Goal: Task Accomplishment & Management: Use online tool/utility

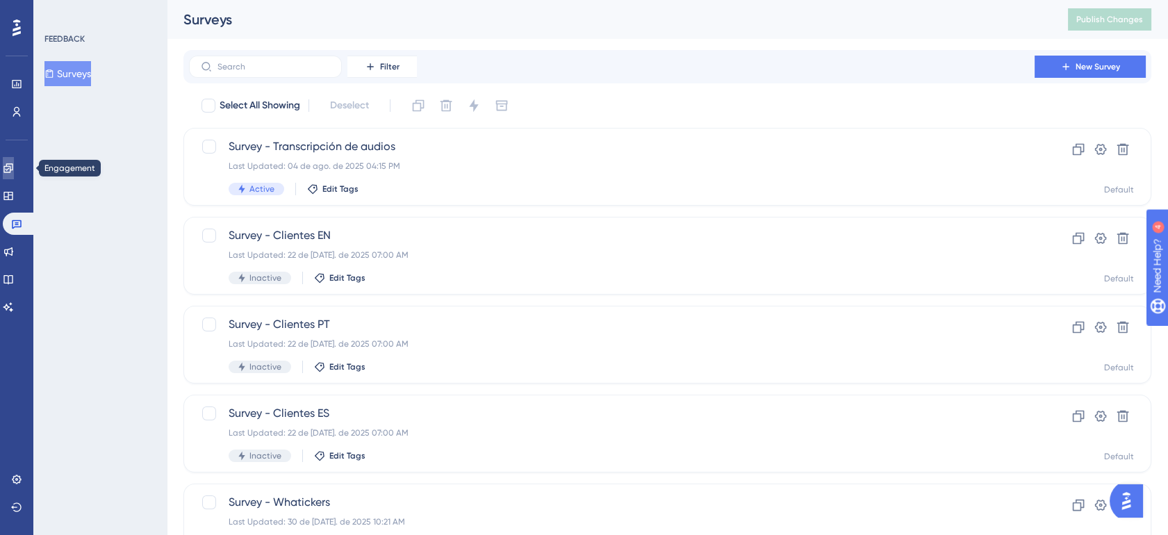
click at [11, 163] on icon at bounding box center [8, 168] width 11 height 11
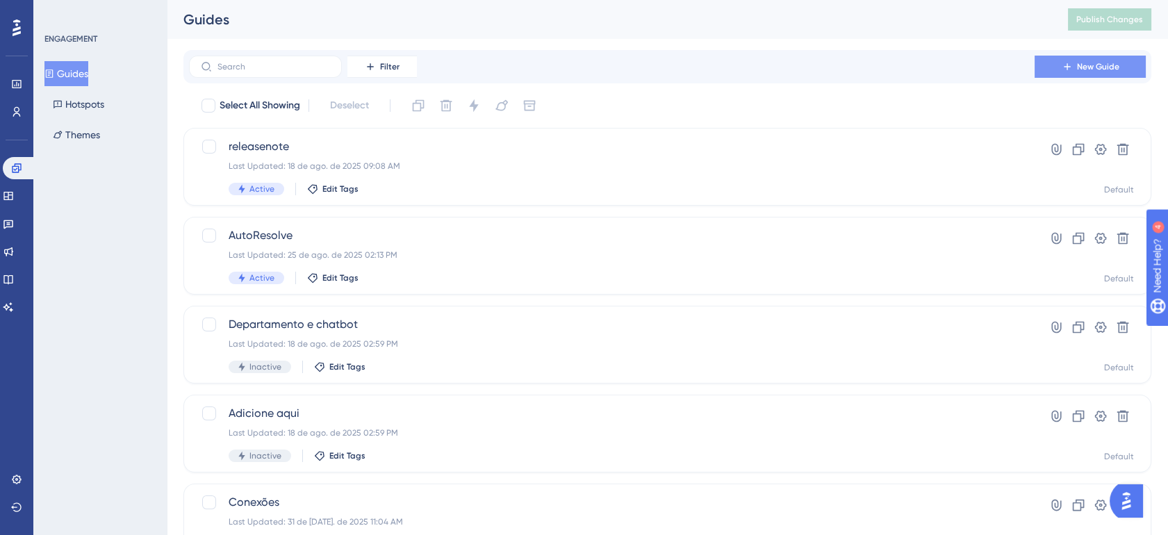
click at [1078, 71] on span "New Guide" at bounding box center [1098, 66] width 42 height 11
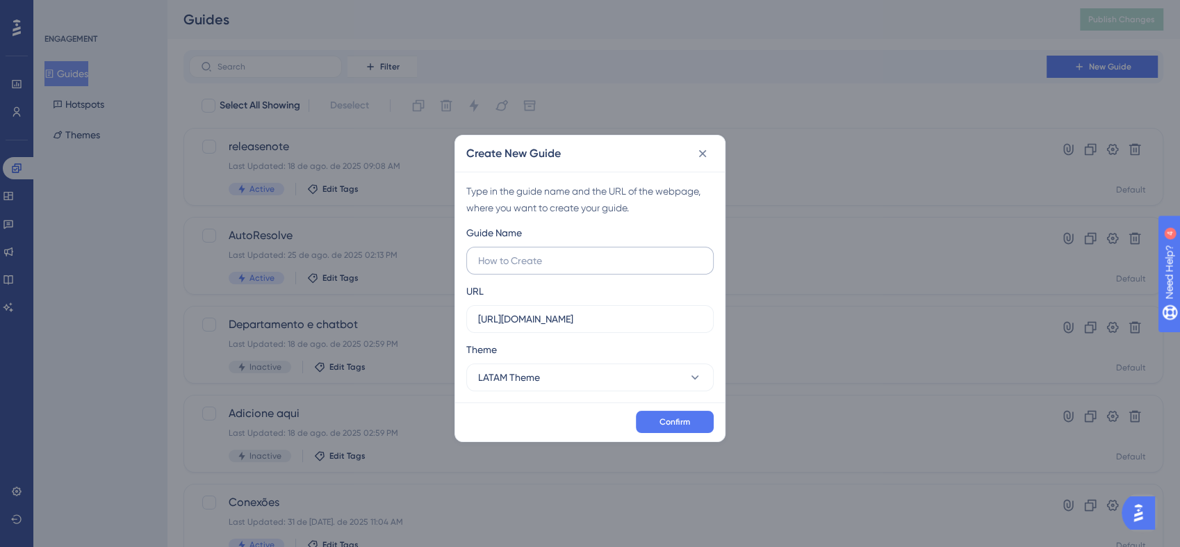
click at [499, 260] on input "text" at bounding box center [590, 260] width 224 height 15
click at [703, 154] on icon at bounding box center [703, 153] width 8 height 8
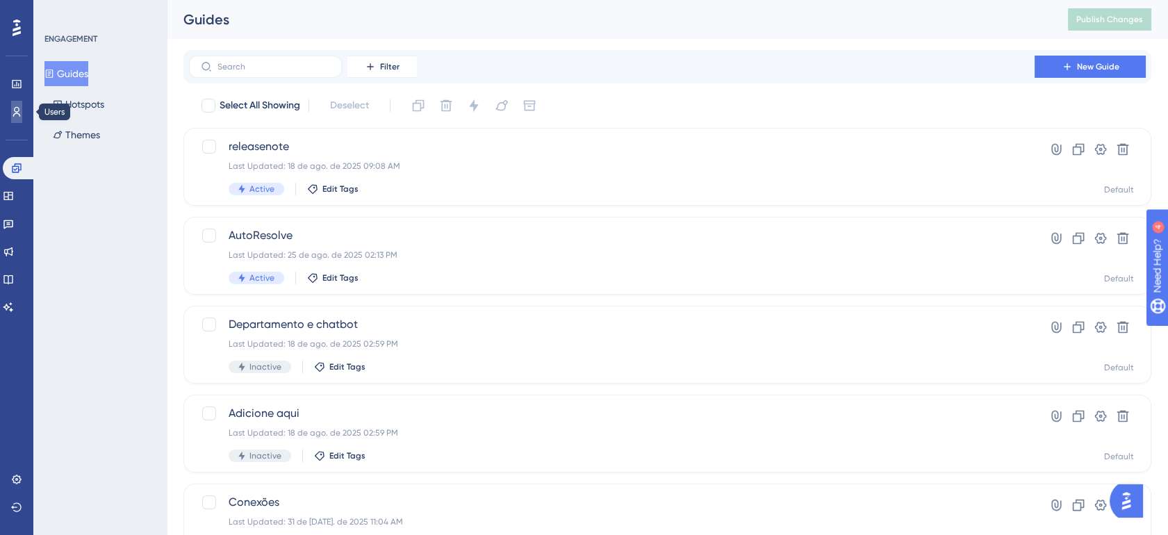
click at [22, 110] on link at bounding box center [16, 112] width 11 height 22
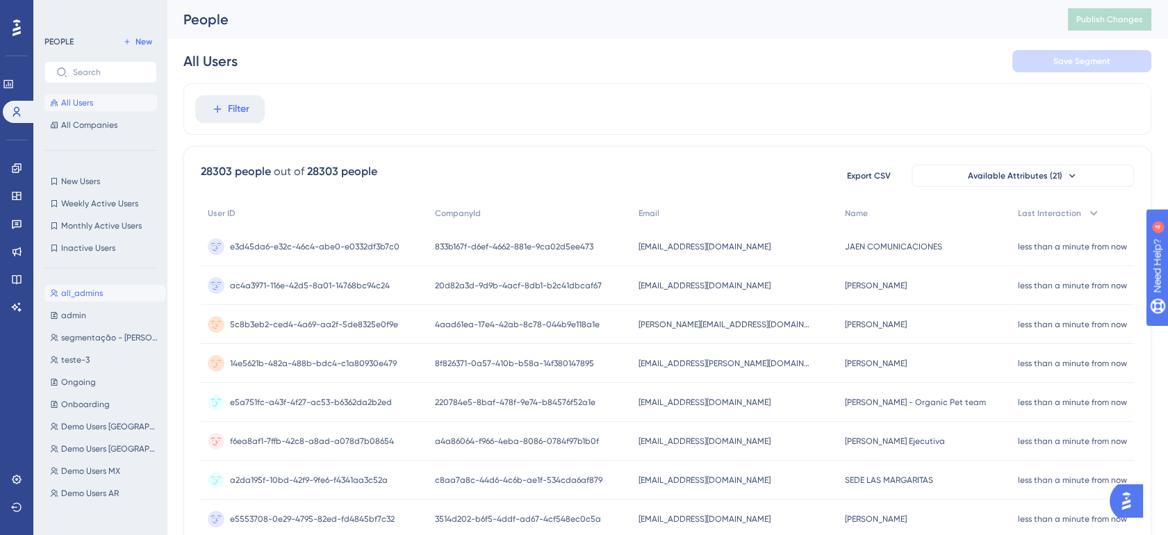
click at [92, 286] on button "all_admins all_admins" at bounding box center [104, 293] width 121 height 17
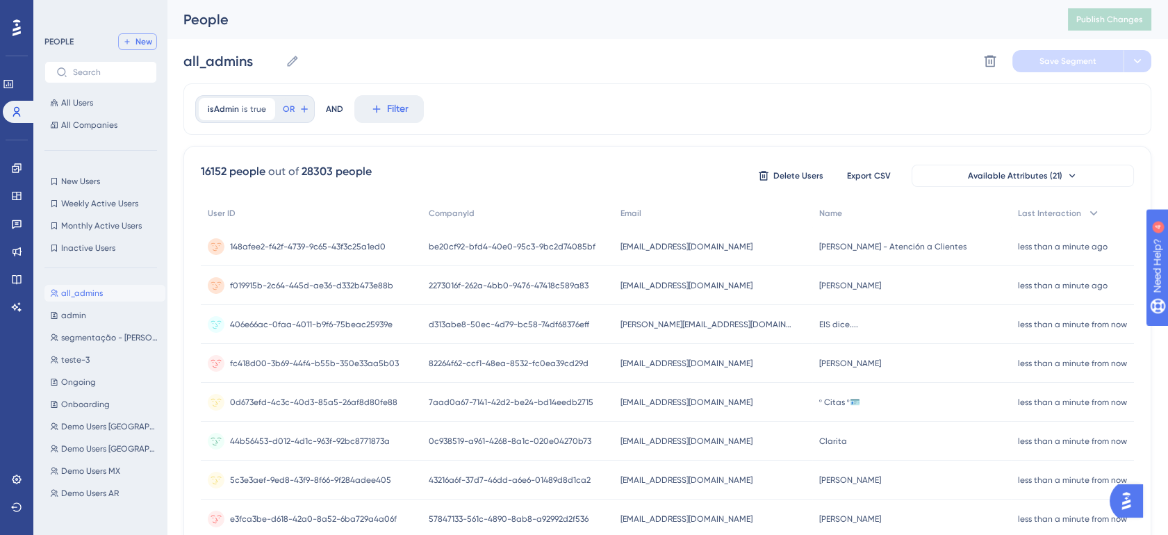
click at [133, 44] on button "New" at bounding box center [137, 41] width 39 height 17
type input "New Segment"
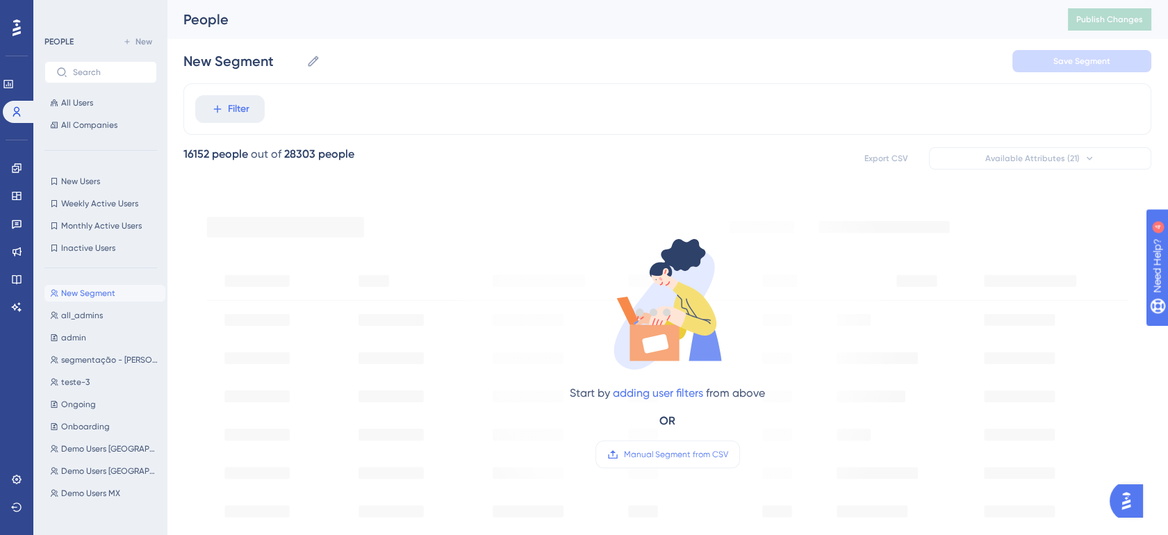
click at [218, 101] on div at bounding box center [653, 311] width 1029 height 435
click at [249, 115] on button "Filter" at bounding box center [229, 109] width 69 height 28
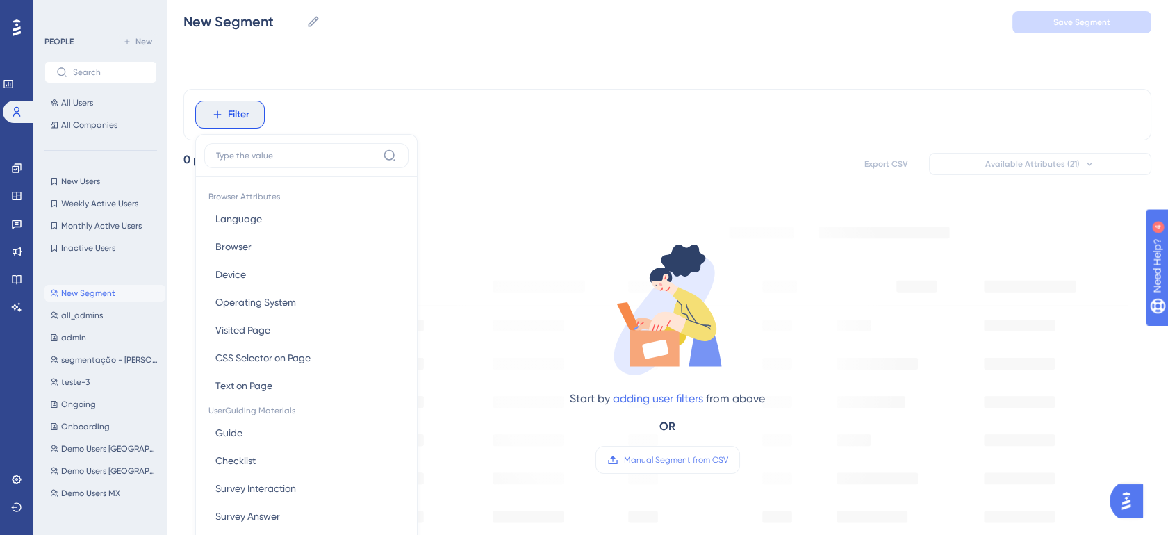
scroll to position [65, 0]
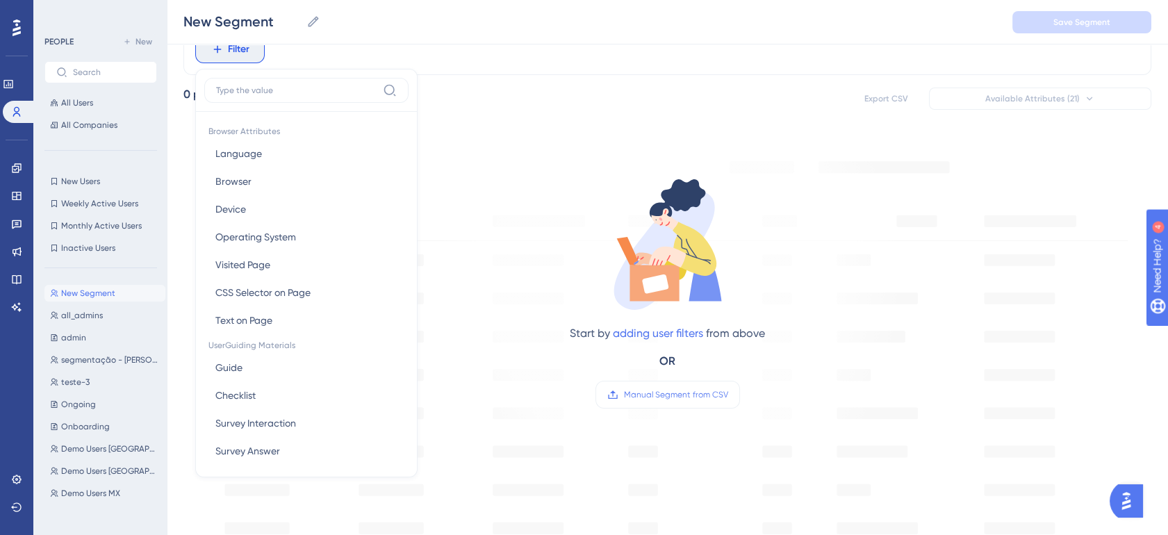
click at [256, 94] on input at bounding box center [296, 90] width 161 height 11
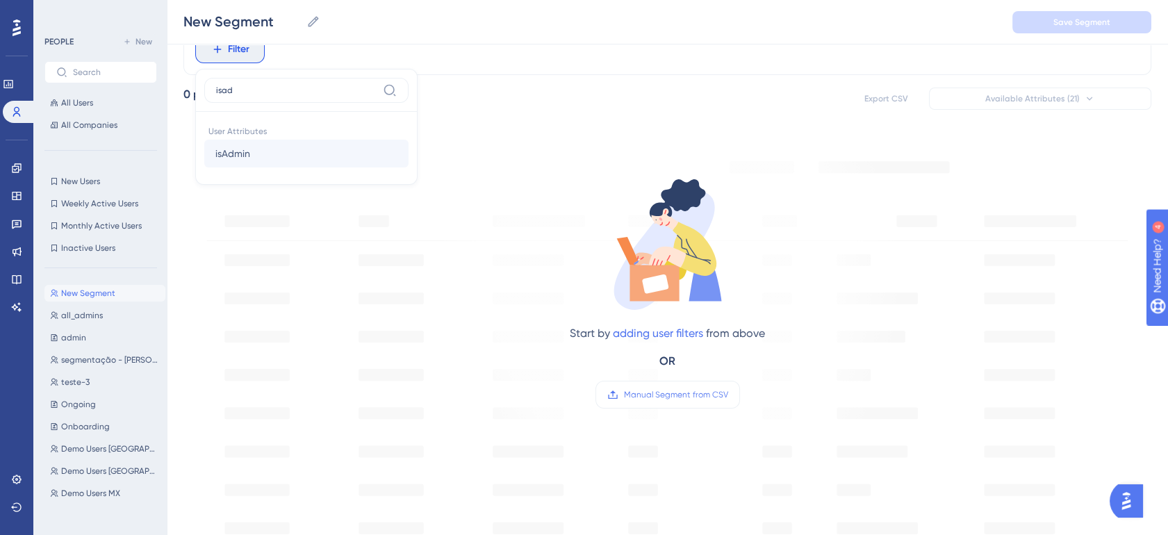
type input "isad"
click at [257, 150] on button "isAdmin isAdmin" at bounding box center [306, 154] width 204 height 28
click at [245, 113] on label "is false" at bounding box center [242, 111] width 30 height 17
click at [353, 179] on span "Done" at bounding box center [348, 182] width 24 height 17
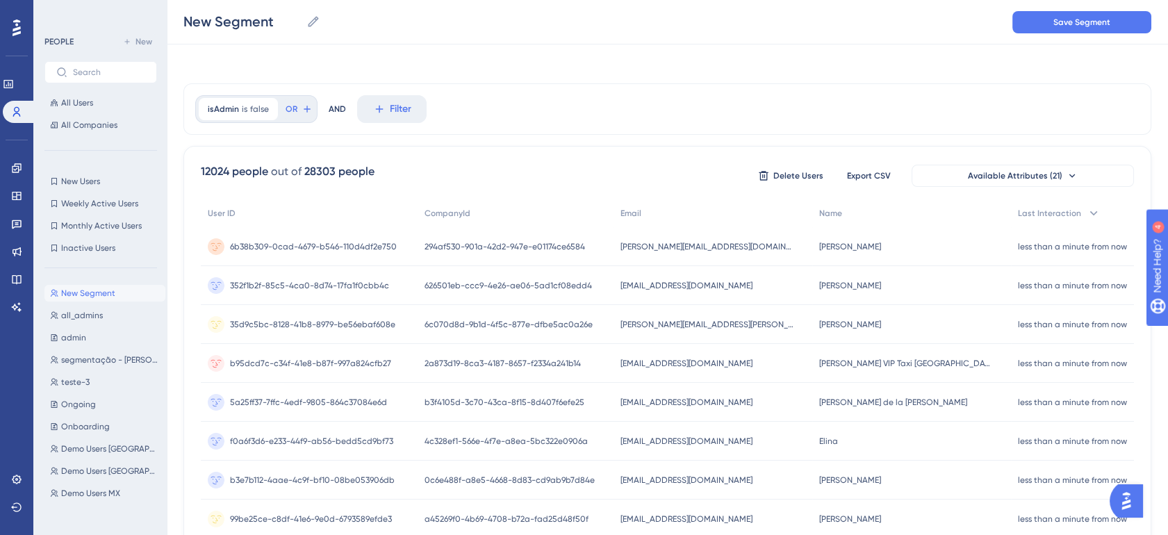
scroll to position [0, 0]
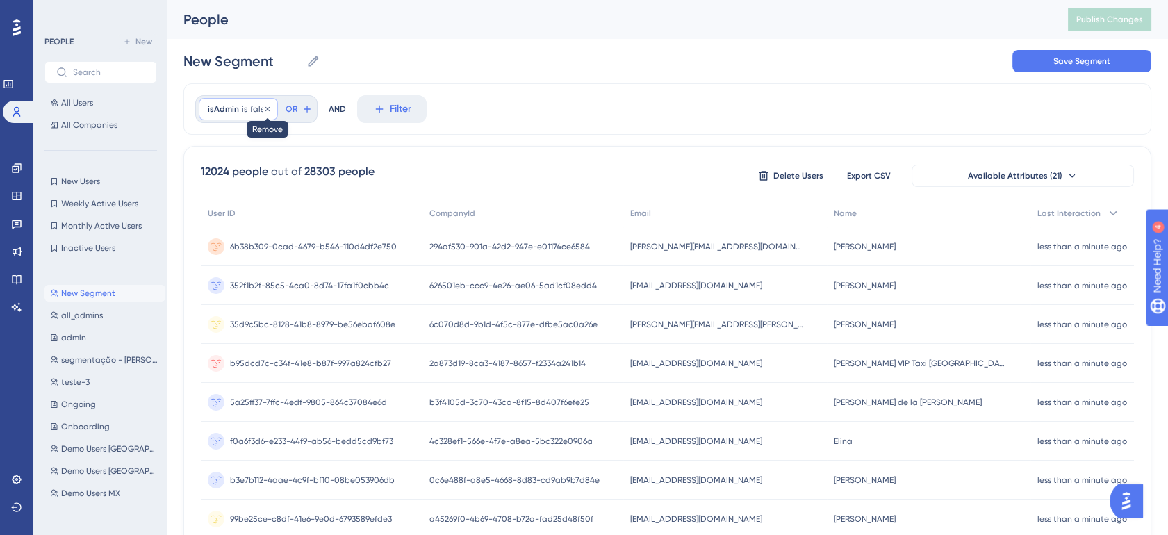
click at [265, 110] on icon at bounding box center [267, 108] width 4 height 4
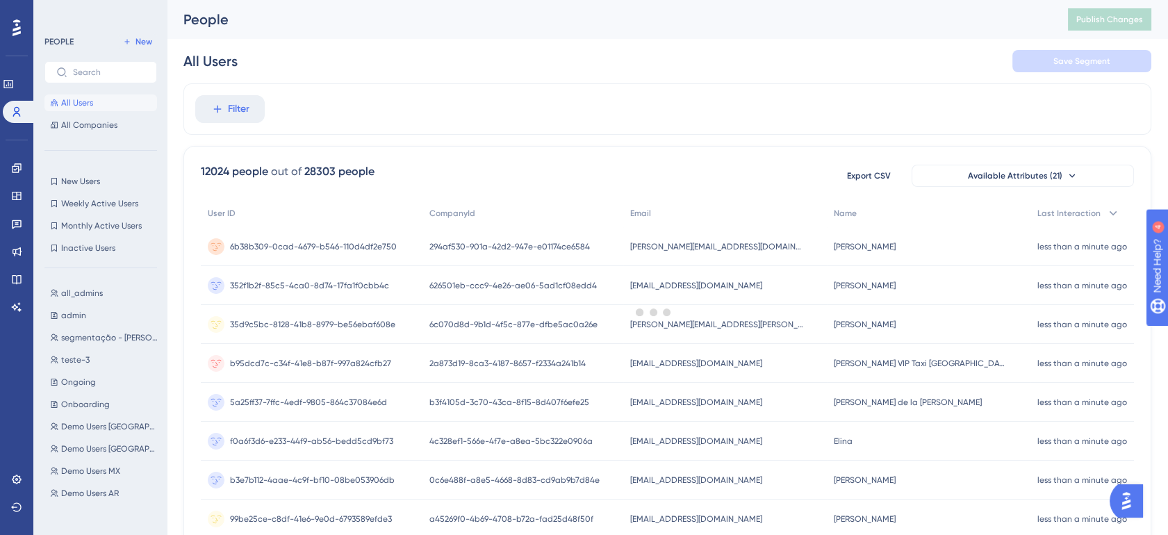
click at [224, 104] on div at bounding box center [653, 311] width 1029 height 435
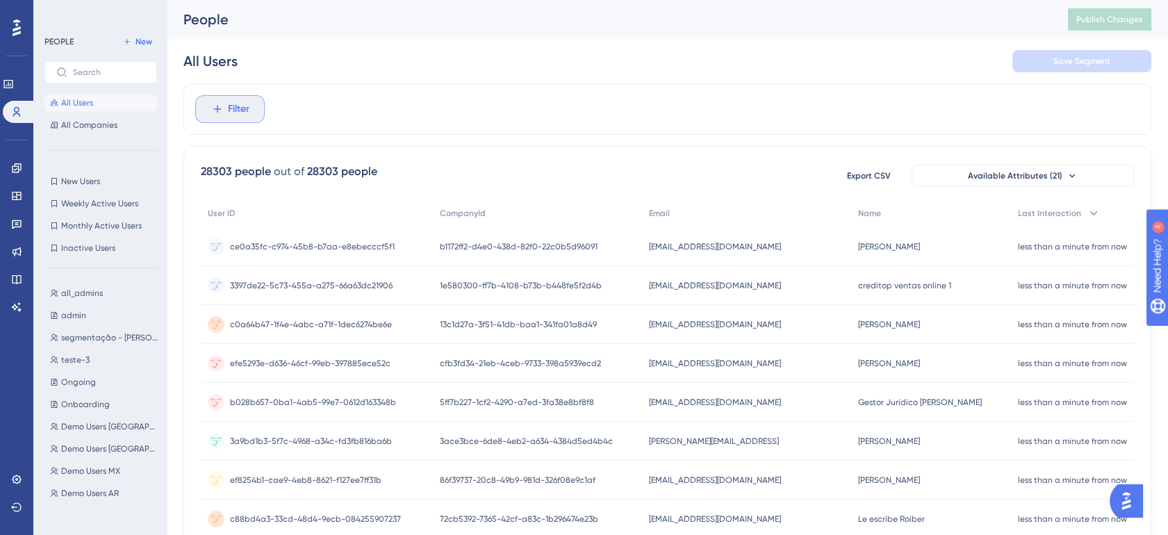
click at [252, 110] on button "Filter" at bounding box center [229, 109] width 69 height 28
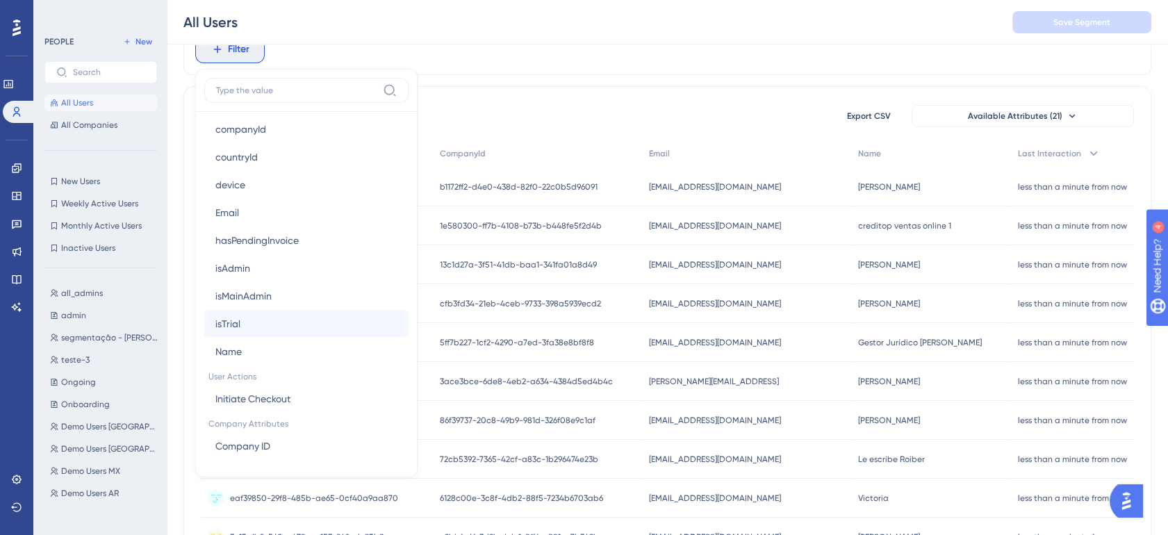
scroll to position [798, 0]
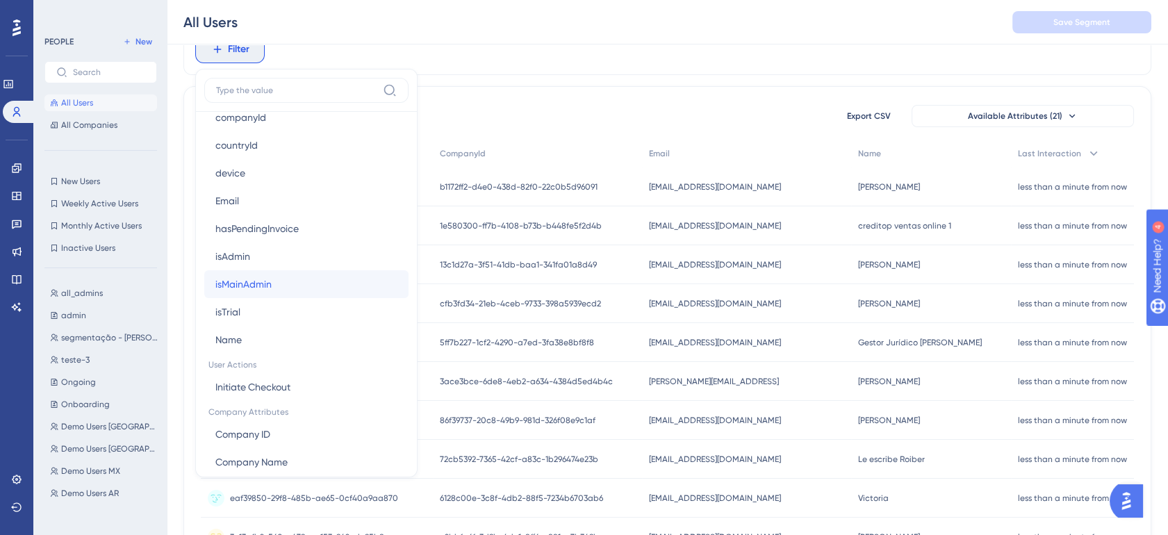
click at [311, 278] on button "isMainAdmin isMainAdmin" at bounding box center [306, 284] width 204 height 28
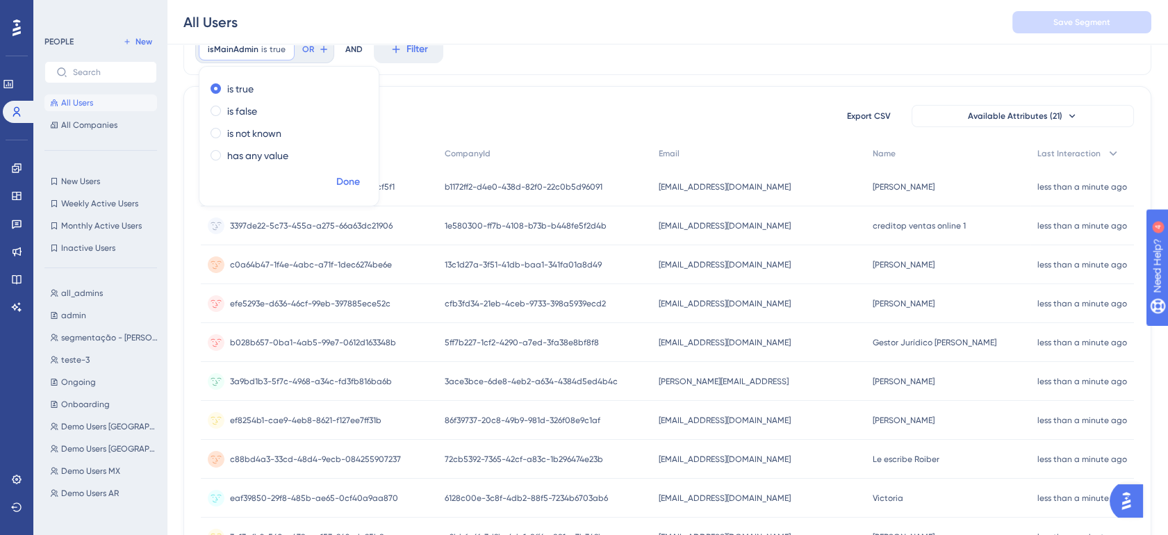
click at [354, 188] on span "Done" at bounding box center [348, 182] width 24 height 17
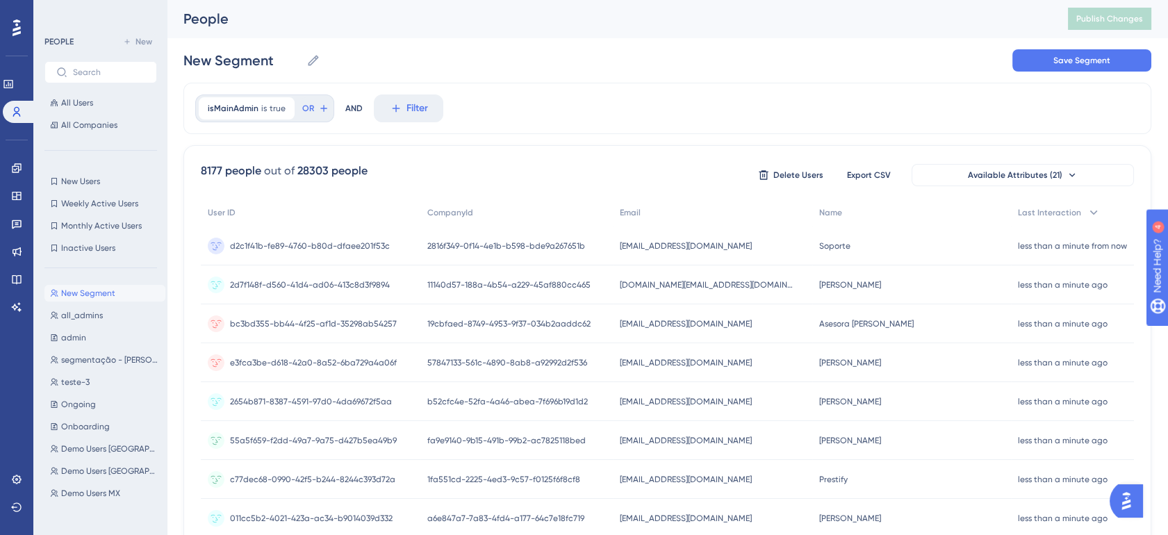
scroll to position [0, 0]
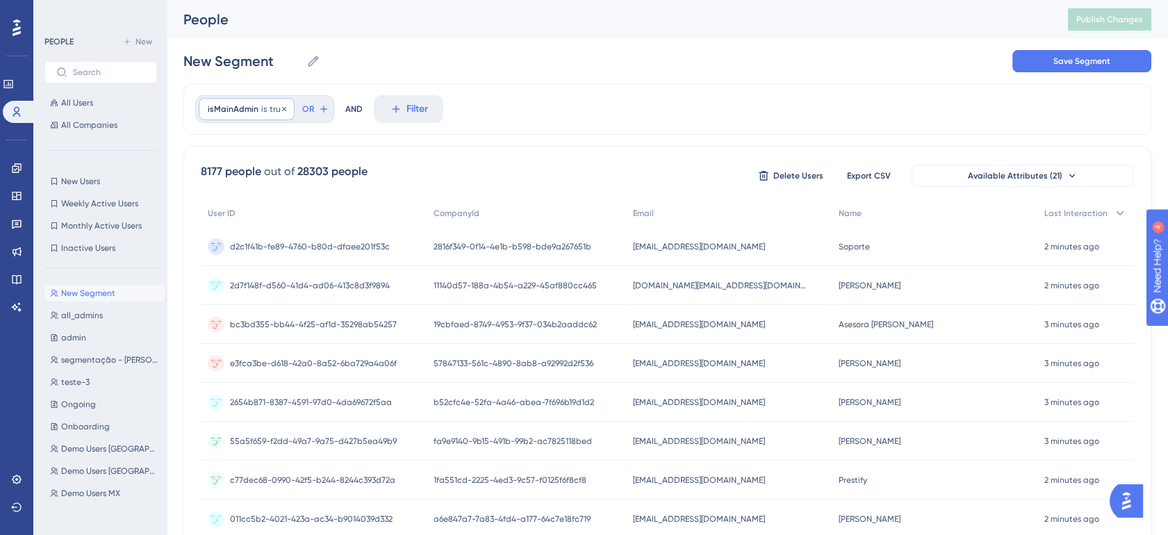
click at [229, 109] on span "isMainAdmin" at bounding box center [233, 109] width 51 height 11
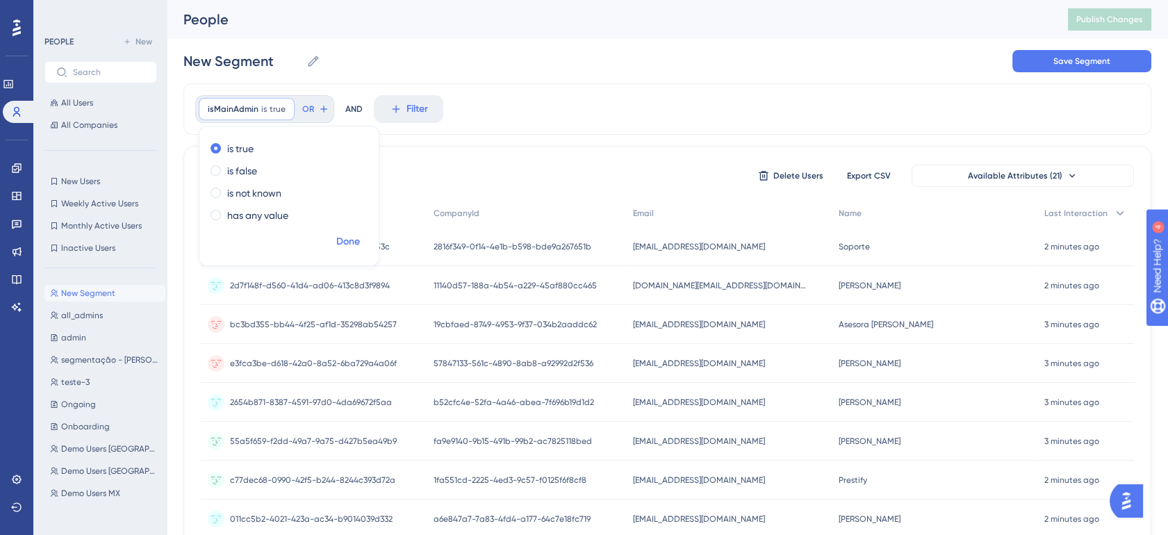
click at [361, 244] on button "Done" at bounding box center [348, 241] width 39 height 25
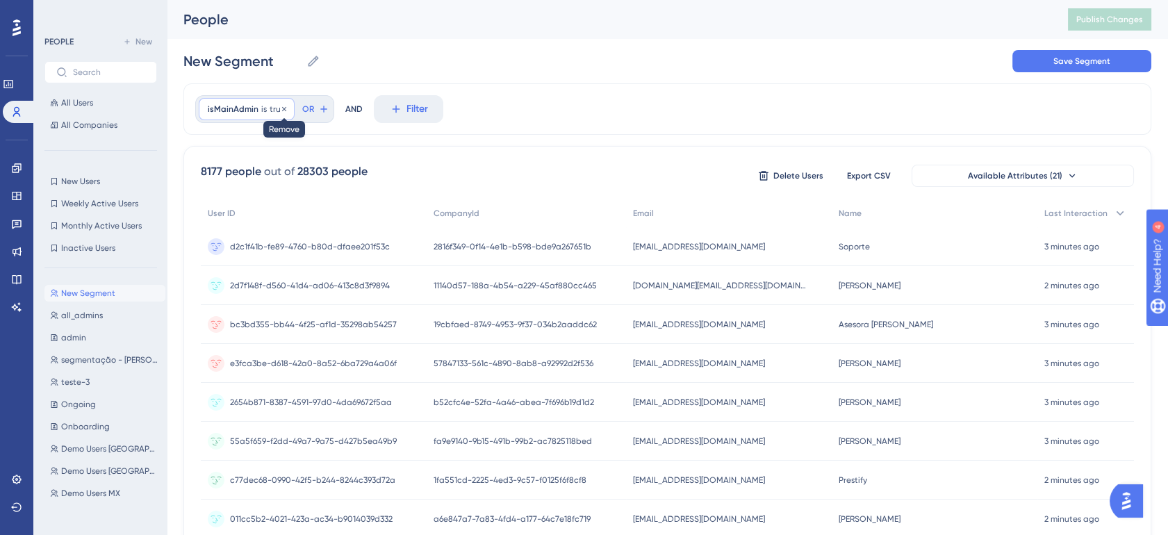
click at [280, 106] on icon at bounding box center [284, 109] width 8 height 8
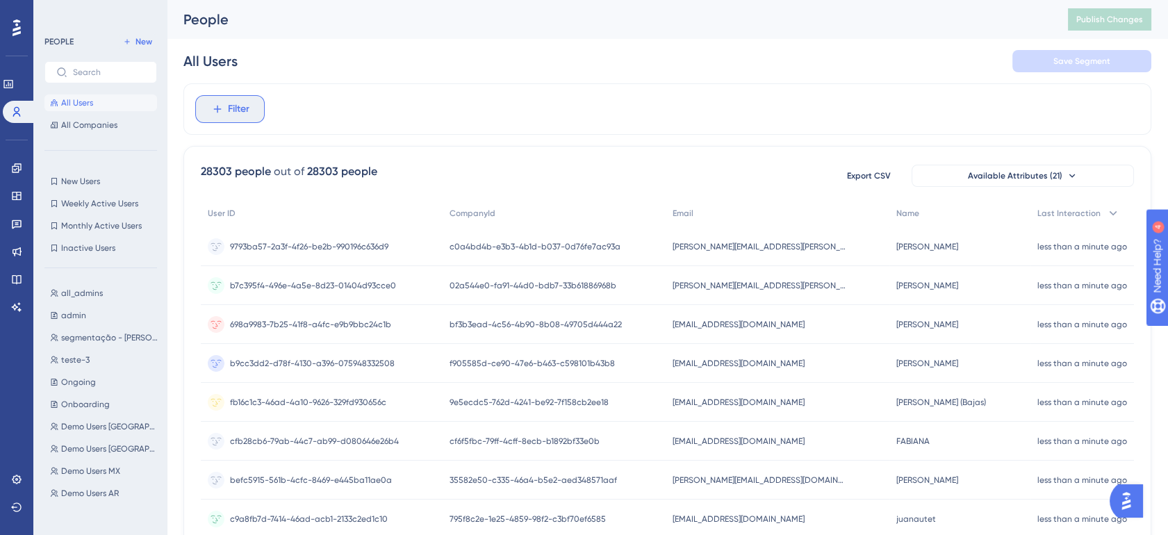
click at [249, 112] on button "Filter" at bounding box center [229, 109] width 69 height 28
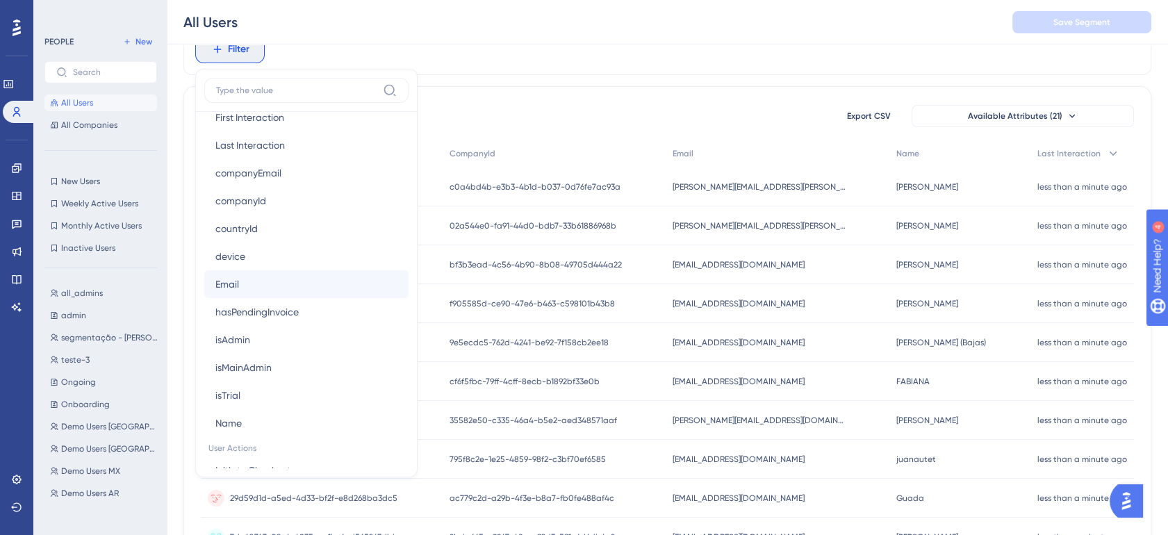
scroll to position [721, 0]
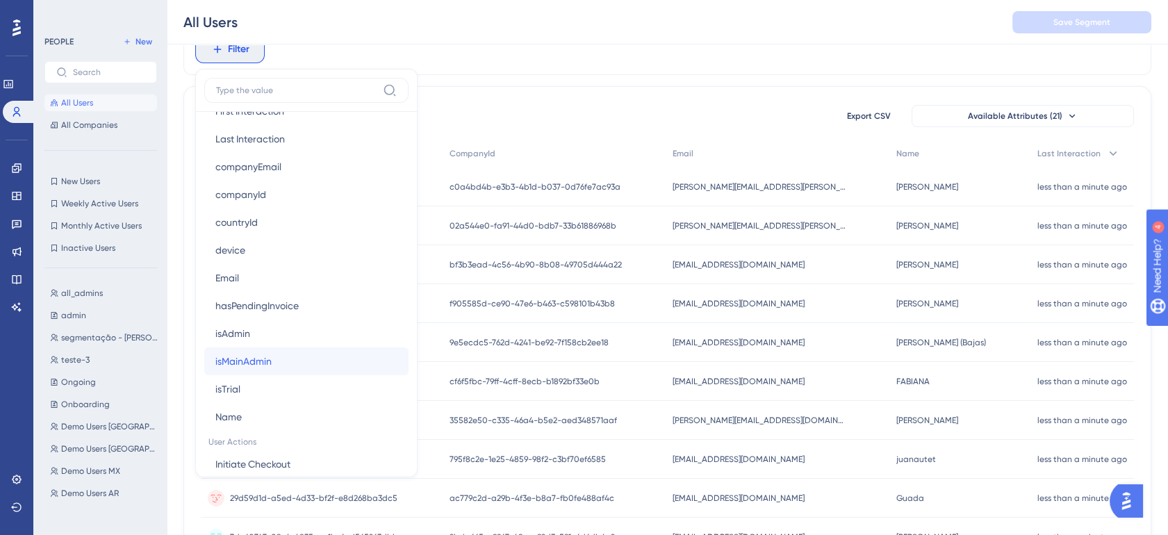
click at [297, 368] on button "isMainAdmin isMainAdmin" at bounding box center [306, 361] width 204 height 28
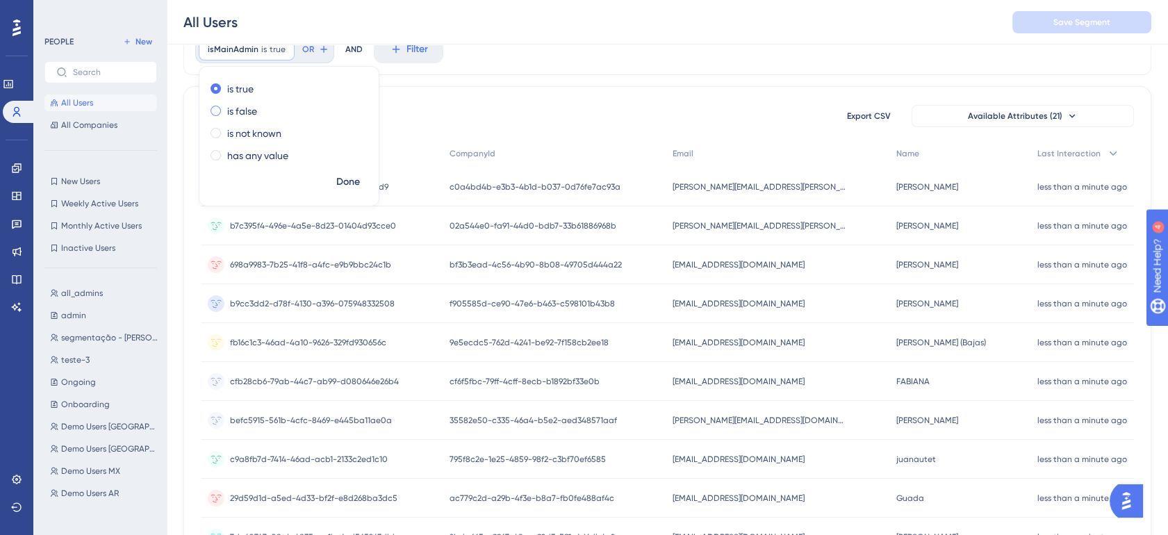
click at [258, 111] on div "is false" at bounding box center [286, 111] width 151 height 17
click at [354, 182] on span "Done" at bounding box center [348, 182] width 24 height 17
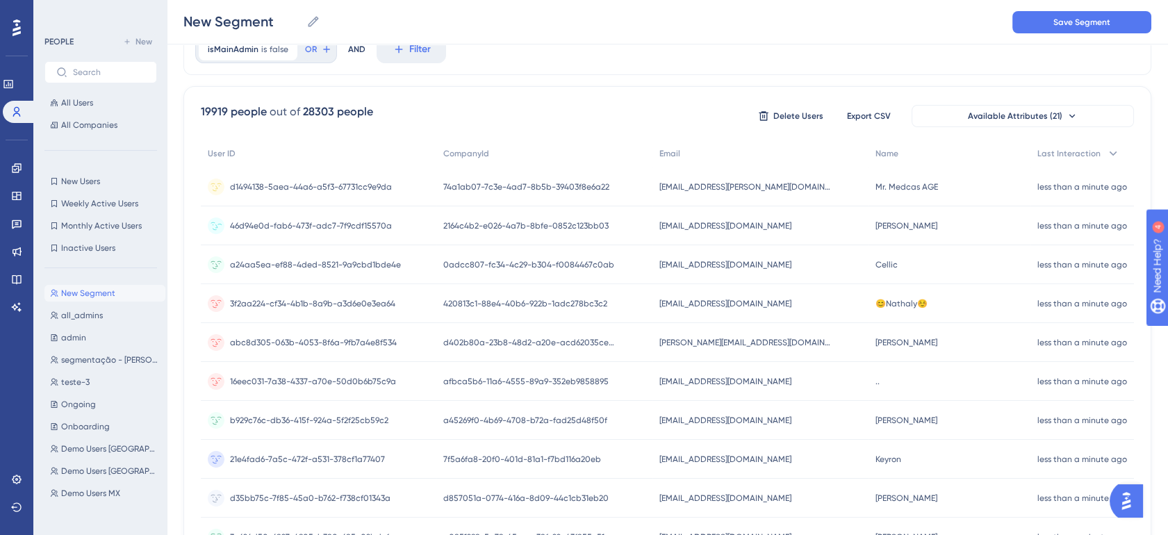
scroll to position [0, 0]
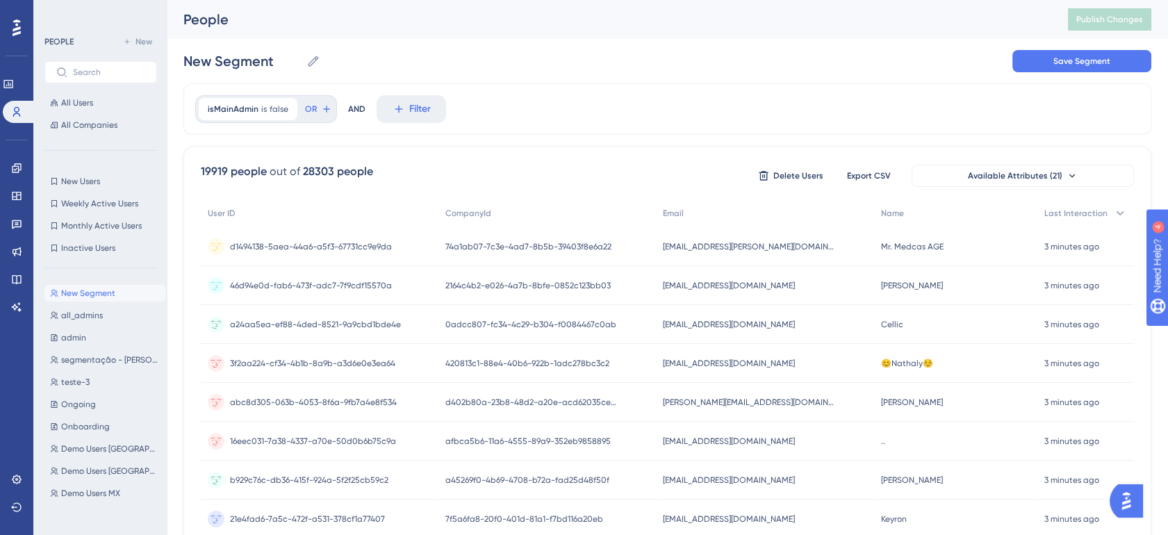
click at [592, 100] on div "isMainAdmin is false false Remove OR AND Filter" at bounding box center [667, 108] width 968 height 51
click at [22, 472] on link at bounding box center [16, 479] width 11 height 22
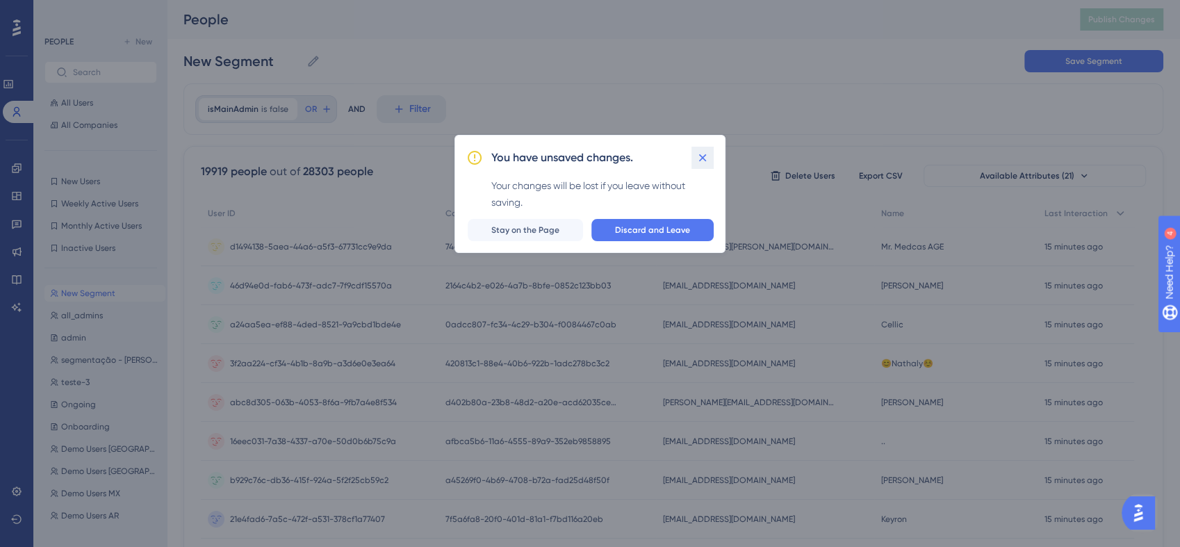
click at [705, 156] on icon at bounding box center [703, 158] width 14 height 14
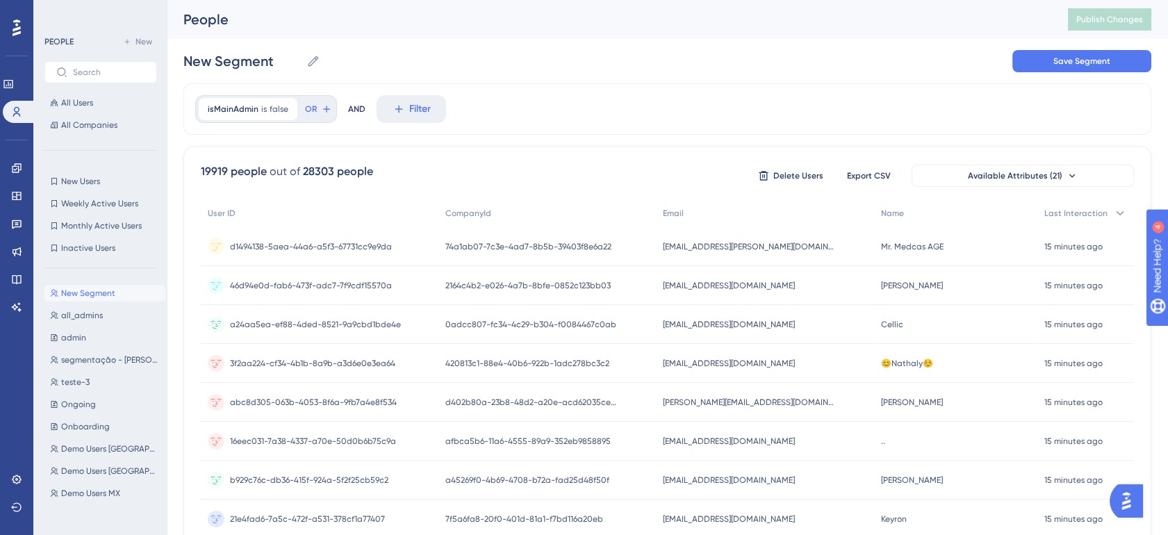
click at [602, 112] on div "isMainAdmin is false false Remove OR AND Filter" at bounding box center [667, 108] width 968 height 51
click at [86, 94] on button "All Users" at bounding box center [100, 102] width 113 height 17
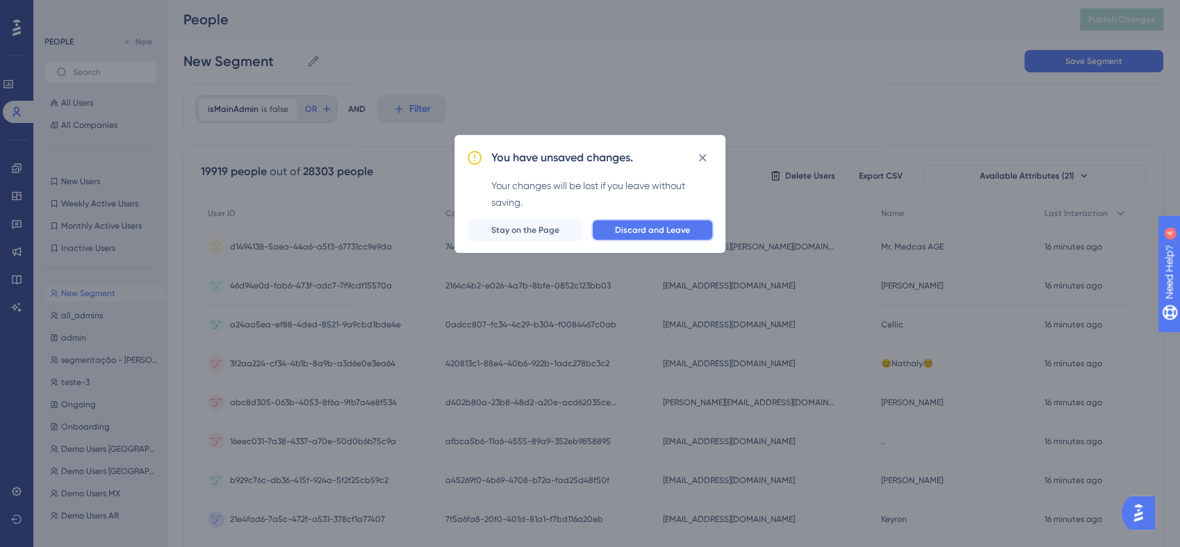
click at [642, 232] on span "Discard and Leave" at bounding box center [652, 229] width 75 height 11
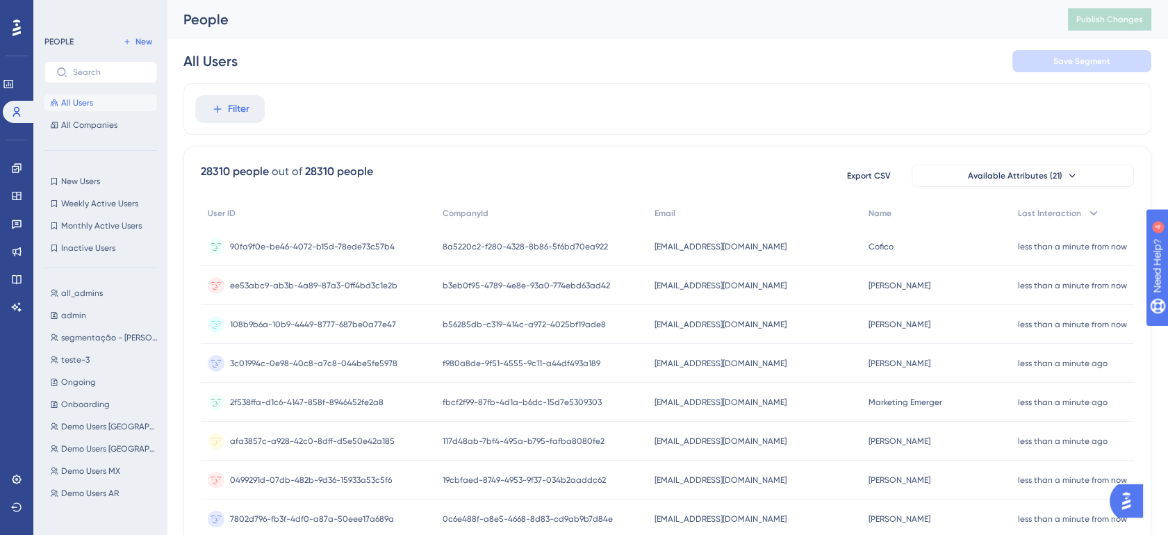
click at [339, 174] on div "28310 people" at bounding box center [339, 171] width 68 height 17
drag, startPoint x: 339, startPoint y: 174, endPoint x: 307, endPoint y: 163, distance: 33.6
drag, startPoint x: 307, startPoint y: 163, endPoint x: 239, endPoint y: 165, distance: 68.1
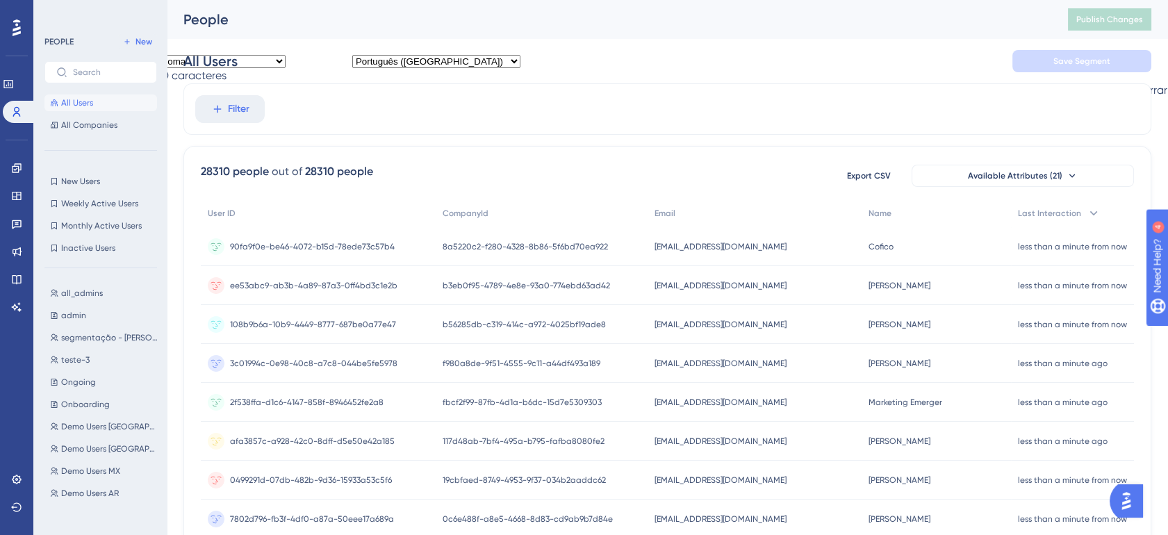
click at [239, 165] on div "28310 people" at bounding box center [235, 171] width 68 height 17
click at [219, 104] on icon at bounding box center [217, 109] width 13 height 13
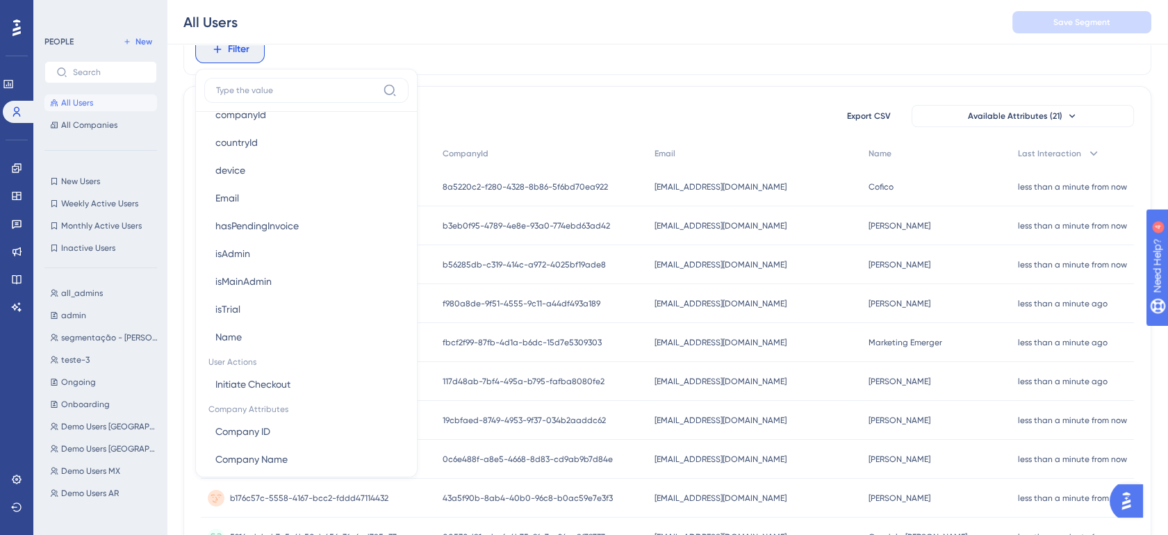
scroll to position [800, 0]
click at [240, 256] on span "isAdmin" at bounding box center [232, 254] width 35 height 17
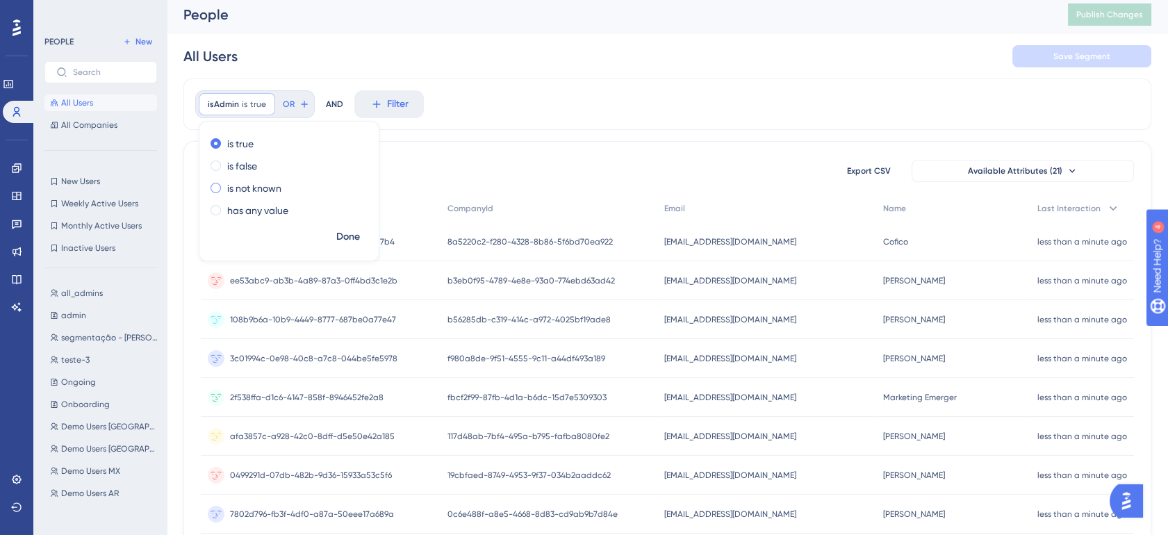
scroll to position [0, 0]
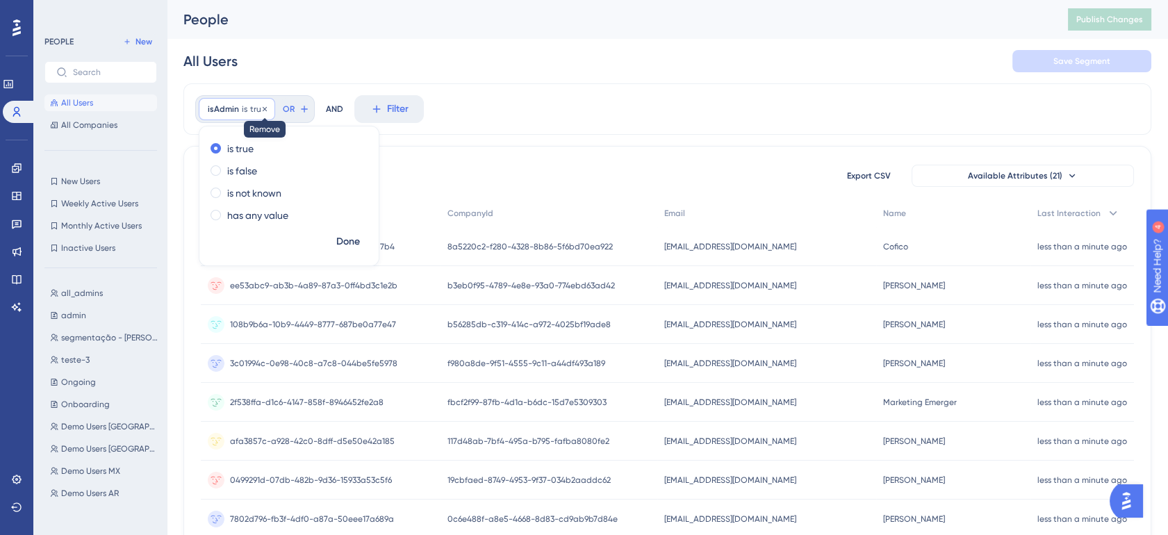
click at [261, 109] on icon at bounding box center [265, 109] width 8 height 8
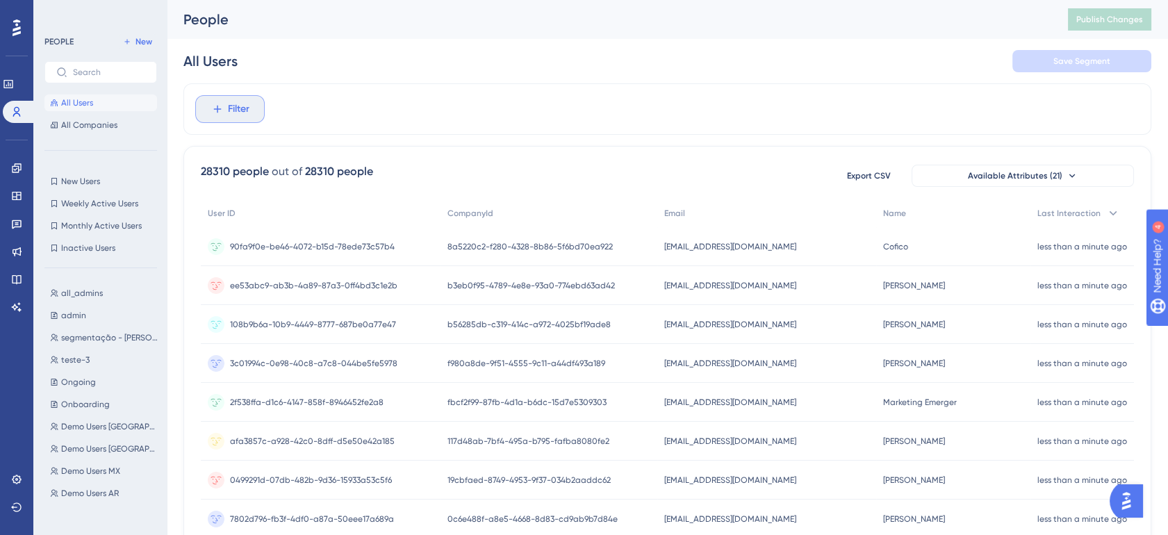
click at [247, 109] on span "Filter" at bounding box center [239, 109] width 22 height 17
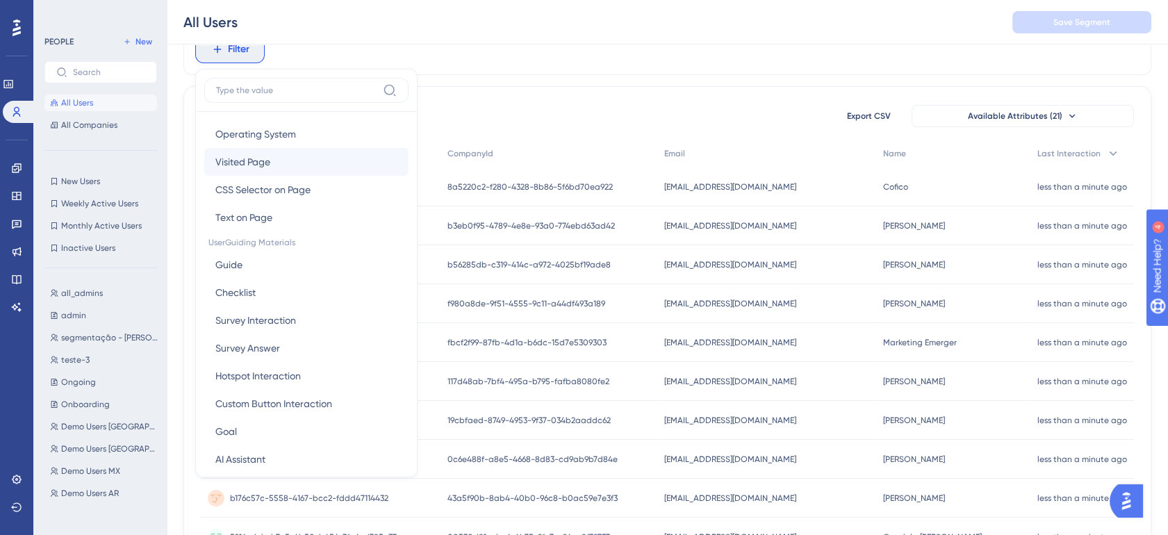
scroll to position [128, 0]
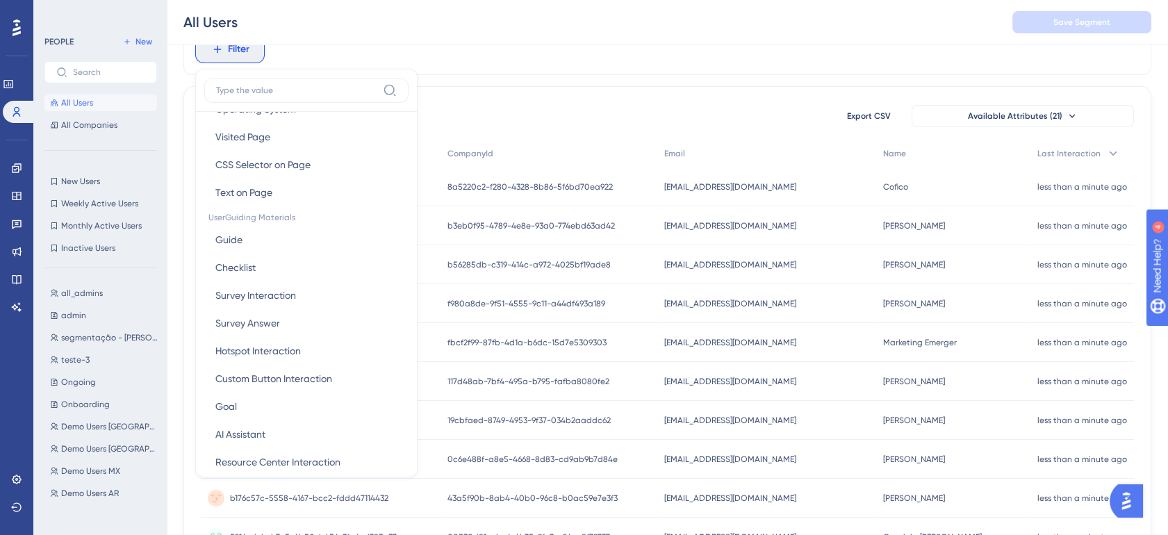
click at [613, 107] on div "28310 people out of 28310 people Export CSV Available Attributes (21)" at bounding box center [667, 116] width 933 height 25
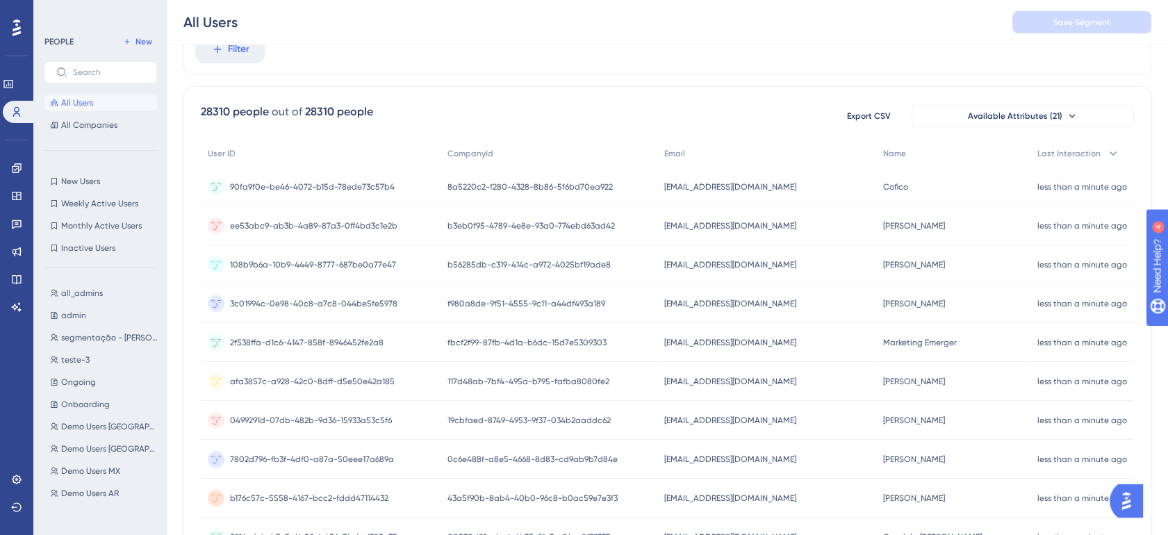
scroll to position [0, 0]
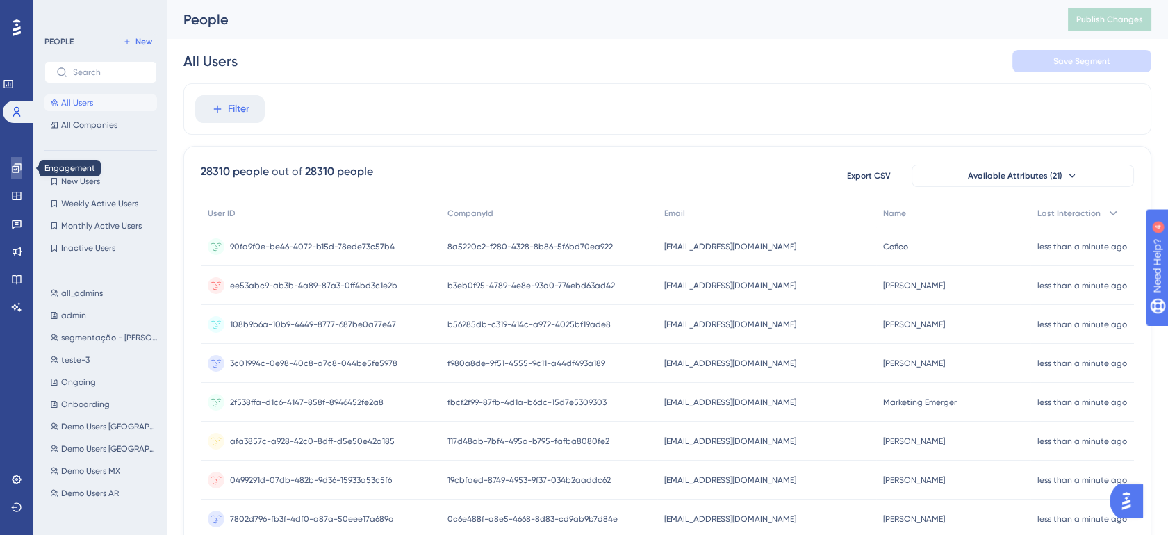
click at [0, 0] on link at bounding box center [0, 0] width 0 height 0
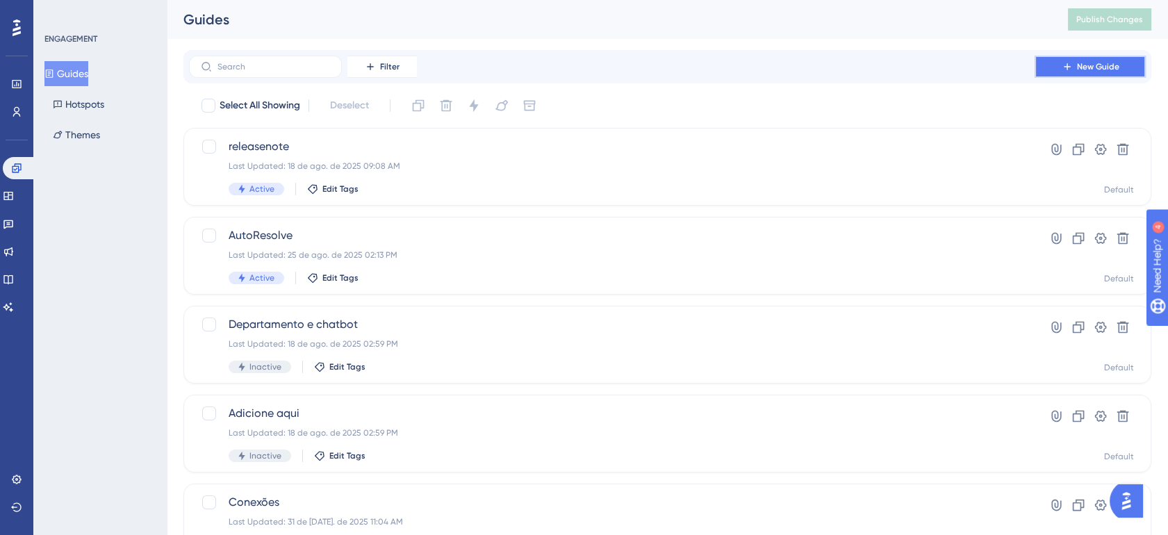
click at [1076, 67] on button "New Guide" at bounding box center [1090, 67] width 111 height 22
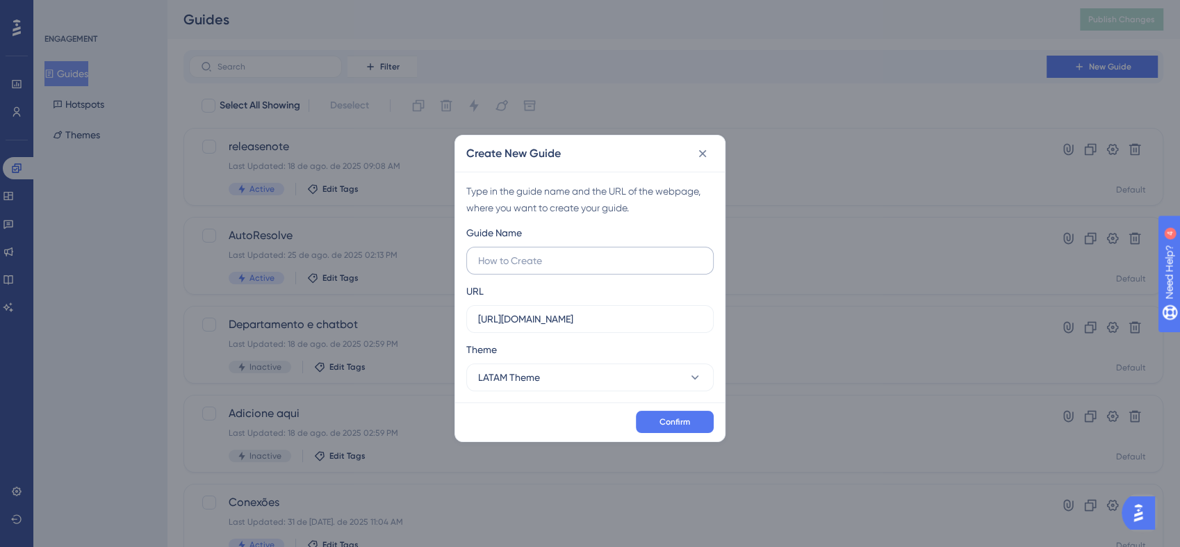
click at [536, 251] on label at bounding box center [589, 261] width 247 height 28
click at [536, 253] on input "text" at bounding box center [590, 260] width 224 height 15
type input "teste mari cs"
click at [682, 425] on span "Confirm" at bounding box center [674, 421] width 31 height 11
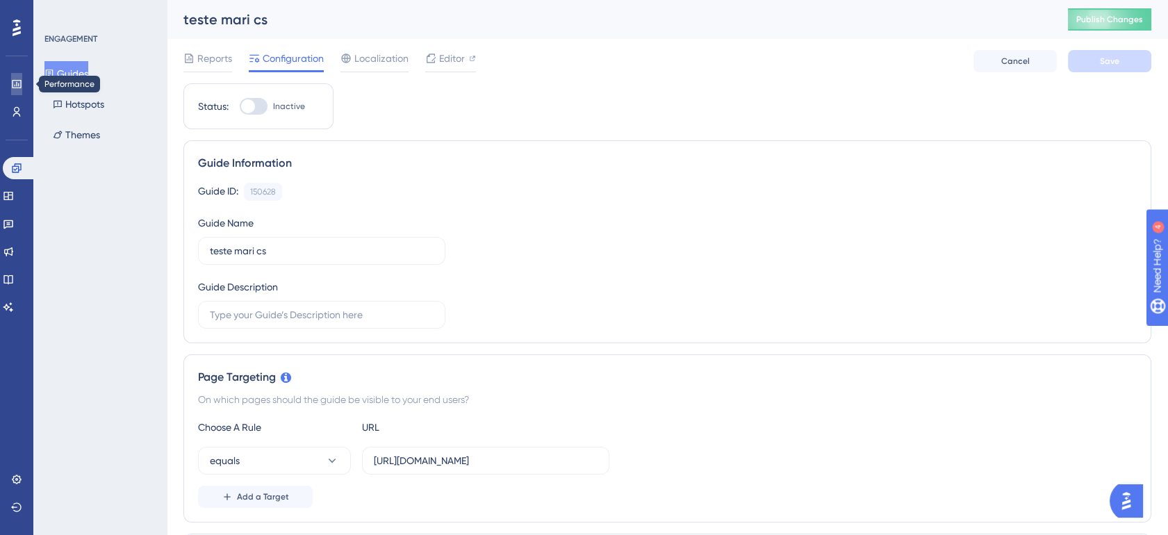
click at [0, 0] on icon at bounding box center [0, 0] width 0 height 0
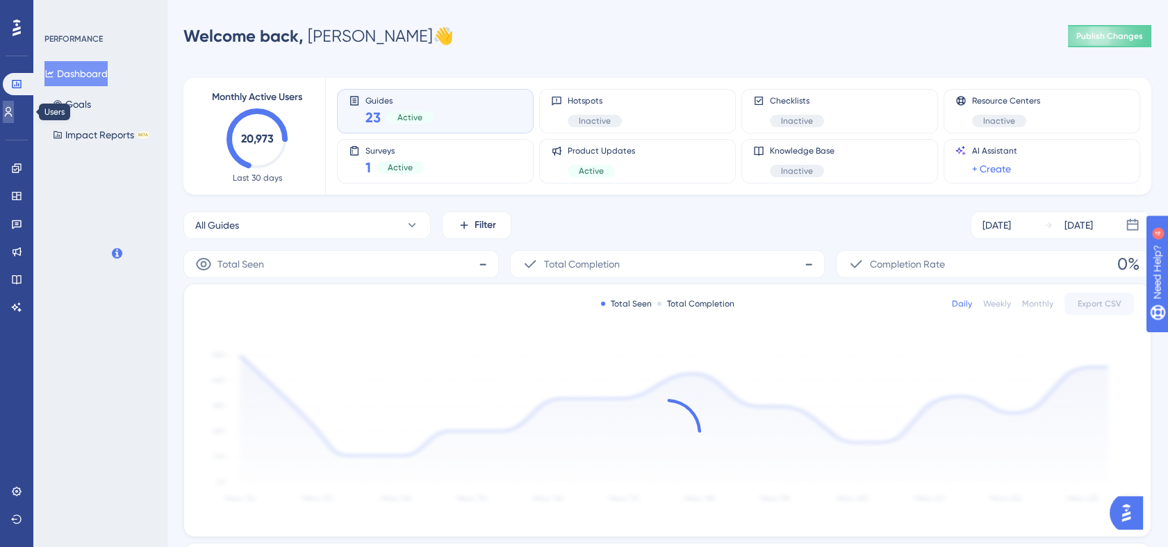
click at [0, 0] on icon at bounding box center [0, 0] width 0 height 0
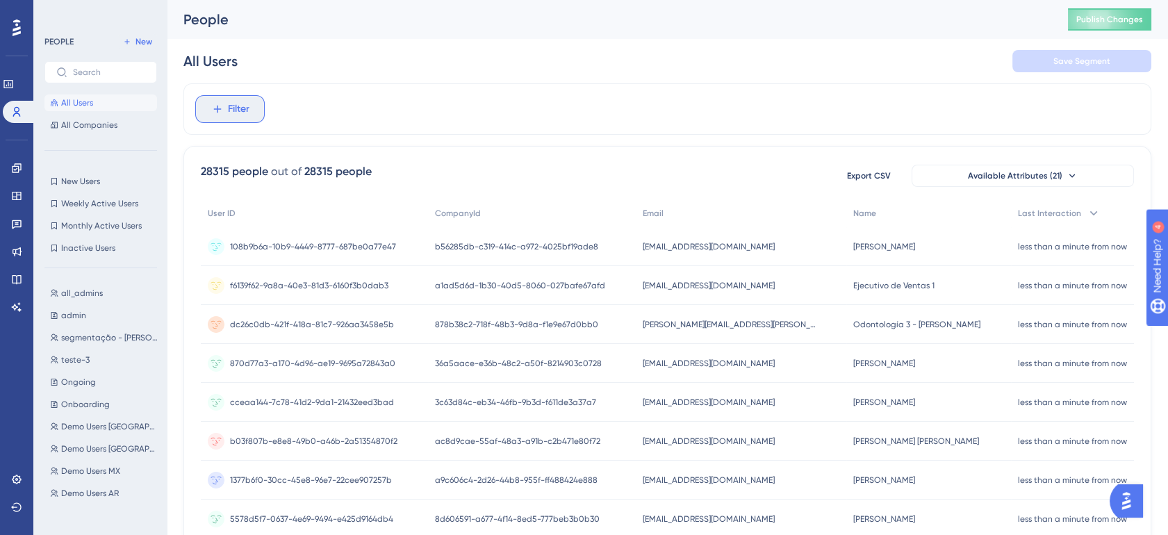
click at [222, 106] on icon at bounding box center [217, 109] width 13 height 13
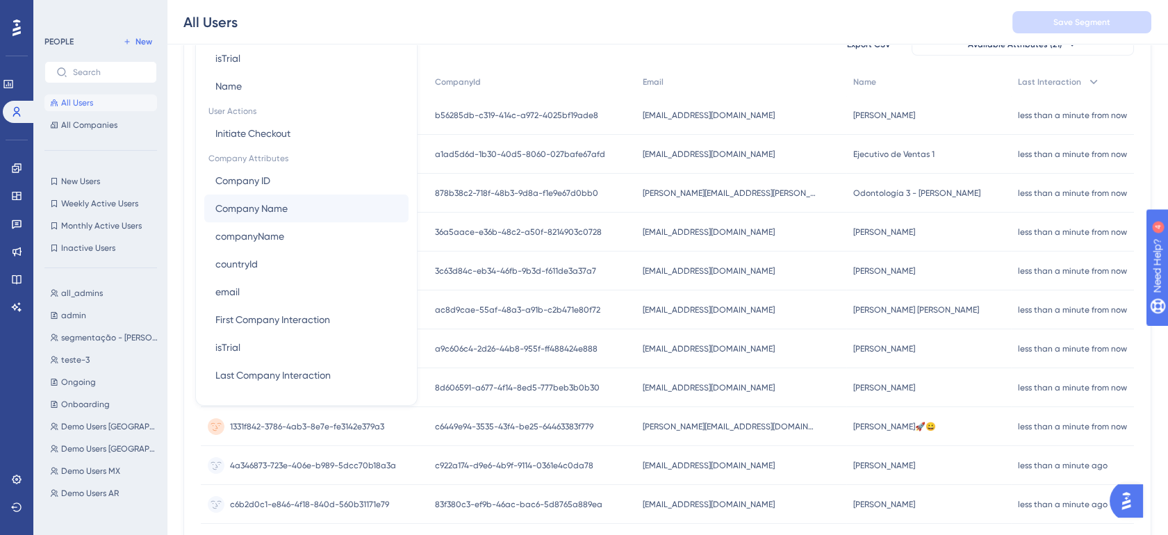
scroll to position [142, 0]
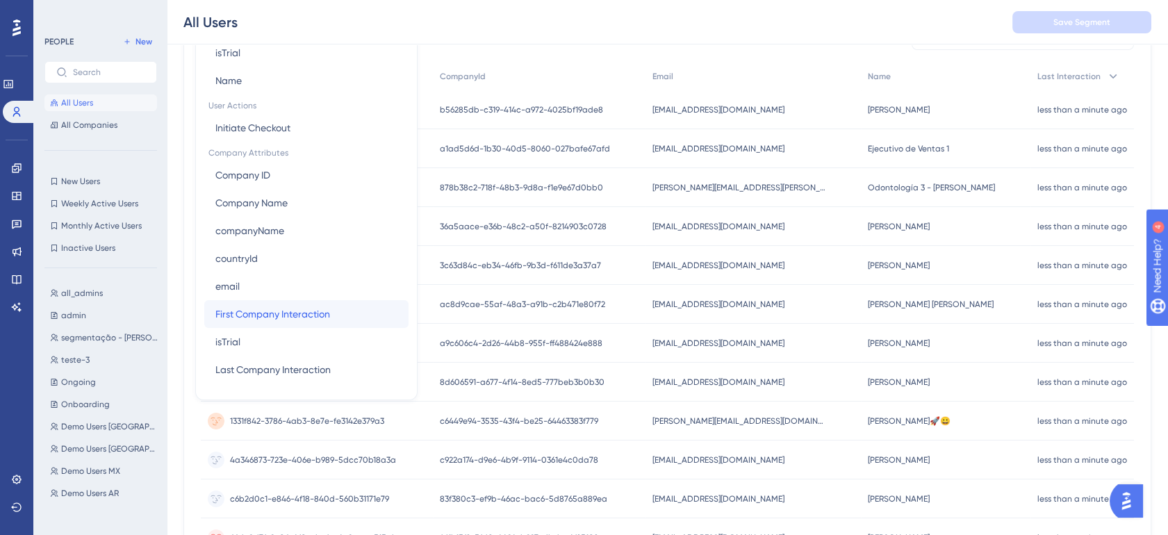
click at [349, 322] on button "First Company Interaction First Company Interaction" at bounding box center [306, 314] width 204 height 28
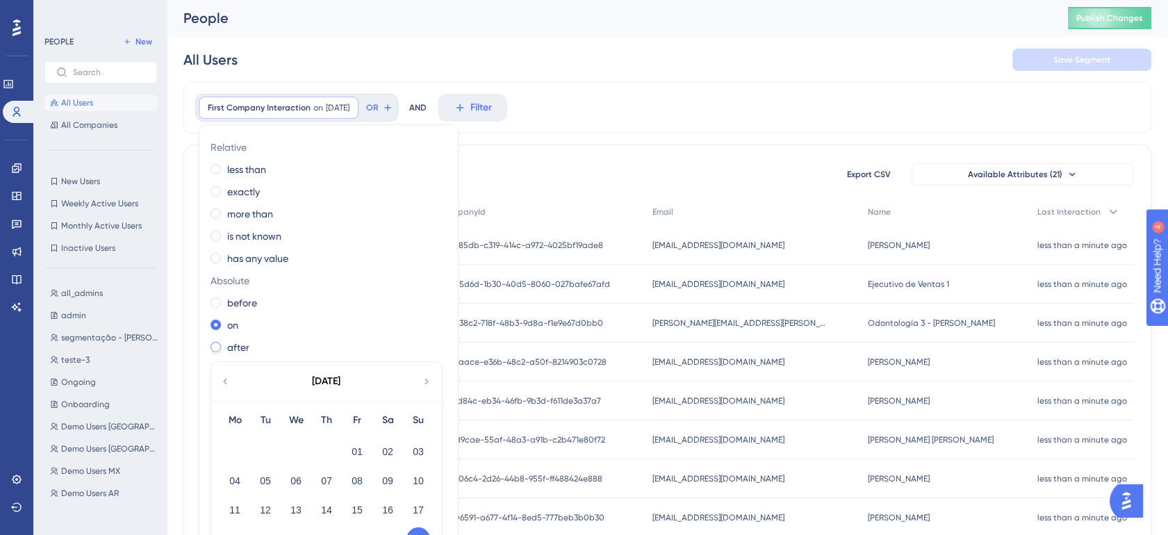
scroll to position [0, 0]
click at [313, 108] on span "on" at bounding box center [318, 109] width 10 height 11
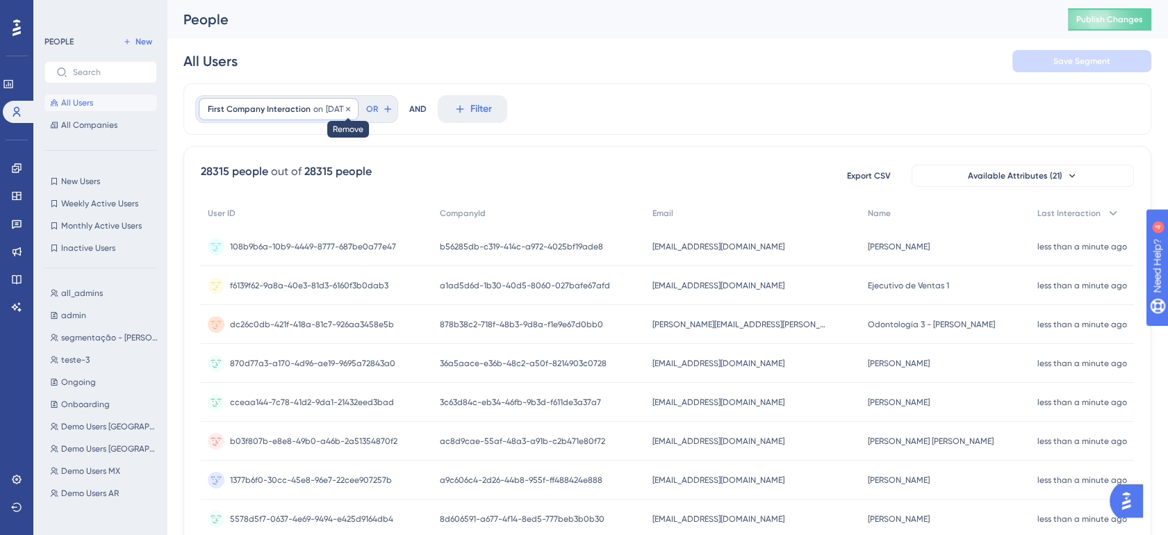
click at [352, 110] on icon at bounding box center [348, 109] width 8 height 8
click at [256, 108] on button "Filter" at bounding box center [229, 109] width 69 height 28
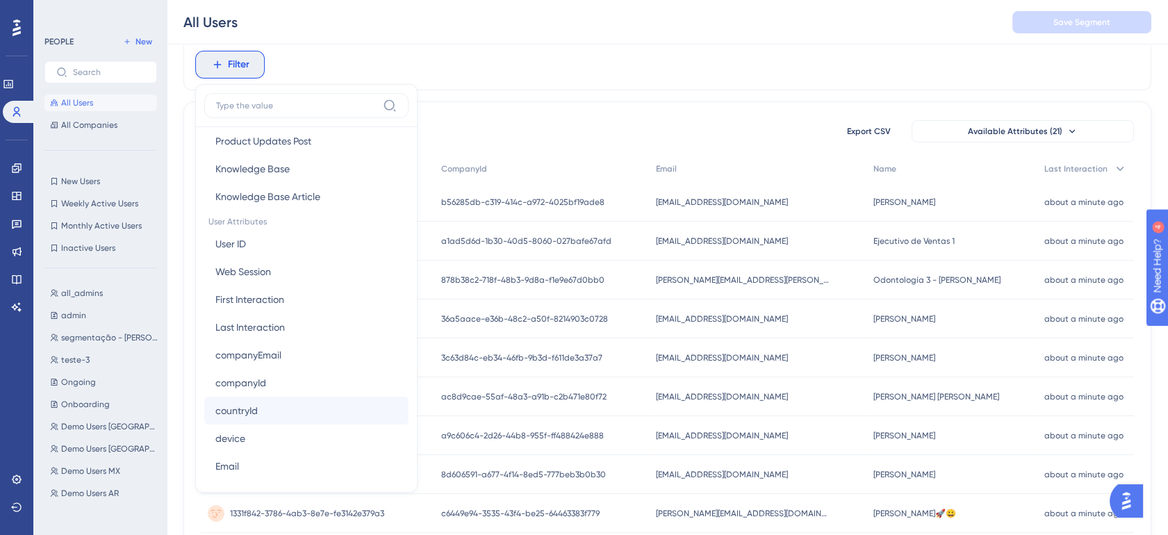
scroll to position [543, 0]
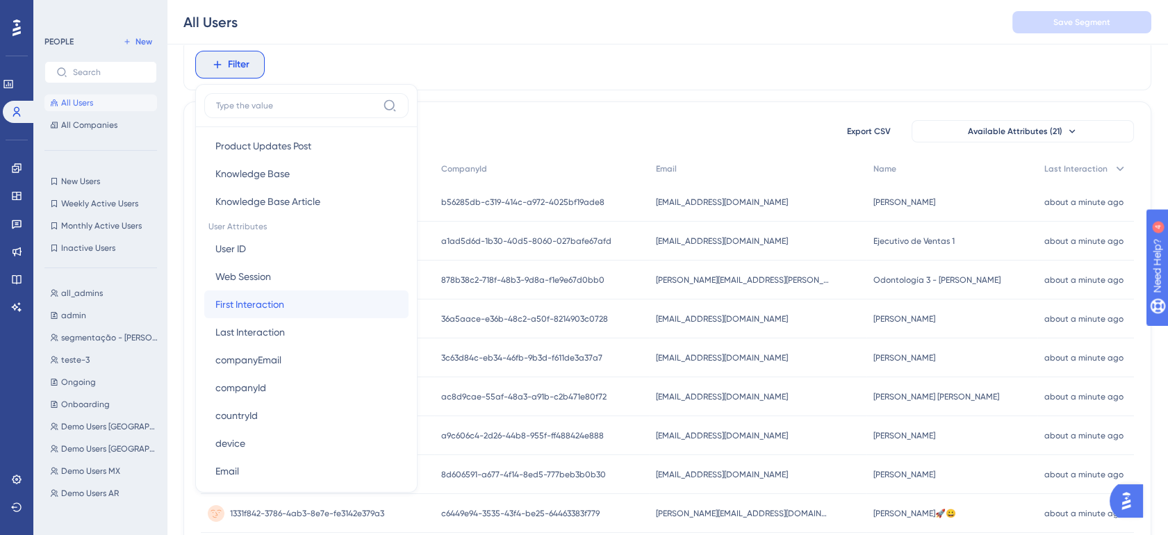
click at [263, 302] on span "First Interaction" at bounding box center [249, 304] width 69 height 17
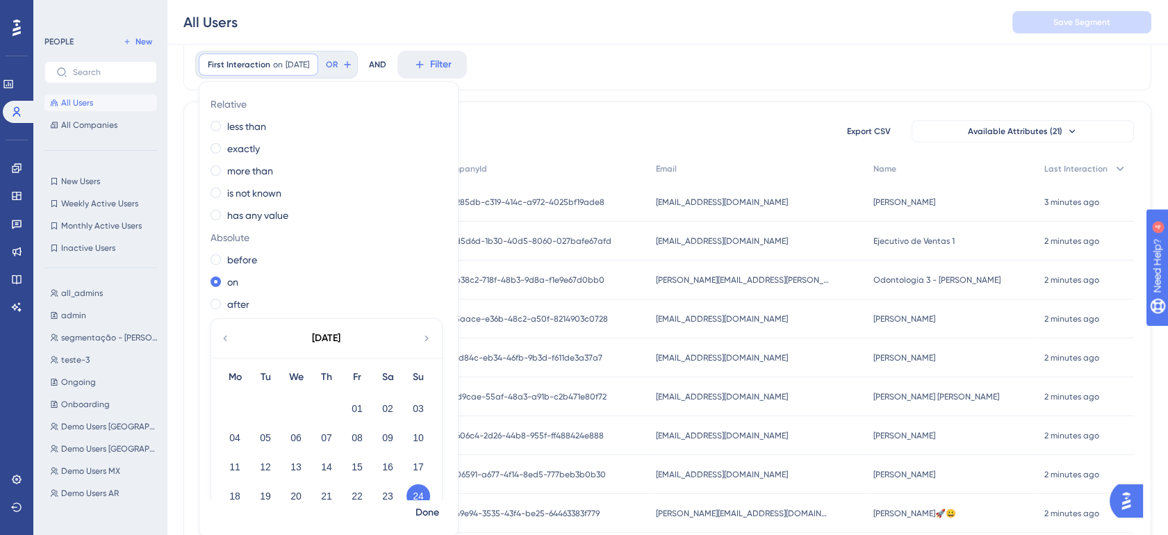
click at [525, 83] on div "First Interaction on 8/24/2025 8/24/2025 Remove Relative less than exactly more…" at bounding box center [667, 64] width 968 height 51
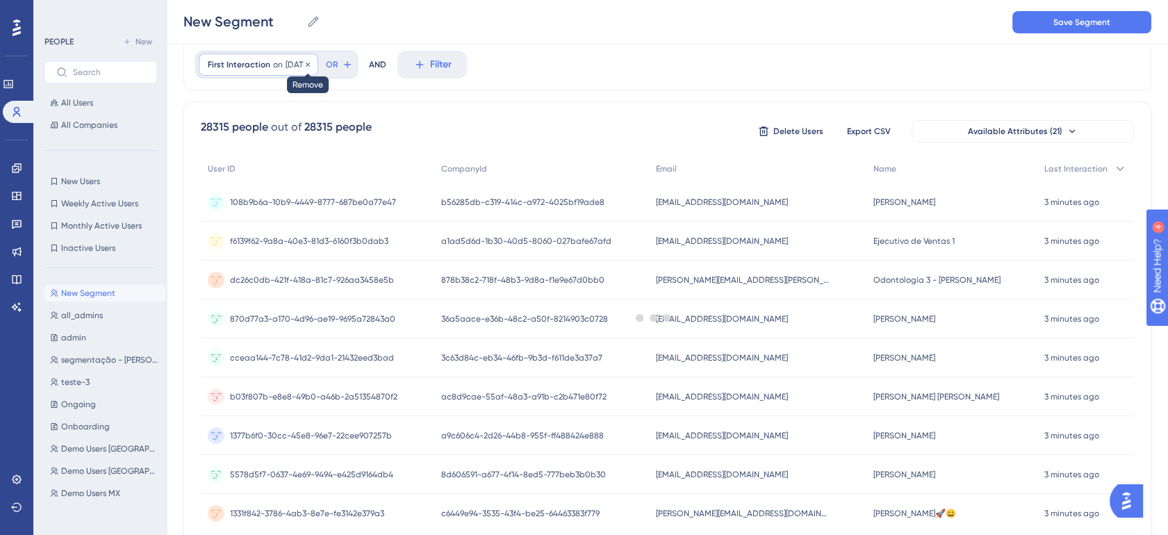
click at [312, 67] on icon at bounding box center [308, 64] width 8 height 8
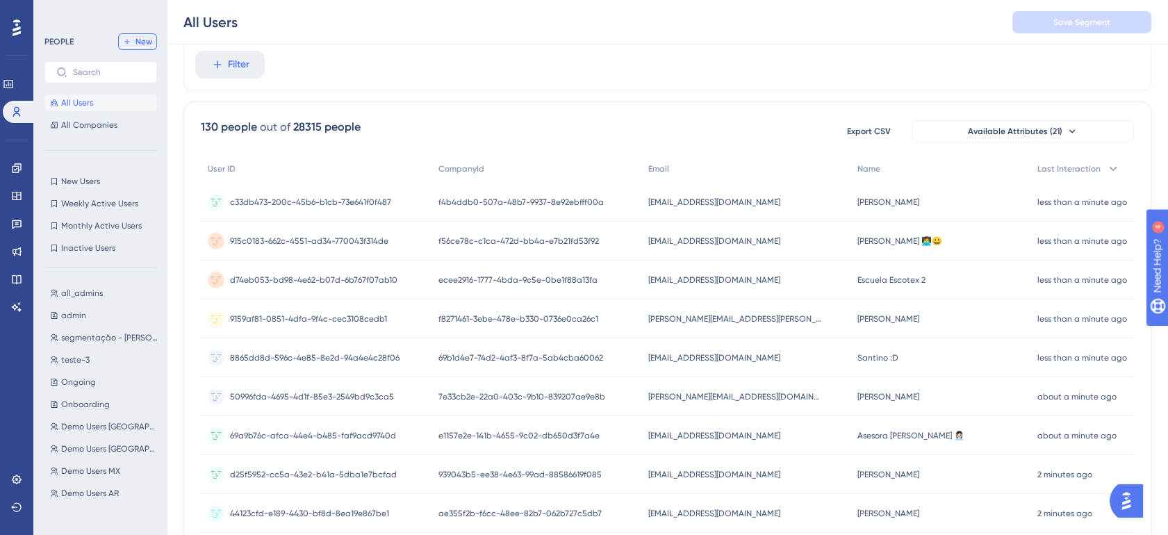
click at [133, 44] on button "New" at bounding box center [137, 41] width 39 height 17
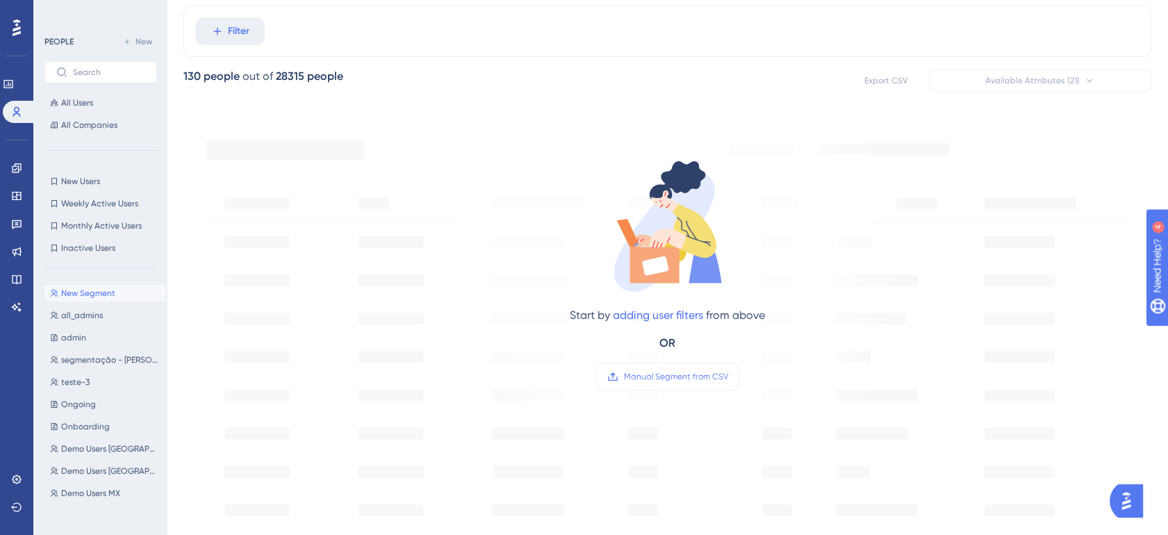
scroll to position [206, 0]
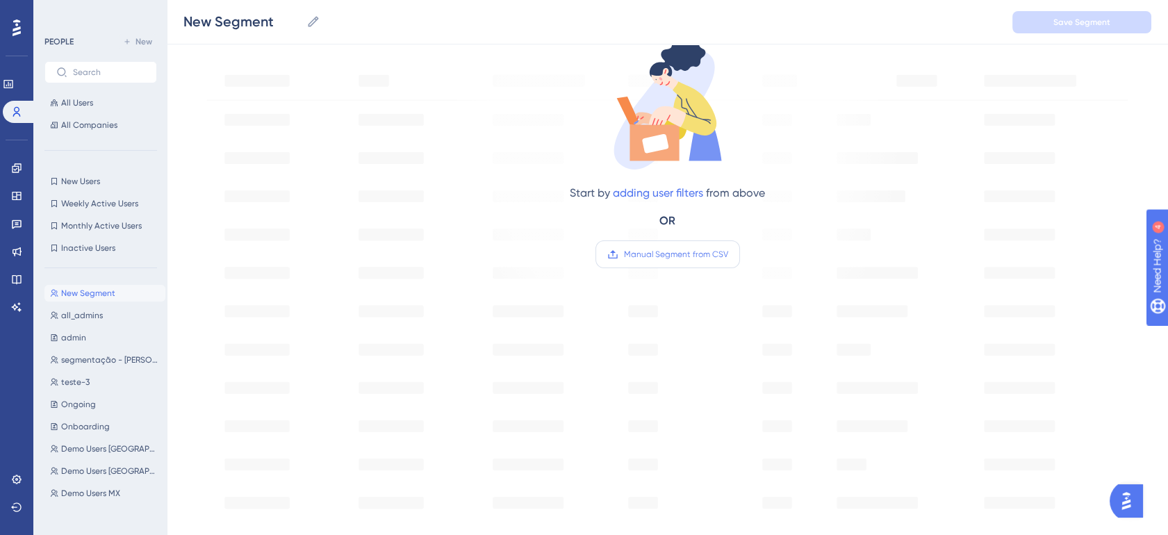
click at [678, 251] on span "Manual Segment from CSV" at bounding box center [676, 254] width 104 height 11
click at [728, 254] on input "Manual Segment from CSV" at bounding box center [728, 254] width 0 height 0
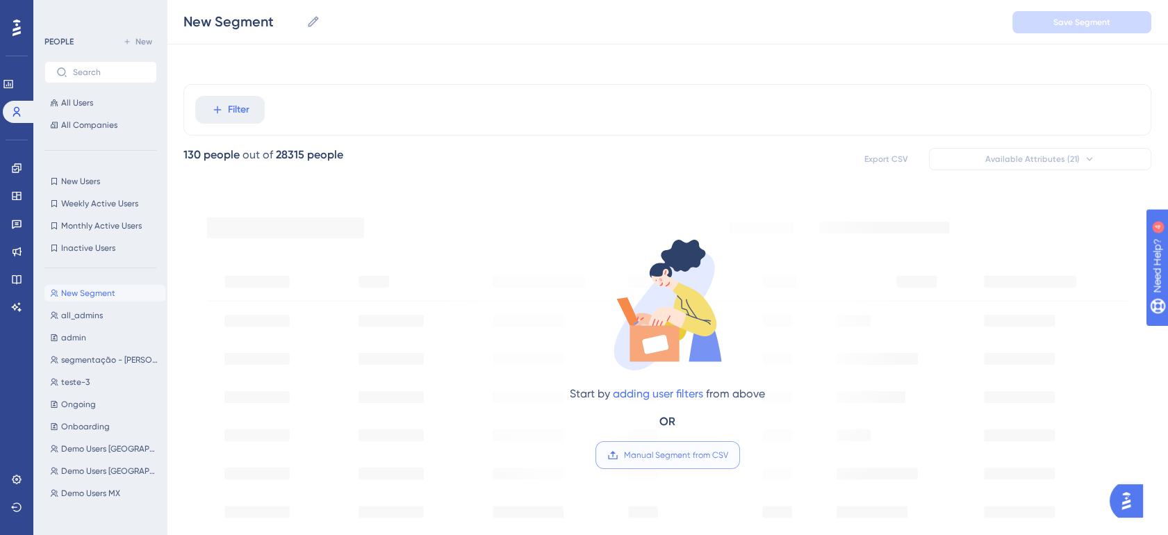
scroll to position [0, 0]
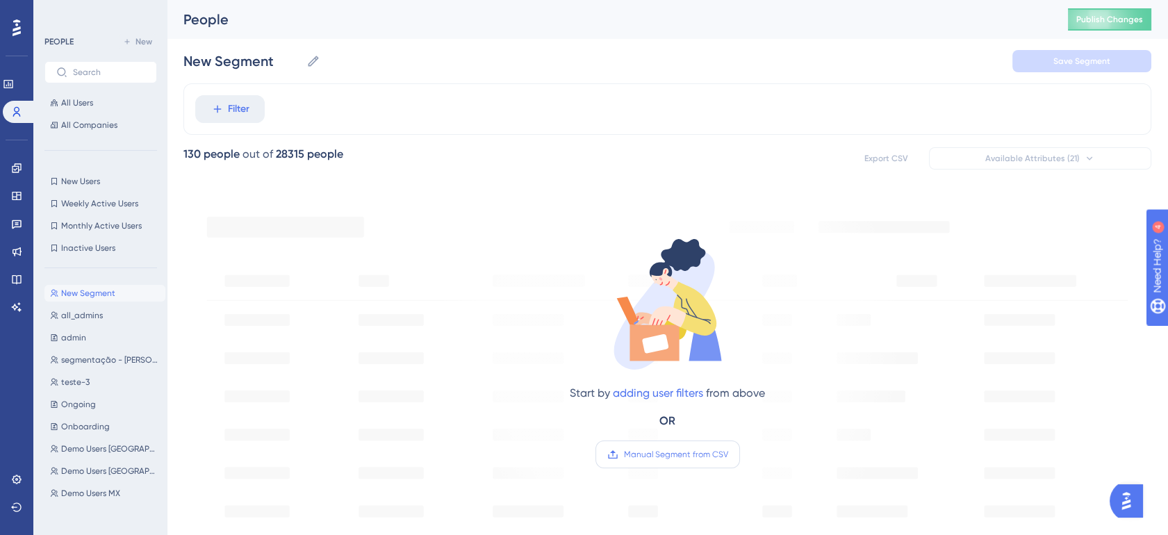
click at [684, 465] on label "Manual Segment from CSV" at bounding box center [667, 455] width 145 height 28
click at [728, 454] on input "Manual Segment from CSV" at bounding box center [728, 454] width 0 height 0
click at [643, 464] on label "Manual Segment from CSV" at bounding box center [667, 455] width 145 height 28
click at [728, 454] on input "Manual Segment from CSV" at bounding box center [728, 454] width 0 height 0
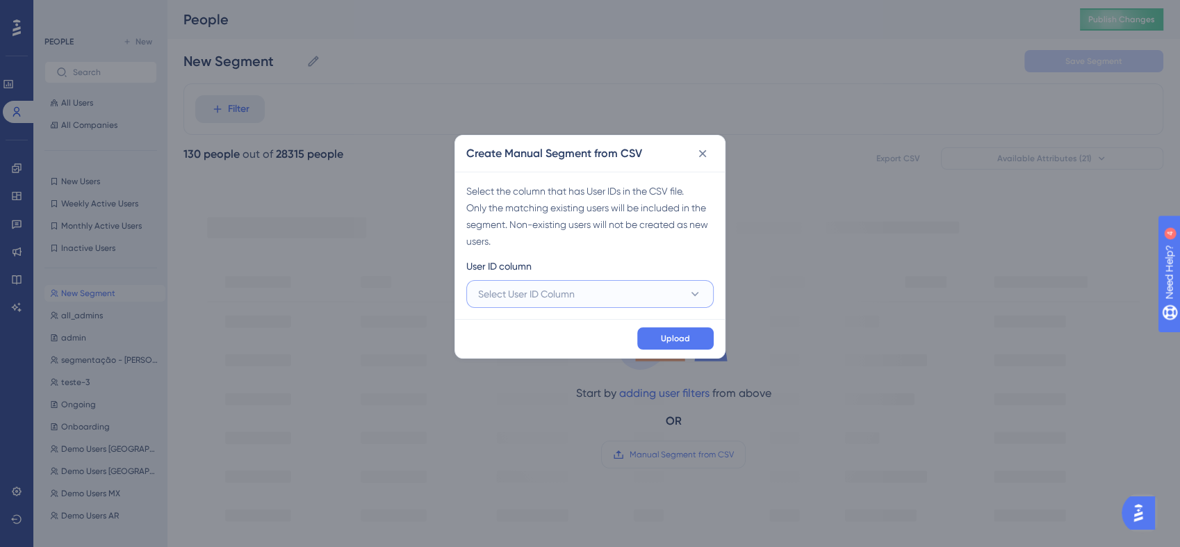
click at [634, 292] on button "Select User ID Column" at bounding box center [589, 294] width 247 height 28
click at [531, 334] on span "A - postgresql.id" at bounding box center [530, 336] width 88 height 17
click at [689, 342] on span "Upload" at bounding box center [675, 338] width 29 height 11
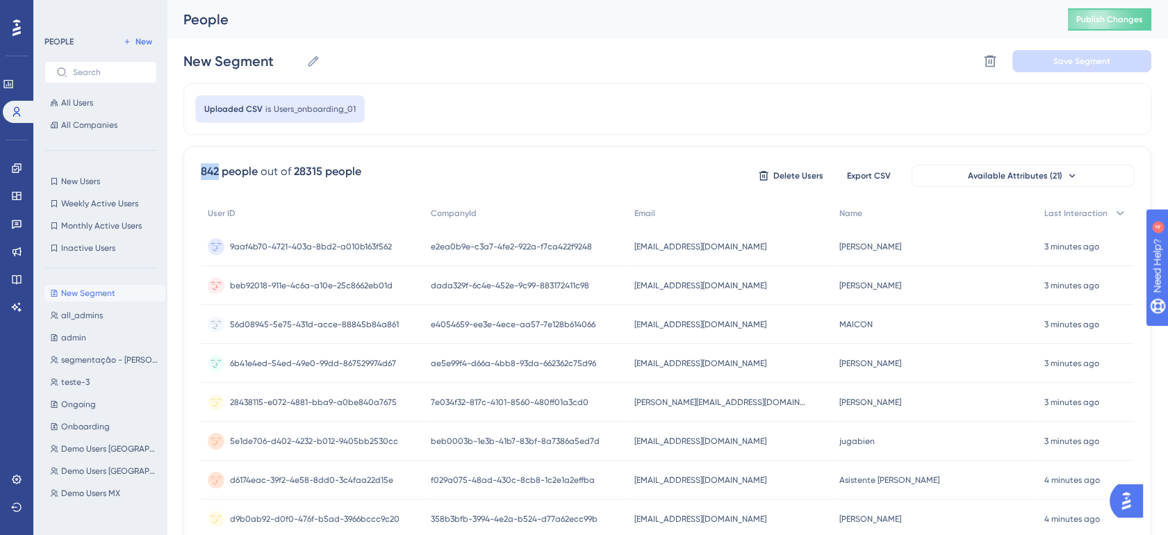
drag, startPoint x: 220, startPoint y: 172, endPoint x: 198, endPoint y: 172, distance: 22.2
click at [205, 172] on div "842 people" at bounding box center [229, 171] width 57 height 17
click at [268, 167] on div "out of" at bounding box center [276, 171] width 31 height 17
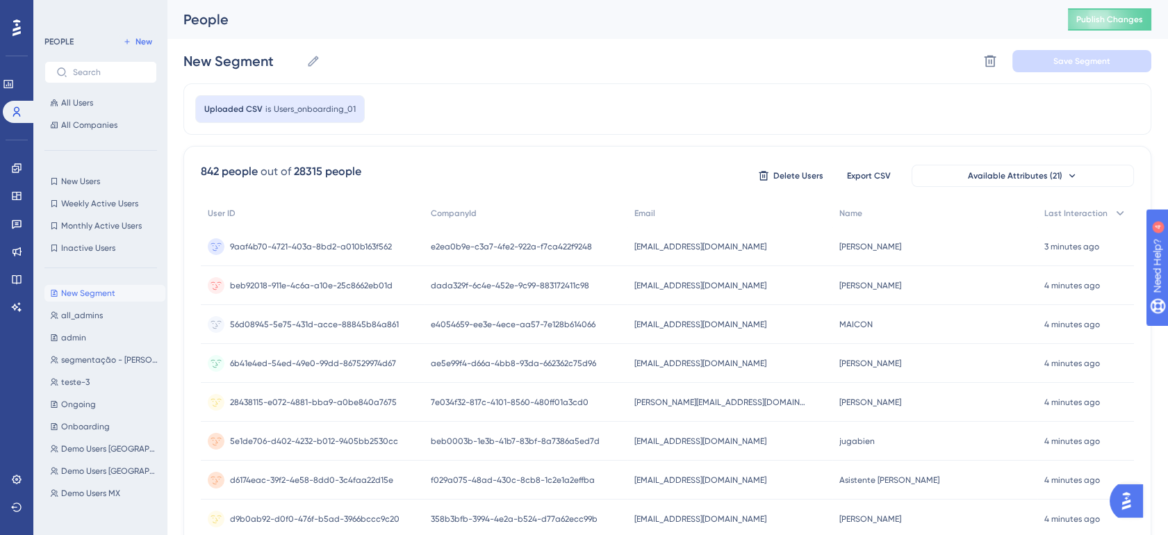
click at [204, 166] on div "842 people" at bounding box center [229, 171] width 57 height 17
click at [989, 66] on icon at bounding box center [991, 62] width 12 height 12
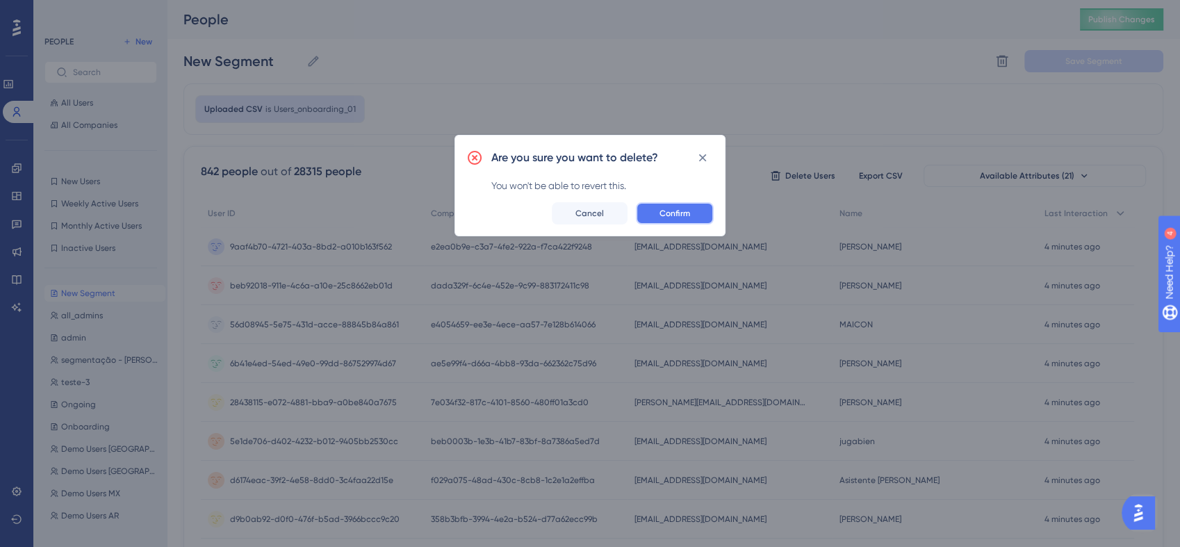
click at [693, 214] on button "Confirm" at bounding box center [675, 213] width 78 height 22
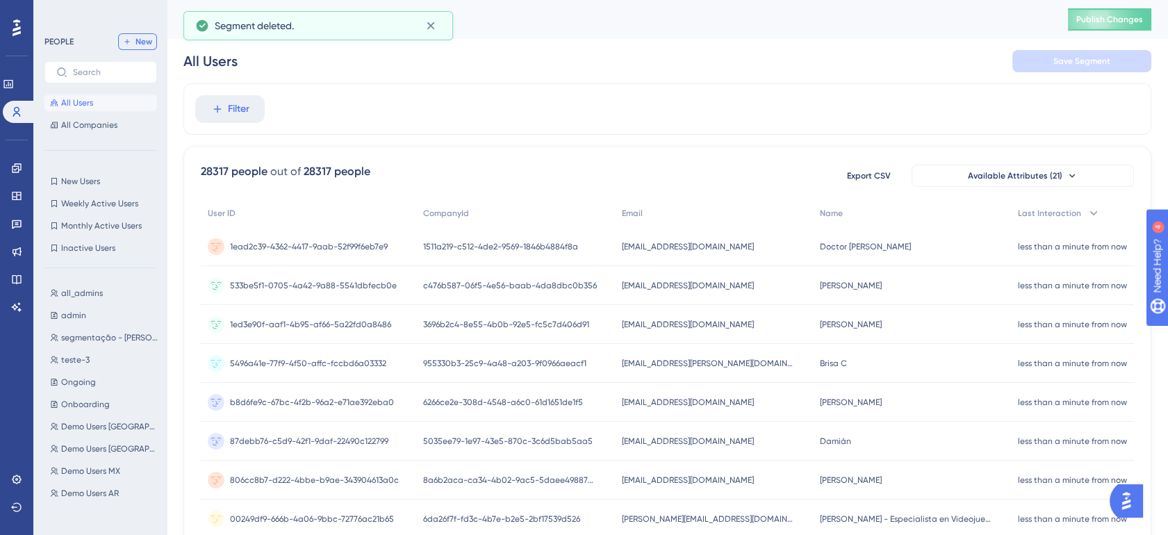
click at [142, 38] on span "New" at bounding box center [143, 41] width 17 height 11
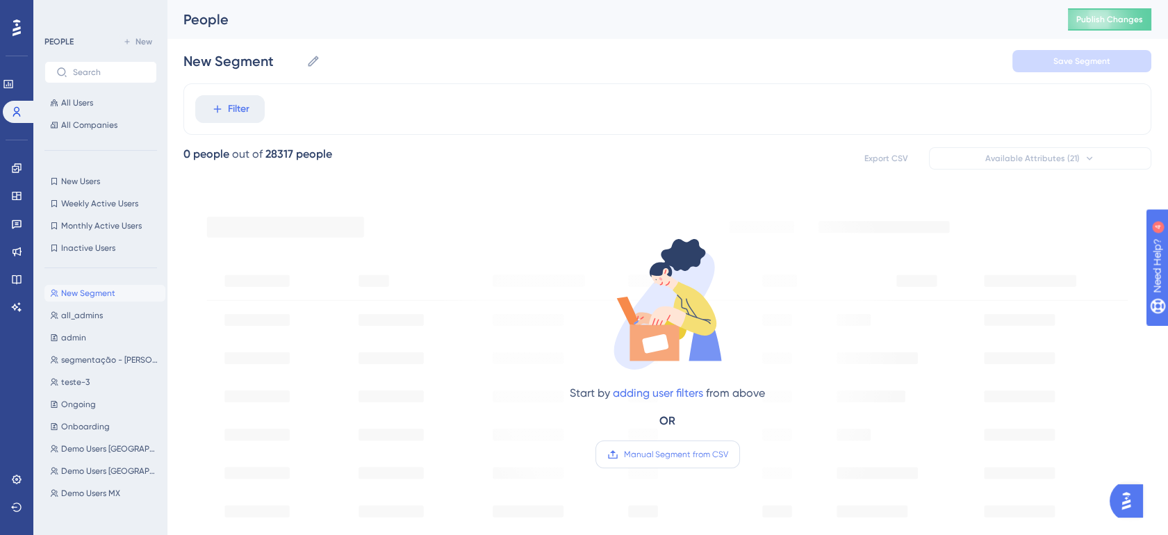
click at [668, 454] on span "Manual Segment from CSV" at bounding box center [676, 454] width 104 height 11
click at [728, 454] on input "Manual Segment from CSV" at bounding box center [728, 454] width 0 height 0
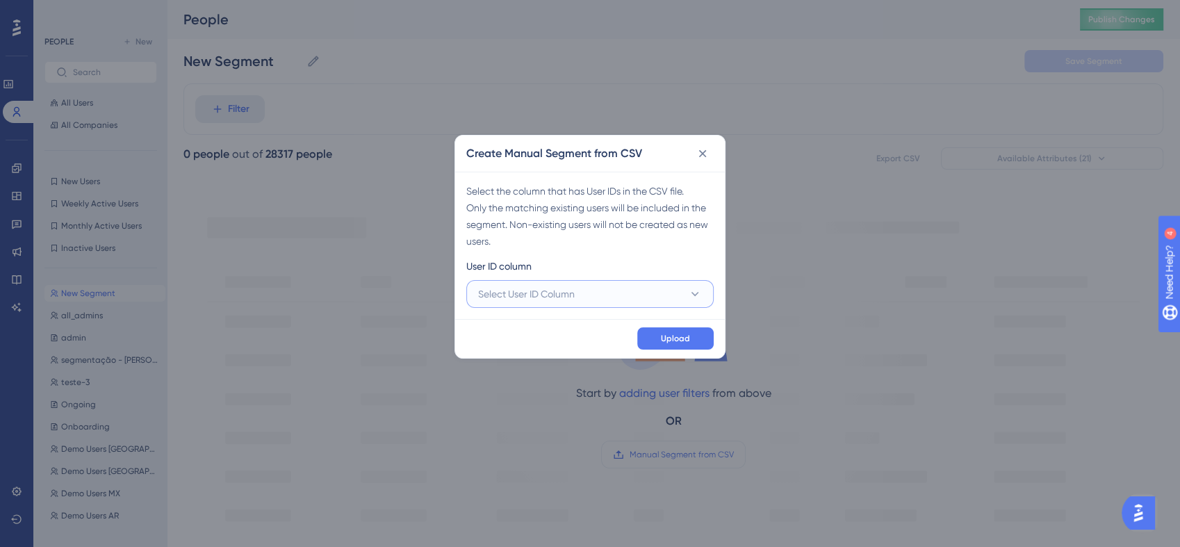
click at [528, 295] on span "Select User ID Column" at bounding box center [526, 294] width 97 height 17
click at [524, 334] on span "A - postgresql.id" at bounding box center [530, 336] width 88 height 17
click at [664, 337] on span "Upload" at bounding box center [675, 338] width 29 height 11
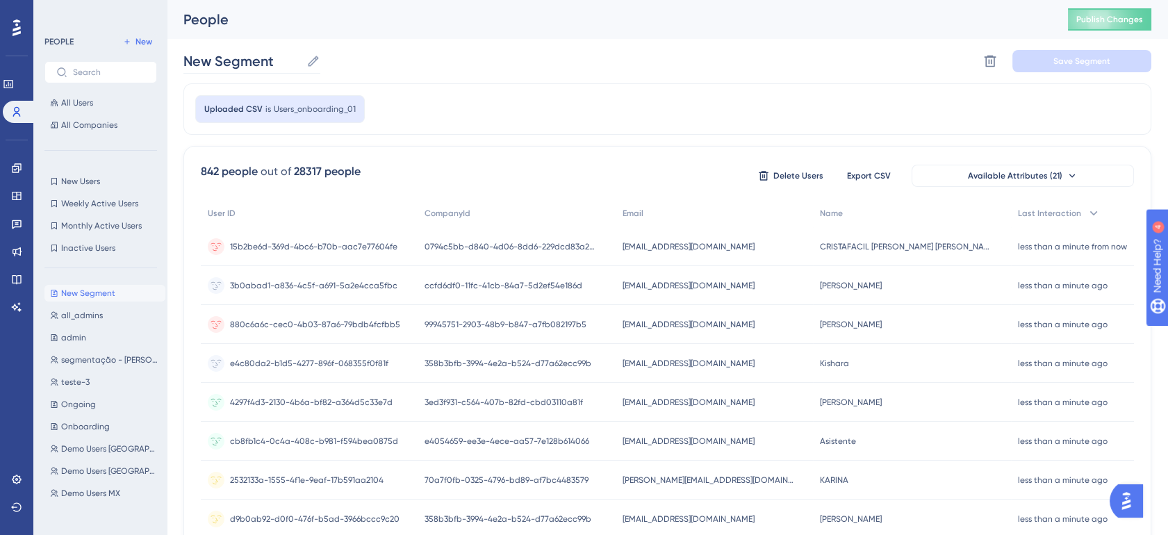
click at [236, 72] on label "New Segment New Segment" at bounding box center [251, 61] width 137 height 25
click at [236, 71] on input "New Segment" at bounding box center [241, 60] width 117 height 19
click at [236, 62] on input "New Segment" at bounding box center [241, 60] width 117 height 19
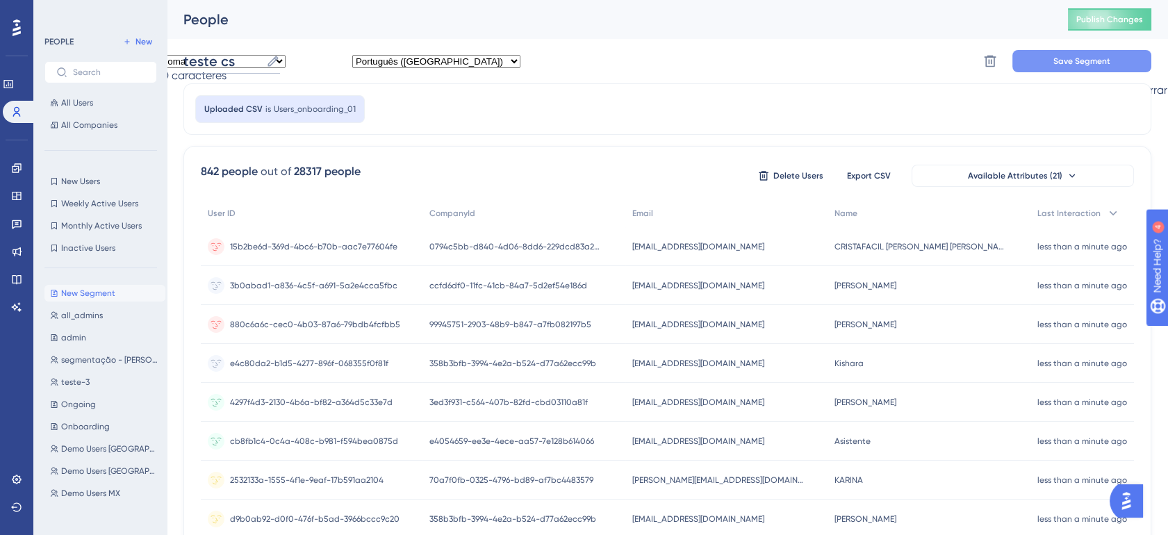
type input "teste cs"
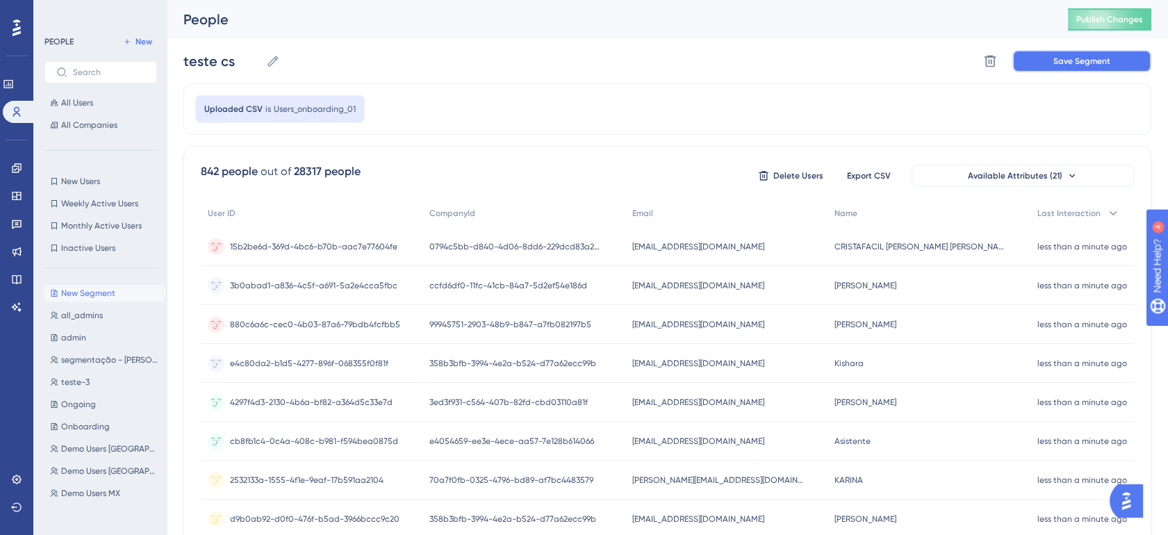
click at [1103, 63] on span "Save Segment" at bounding box center [1081, 61] width 57 height 11
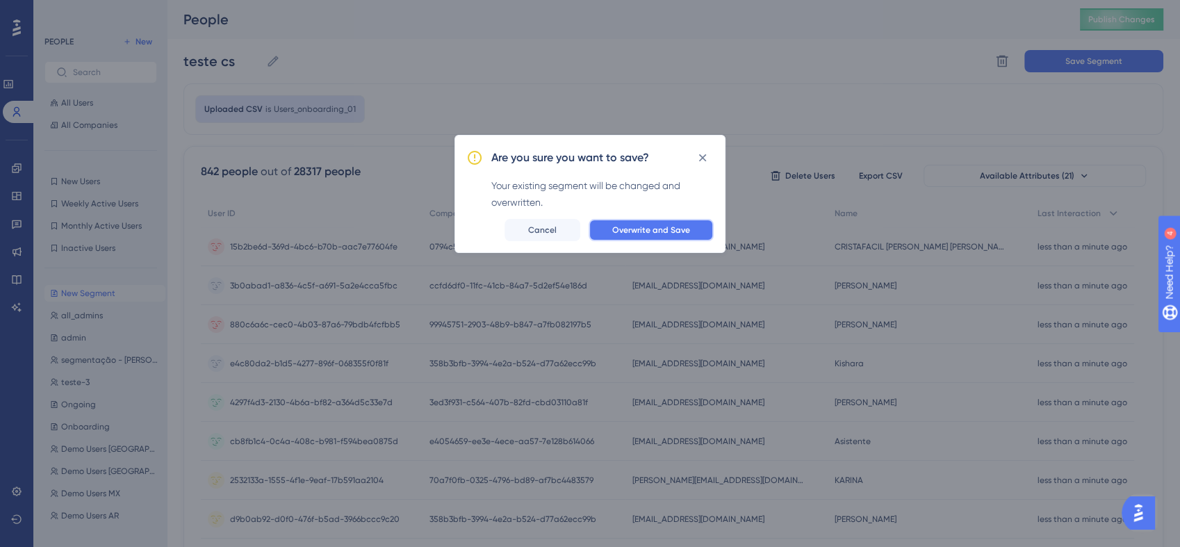
click at [654, 234] on span "Overwrite and Save" at bounding box center [651, 229] width 78 height 11
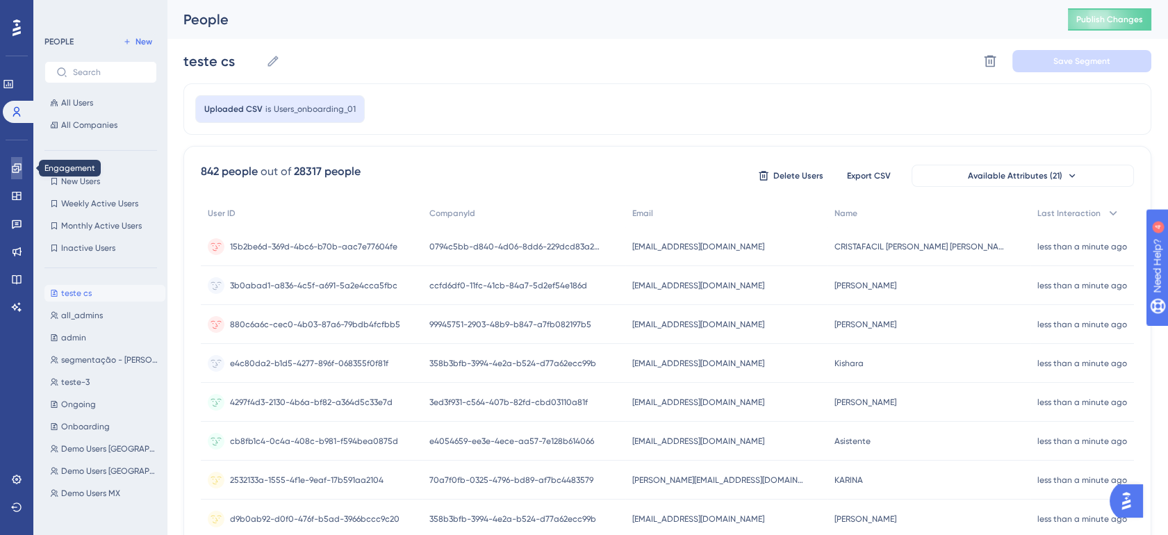
click at [20, 164] on icon at bounding box center [16, 167] width 9 height 9
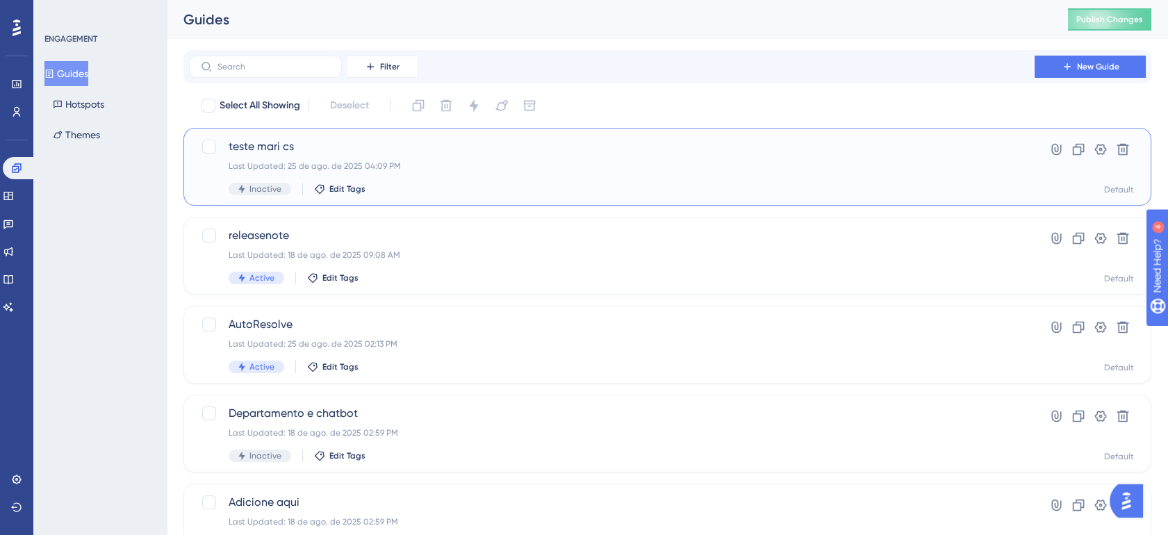
click at [657, 185] on div "Inactive Edit Tags" at bounding box center [612, 189] width 766 height 13
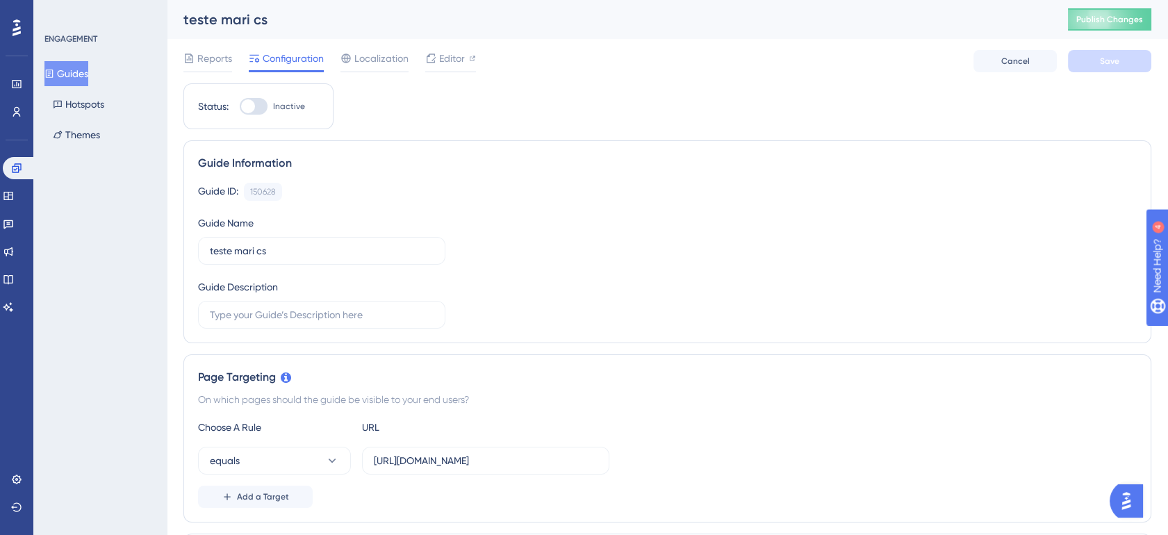
click at [54, 72] on icon at bounding box center [49, 74] width 10 height 10
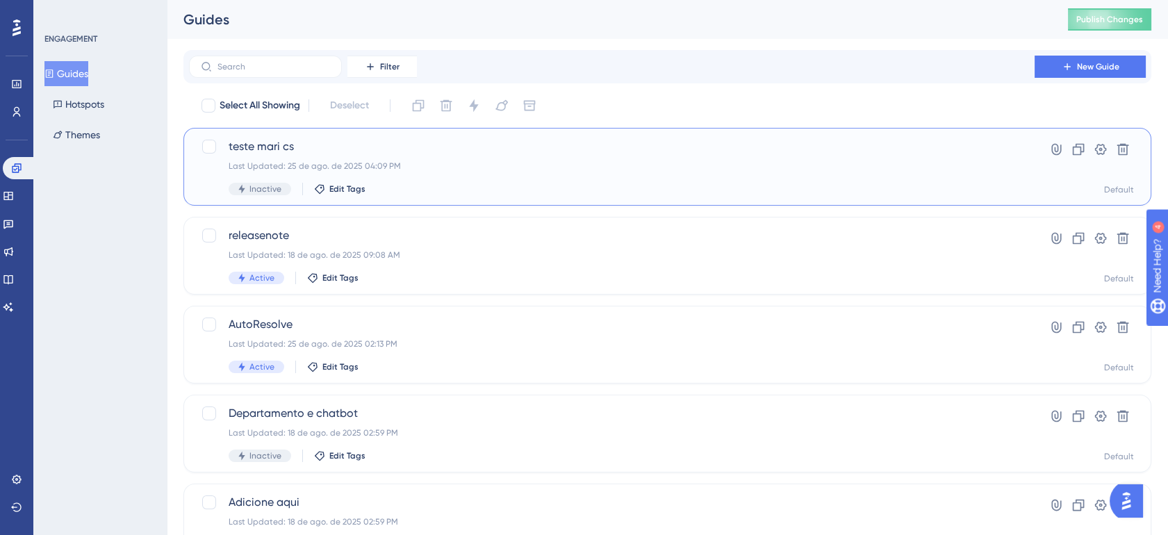
click at [445, 150] on span "teste mari cs" at bounding box center [612, 146] width 766 height 17
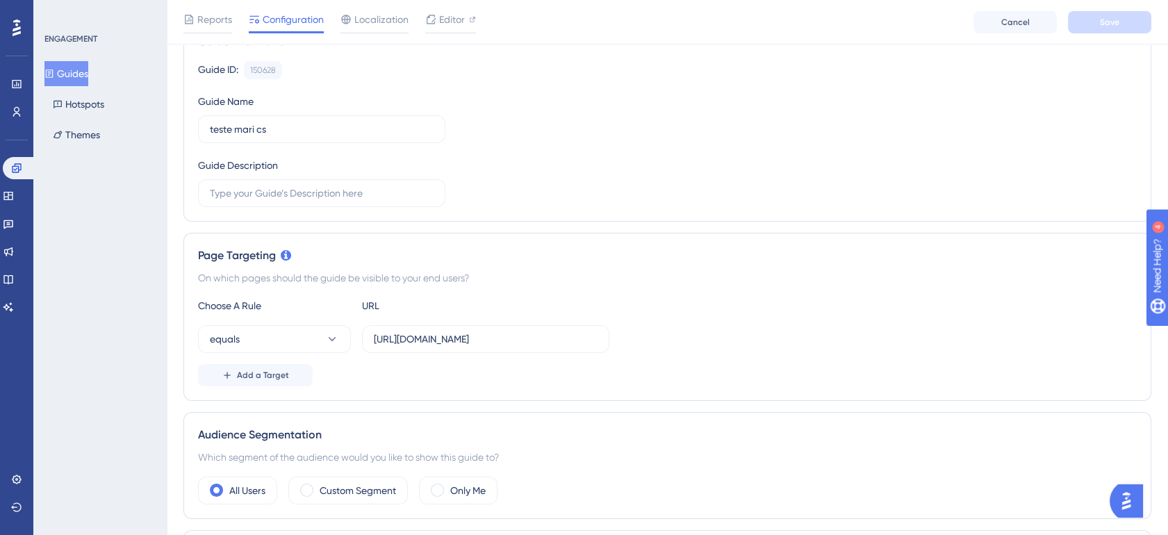
scroll to position [154, 0]
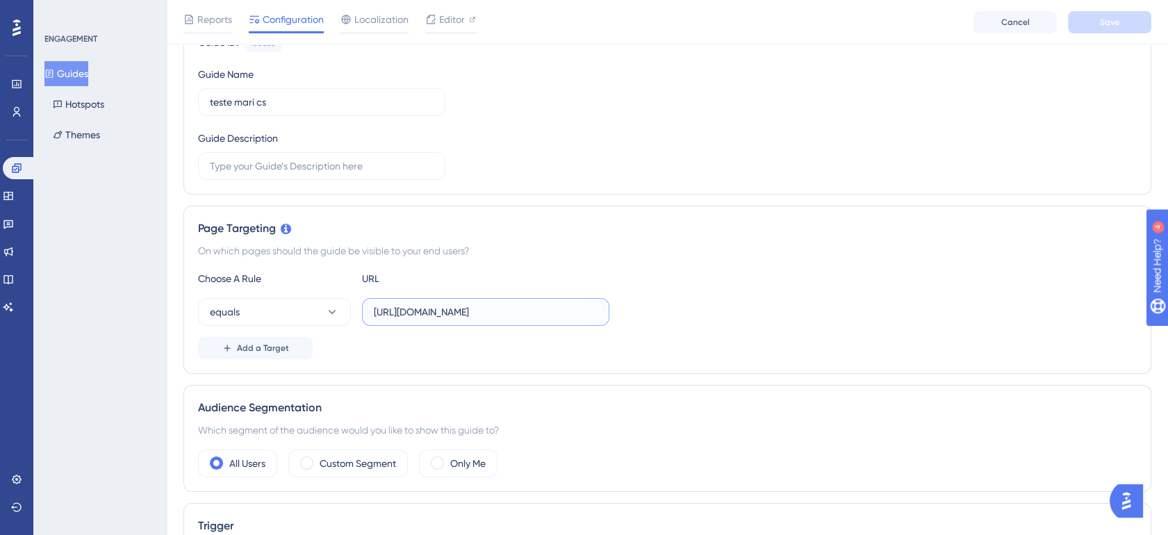
click at [513, 311] on input "https://app.whaticket.com/tickets" at bounding box center [486, 311] width 224 height 15
click at [610, 313] on div "equals https://app.whaticket.com/tickets" at bounding box center [667, 312] width 939 height 28
click at [285, 317] on button "equals" at bounding box center [274, 312] width 153 height 28
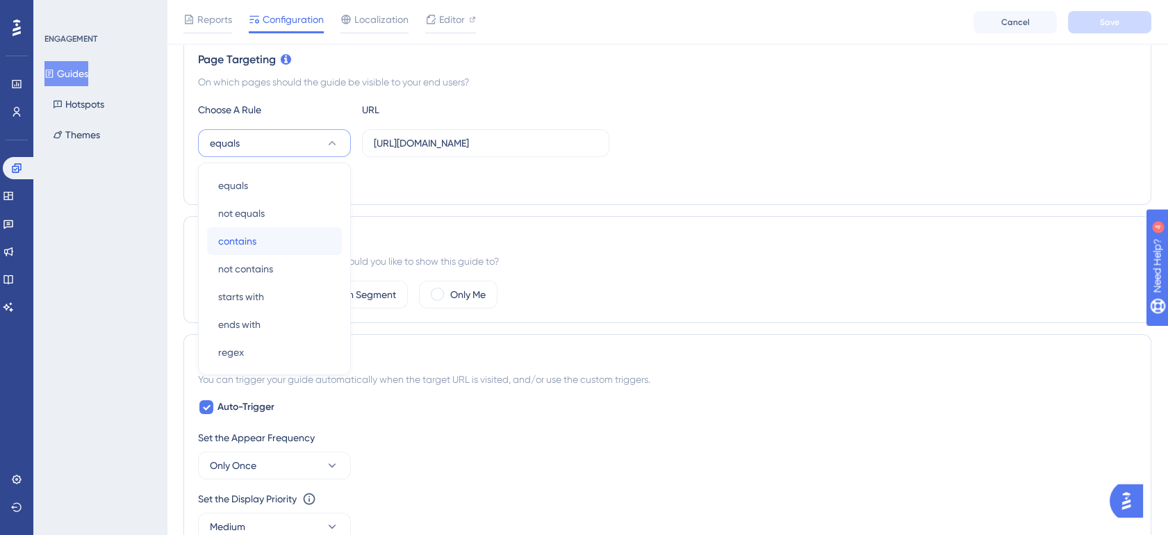
click at [229, 241] on span "contains" at bounding box center [237, 241] width 38 height 17
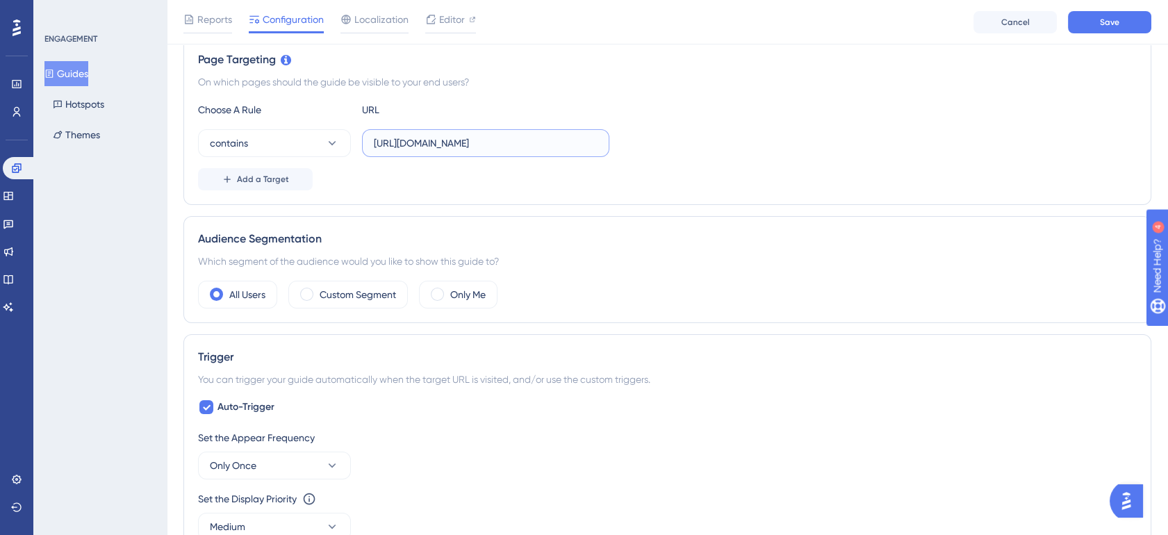
click at [519, 145] on input "https://app.whaticket.com/tickets" at bounding box center [486, 142] width 224 height 15
drag, startPoint x: 498, startPoint y: 140, endPoint x: 544, endPoint y: 140, distance: 45.9
click at [544, 140] on input "https://app.whaticket.com/tickets" at bounding box center [486, 142] width 224 height 15
type input "https://app.whaticket.com/"
click at [735, 164] on div "Choose A Rule URL contains https://app.whaticket.com/ Add a Target" at bounding box center [667, 145] width 939 height 89
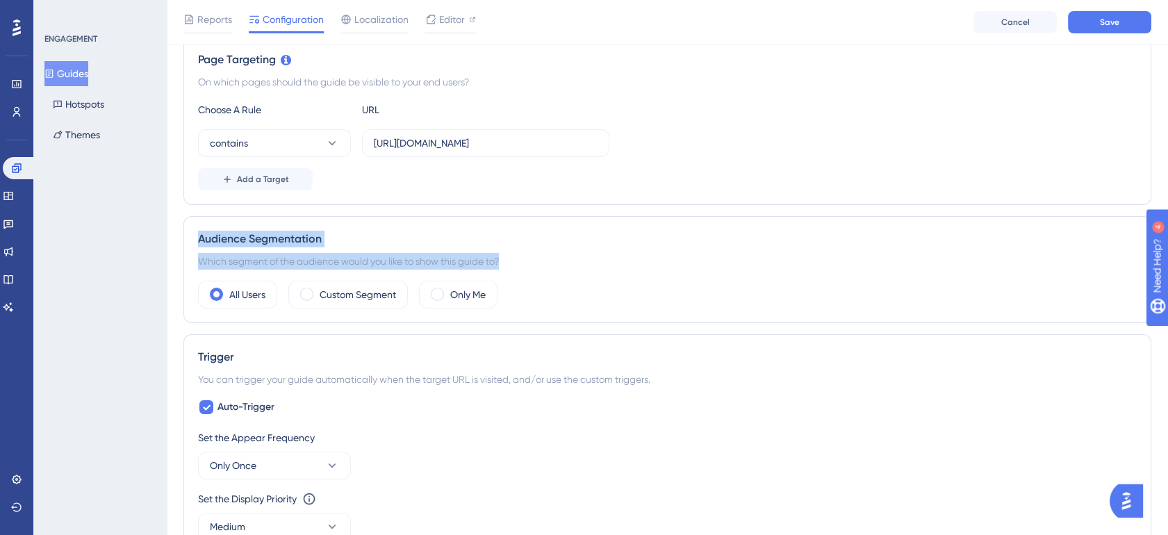
drag, startPoint x: 198, startPoint y: 235, endPoint x: 523, endPoint y: 261, distance: 326.2
click at [523, 261] on div "Audience Segmentation Which segment of the audience would you like to show this…" at bounding box center [667, 269] width 968 height 107
drag, startPoint x: 523, startPoint y: 261, endPoint x: 458, endPoint y: 258, distance: 65.4
click at [458, 258] on div "Which segment of the audience would you like to show this guide to?" at bounding box center [667, 261] width 939 height 17
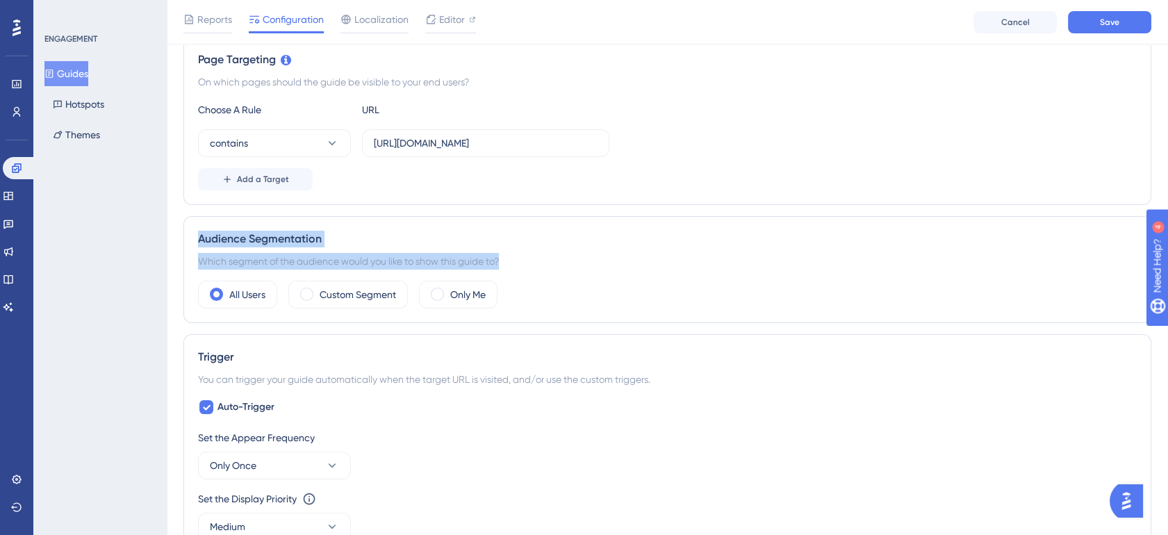
click at [455, 258] on div "Which segment of the audience would you like to show this guide to?" at bounding box center [667, 261] width 939 height 17
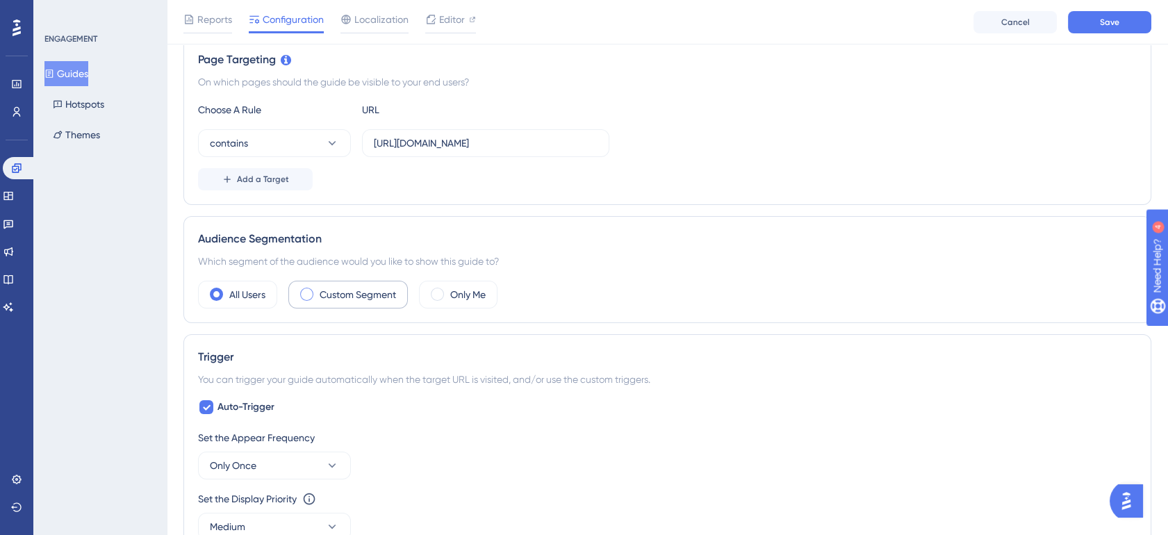
click at [323, 289] on label "Custom Segment" at bounding box center [358, 294] width 76 height 17
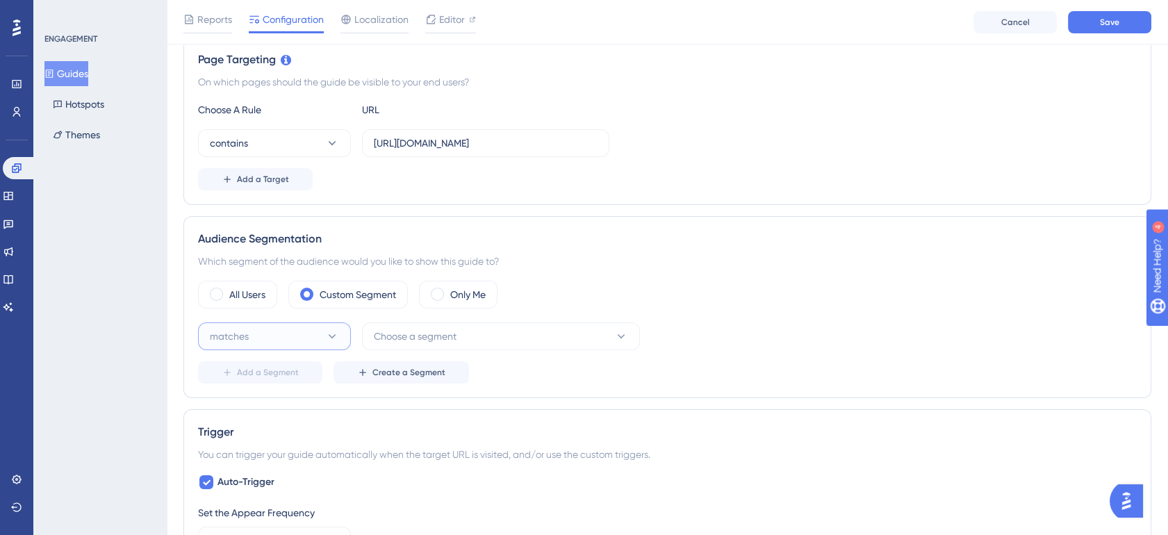
click at [326, 326] on button "matches" at bounding box center [274, 336] width 153 height 28
click at [229, 378] on span "matches" at bounding box center [237, 378] width 39 height 17
click at [470, 336] on button "Choose a segment" at bounding box center [501, 336] width 278 height 28
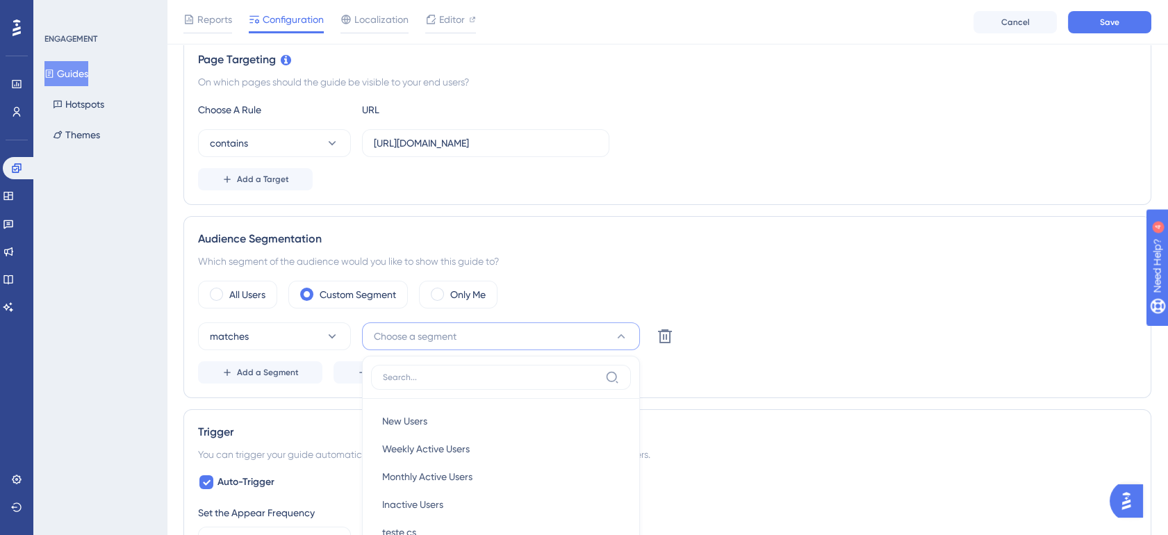
scroll to position [539, 0]
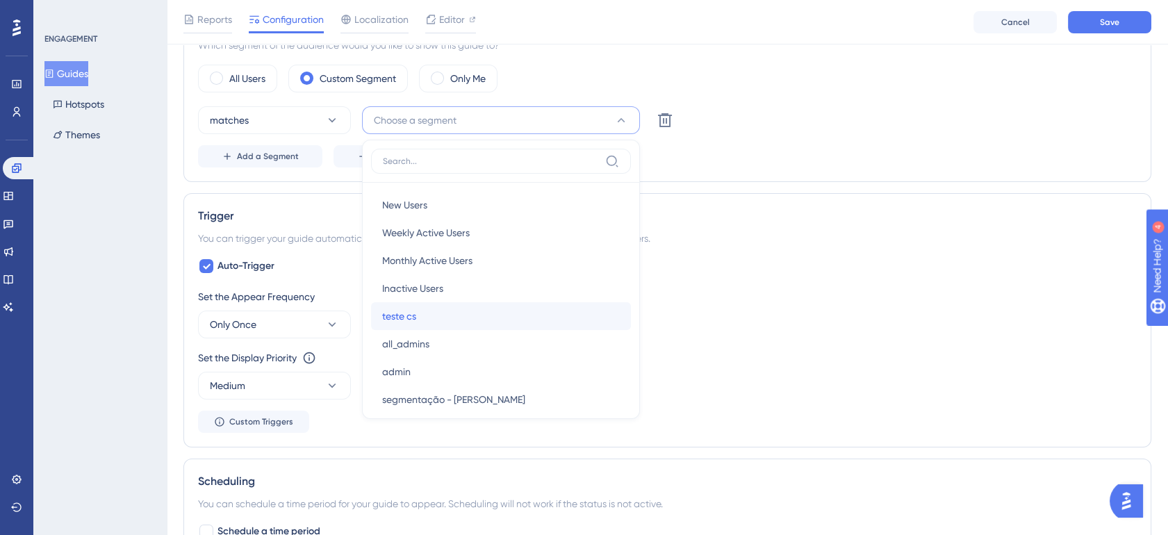
click at [397, 313] on span "teste cs" at bounding box center [399, 316] width 34 height 17
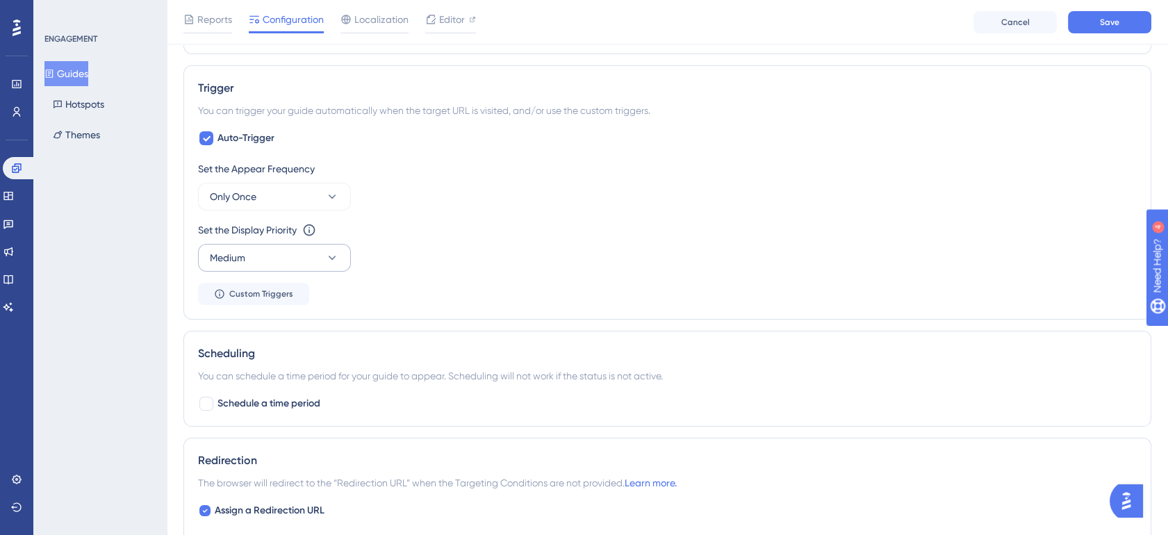
scroll to position [668, 0]
click at [332, 192] on icon at bounding box center [332, 196] width 14 height 14
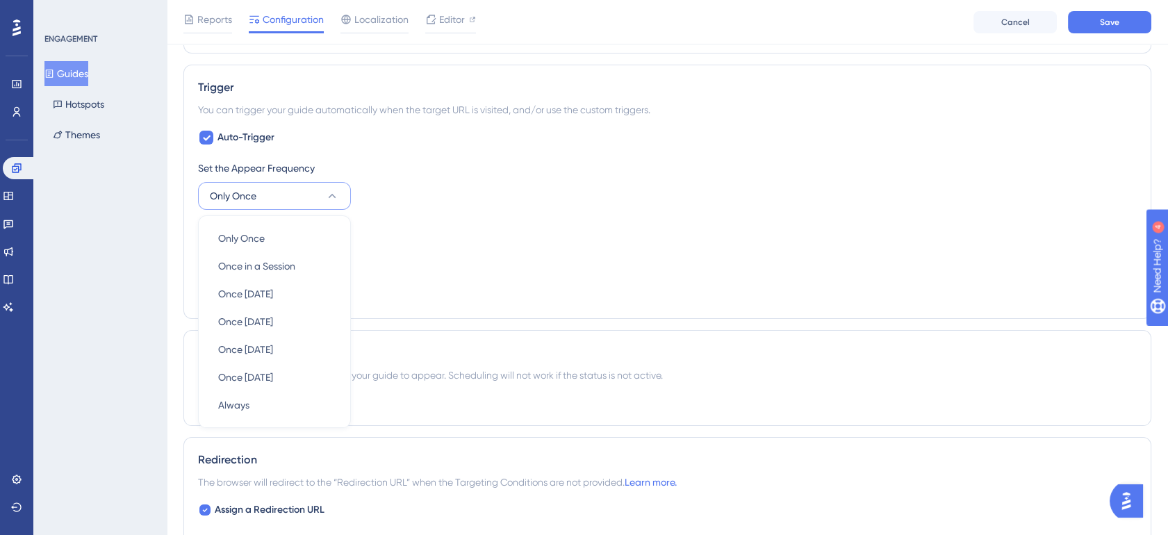
scroll to position [721, 0]
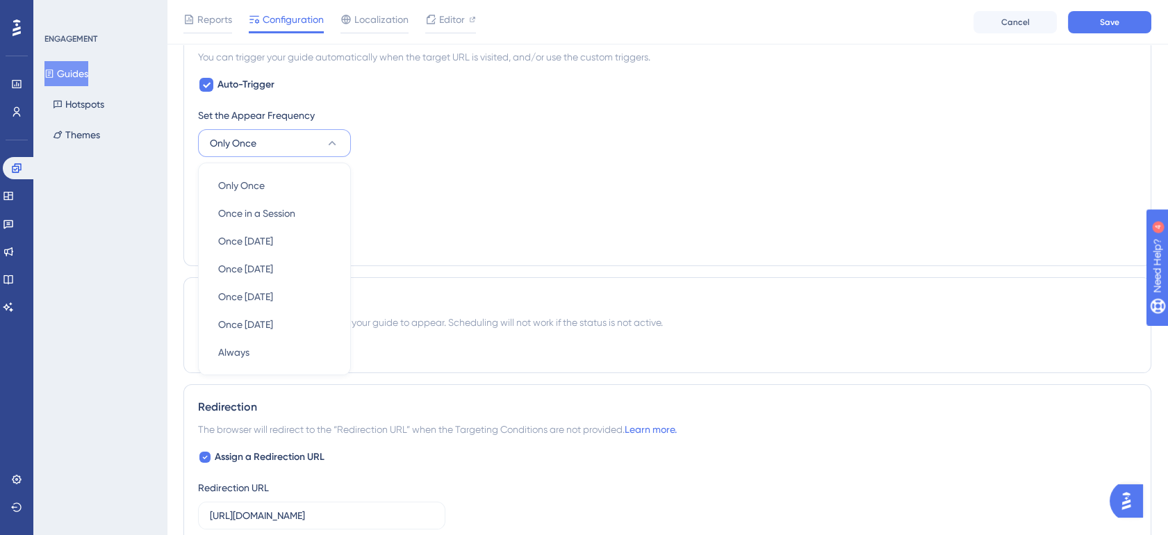
click at [404, 162] on div "Set the Appear Frequency Only Once Only Once Only Once Once in a Session Once i…" at bounding box center [667, 179] width 939 height 145
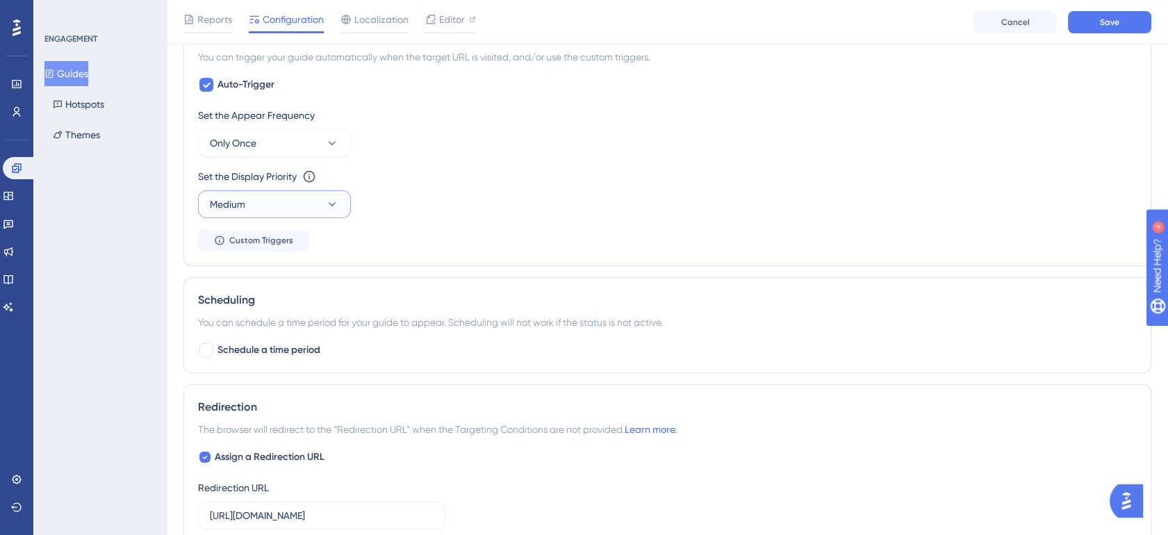
click at [231, 202] on span "Medium" at bounding box center [227, 204] width 35 height 17
click at [461, 227] on div "Set the Appear Frequency Only Once Set the Display Priority This option will se…" at bounding box center [667, 179] width 939 height 145
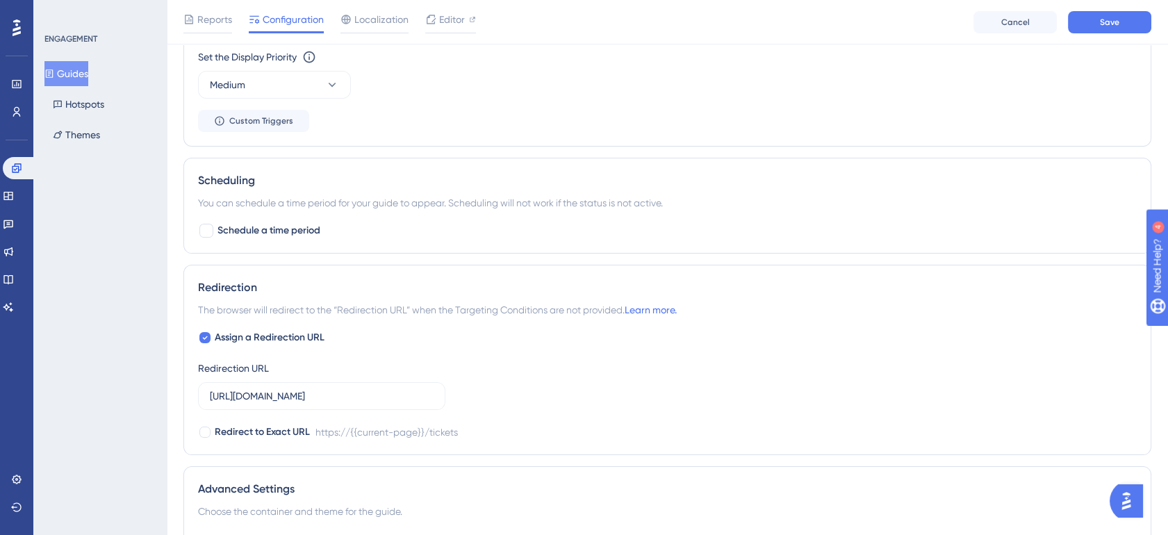
scroll to position [875, 0]
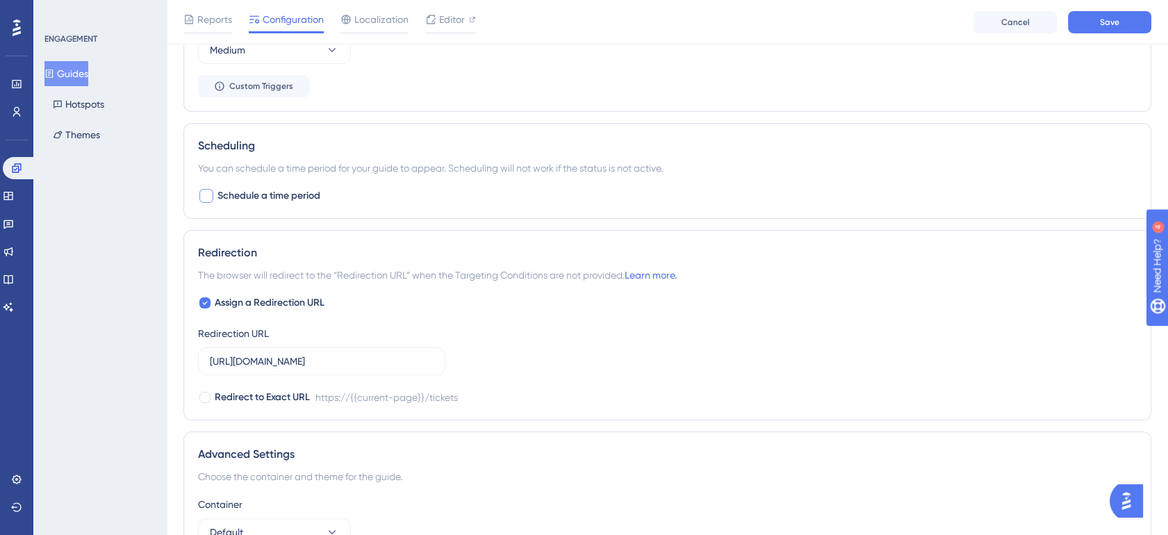
click at [274, 197] on span "Schedule a time period" at bounding box center [268, 196] width 103 height 17
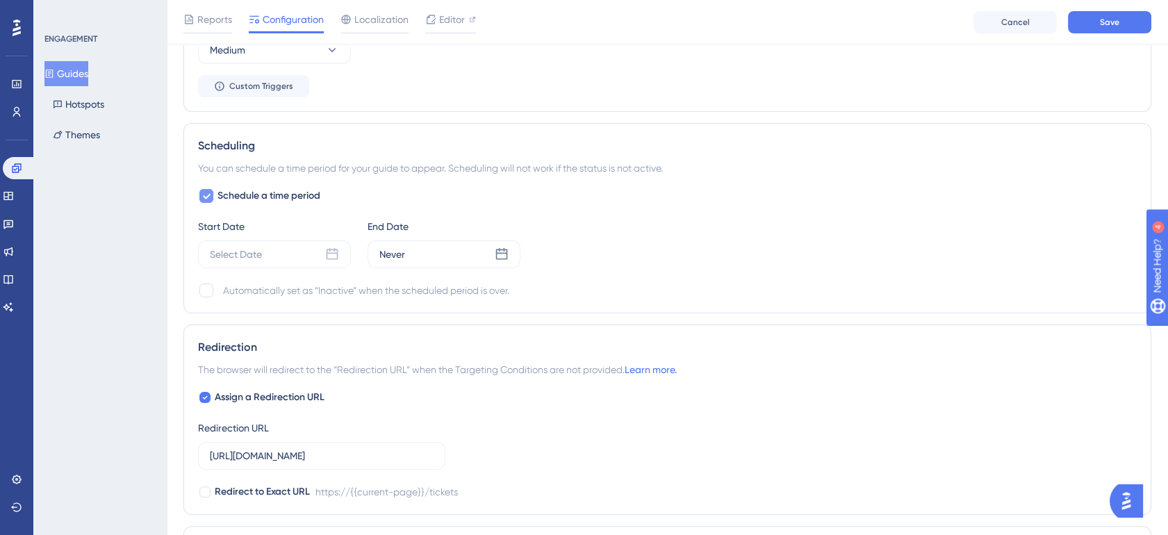
click at [274, 197] on span "Schedule a time period" at bounding box center [268, 196] width 103 height 17
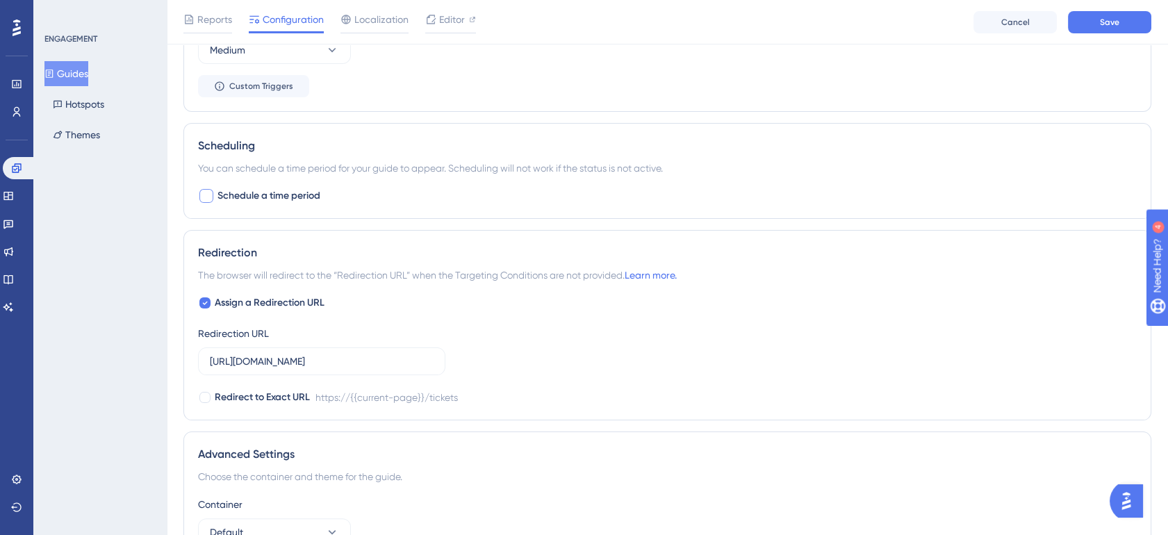
click at [281, 197] on span "Schedule a time period" at bounding box center [268, 196] width 103 height 17
checkbox input "true"
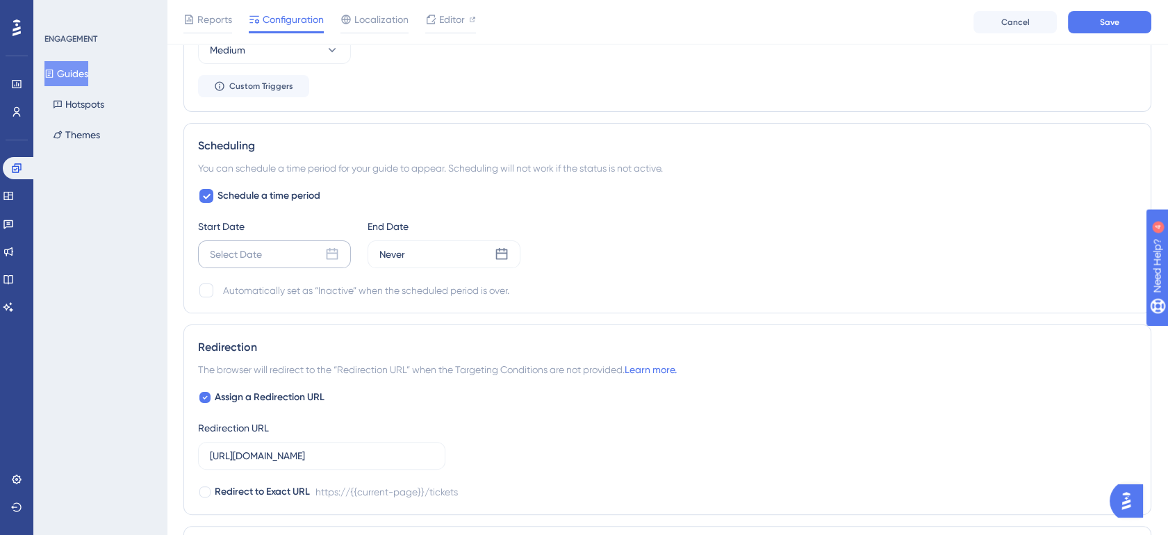
click at [242, 252] on div "Select Date" at bounding box center [236, 254] width 52 height 17
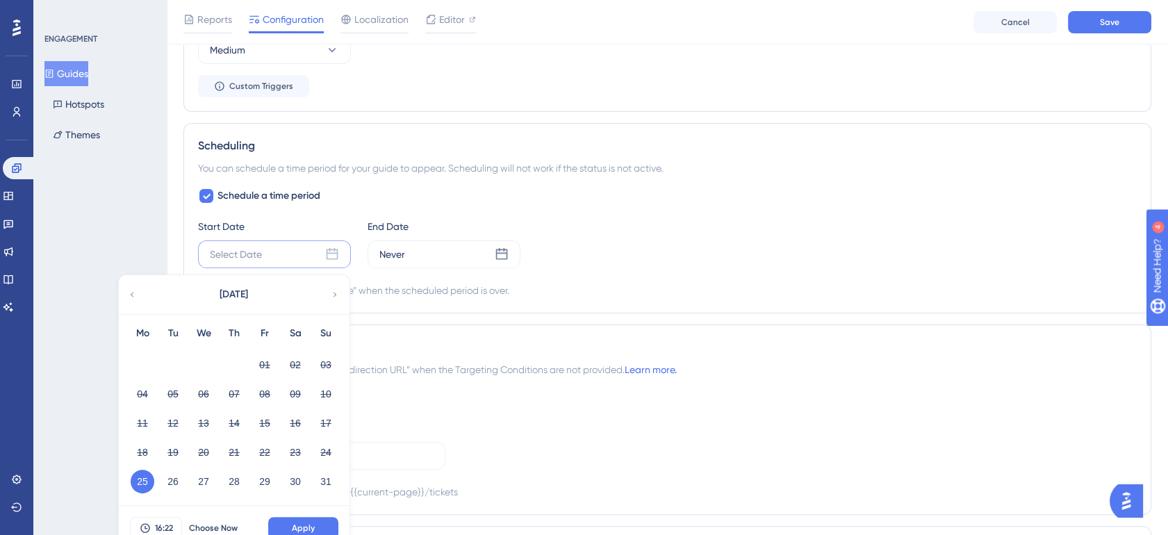
click at [487, 196] on div "Schedule a time period Start Date Select Date August 2025 Mo Tu We Th Fr Sa Su …" at bounding box center [667, 243] width 939 height 111
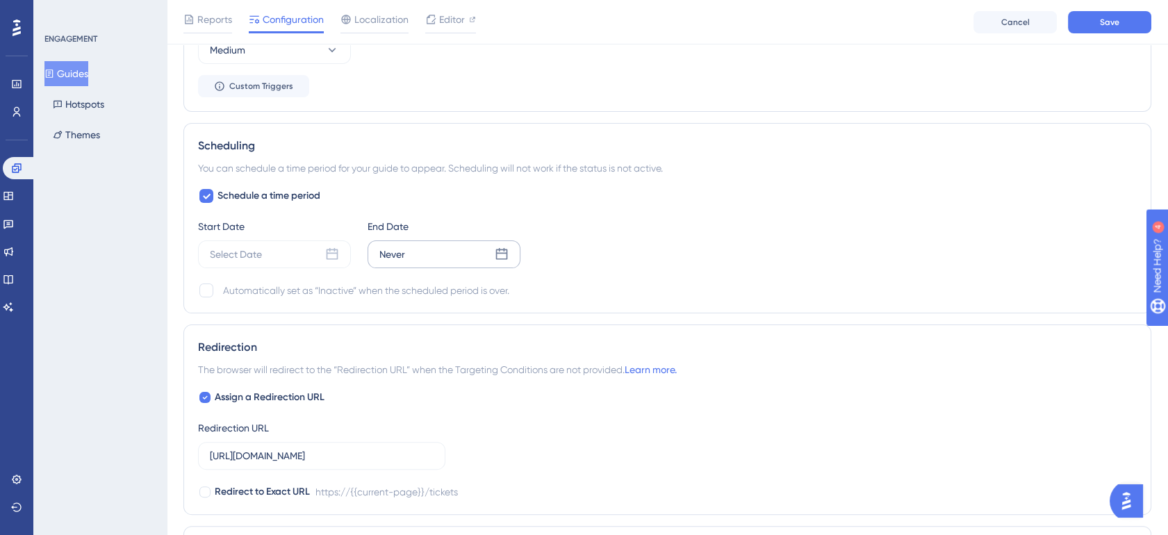
click at [411, 263] on div "Never" at bounding box center [444, 254] width 153 height 28
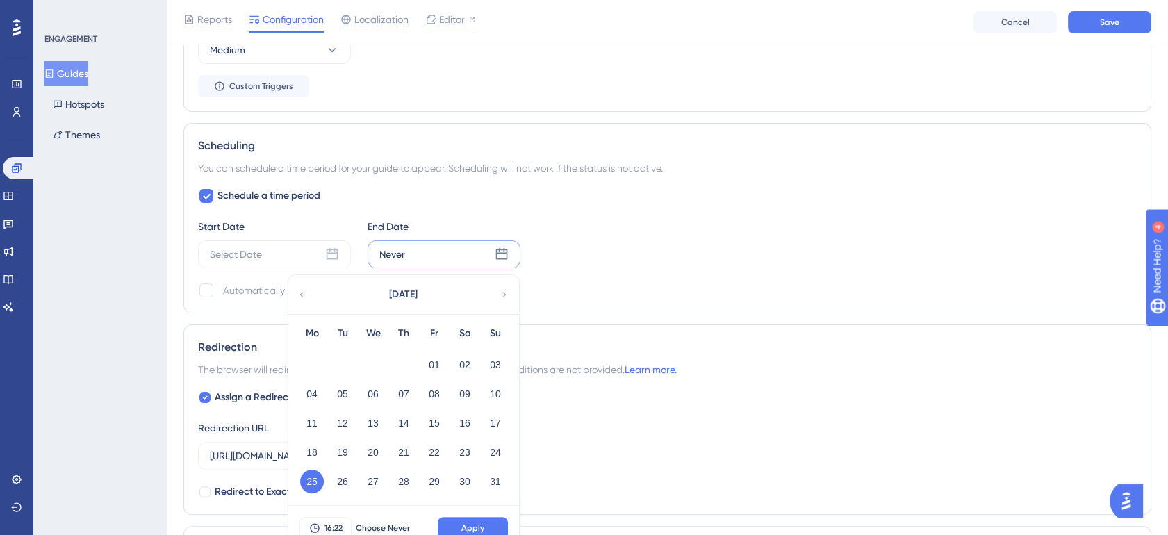
click at [636, 218] on div "Start Date Select Date End Date Never August 2025 Mo Tu We Th Fr Sa Su 01 02 03…" at bounding box center [667, 243] width 939 height 50
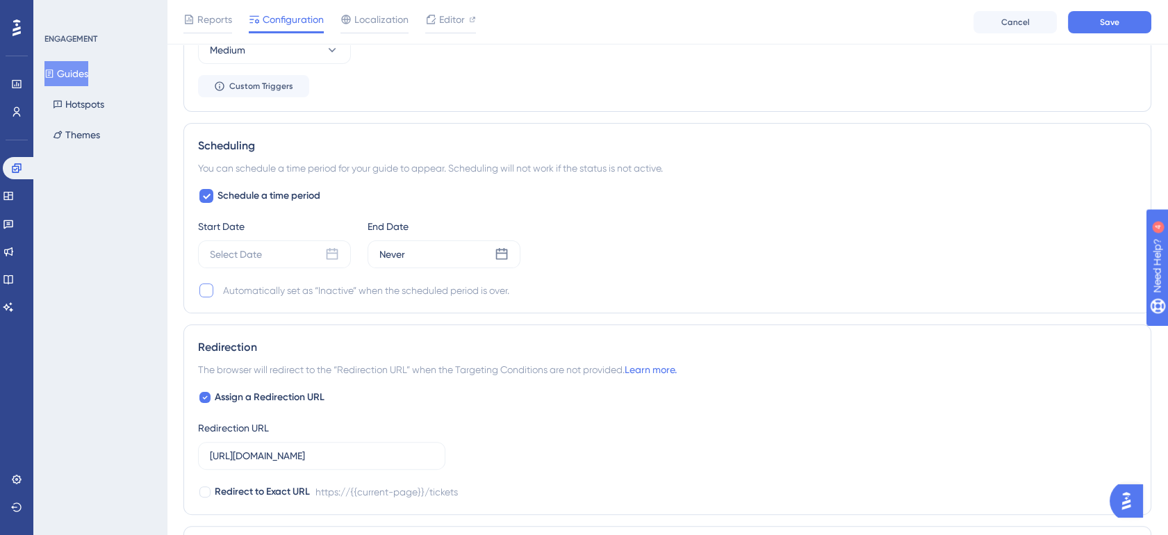
click at [210, 291] on div at bounding box center [206, 290] width 14 height 14
checkbox input "true"
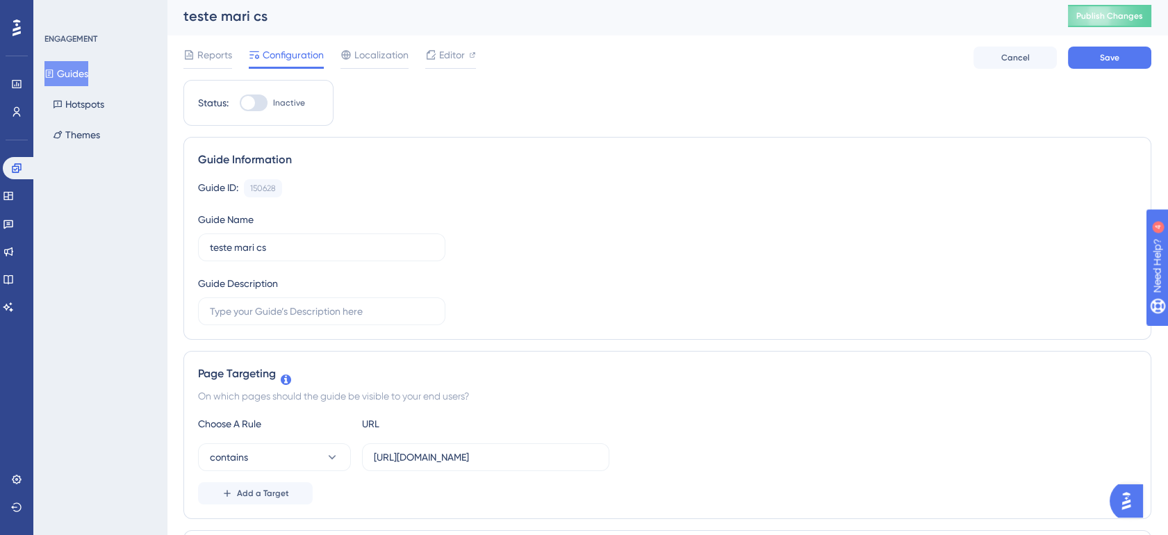
scroll to position [0, 0]
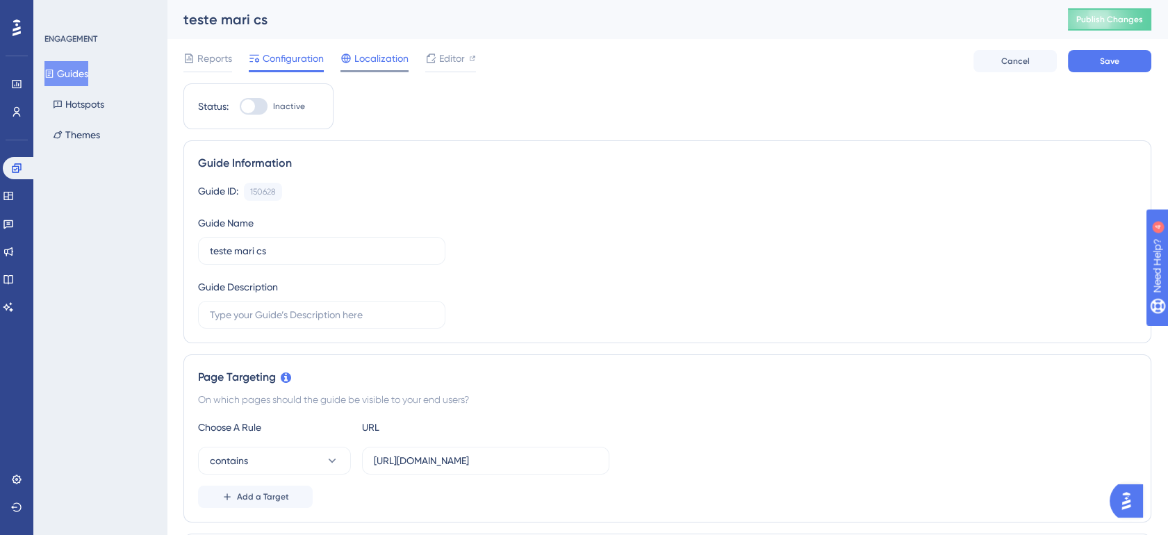
click at [352, 67] on div "Localization" at bounding box center [374, 61] width 68 height 22
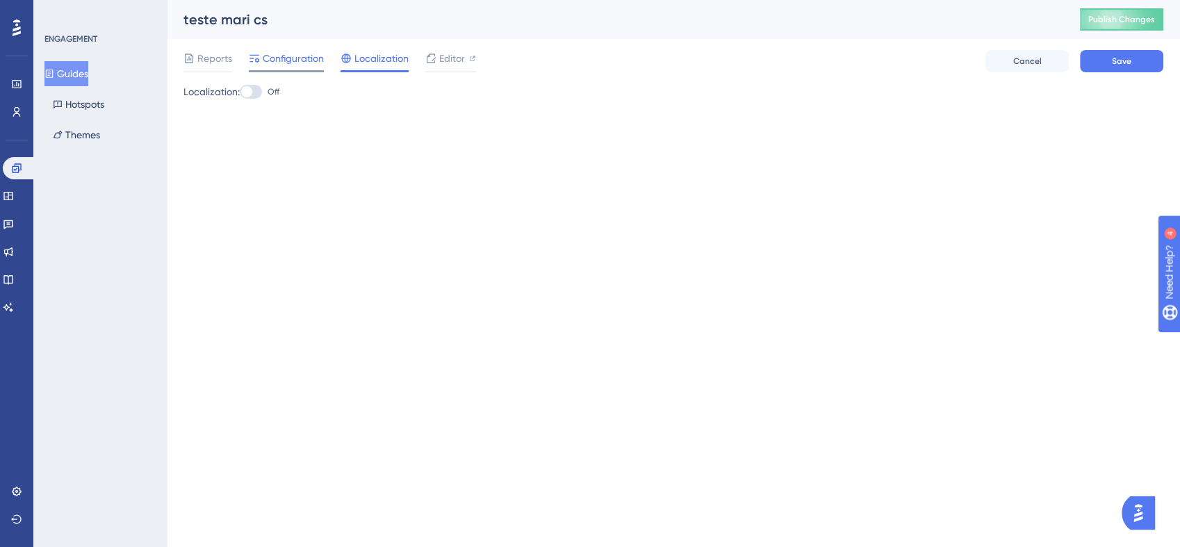
click at [295, 63] on span "Configuration" at bounding box center [293, 58] width 61 height 17
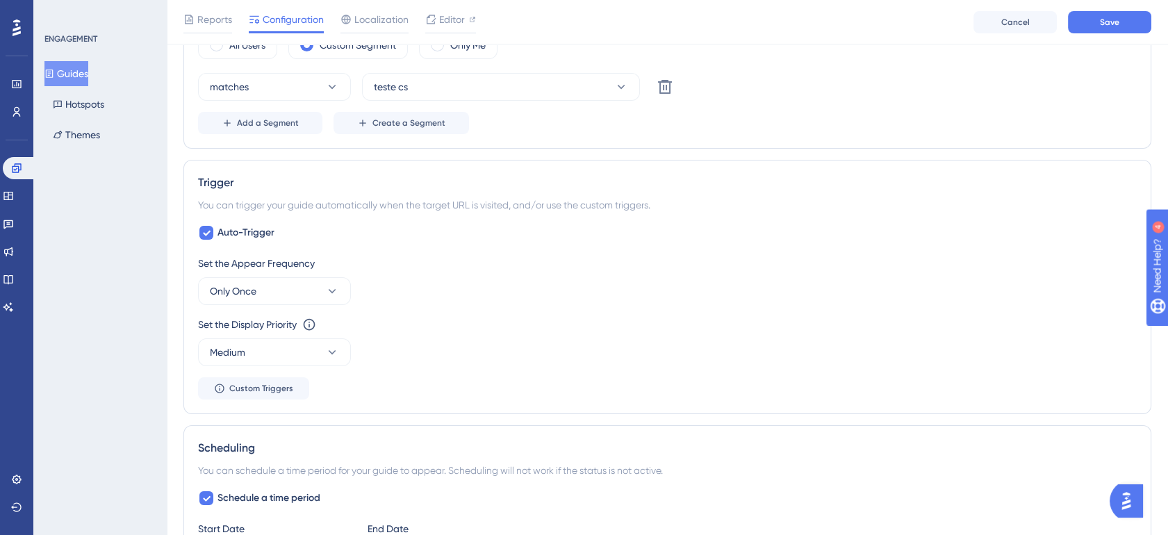
scroll to position [573, 0]
click at [283, 355] on button "Medium" at bounding box center [274, 352] width 153 height 28
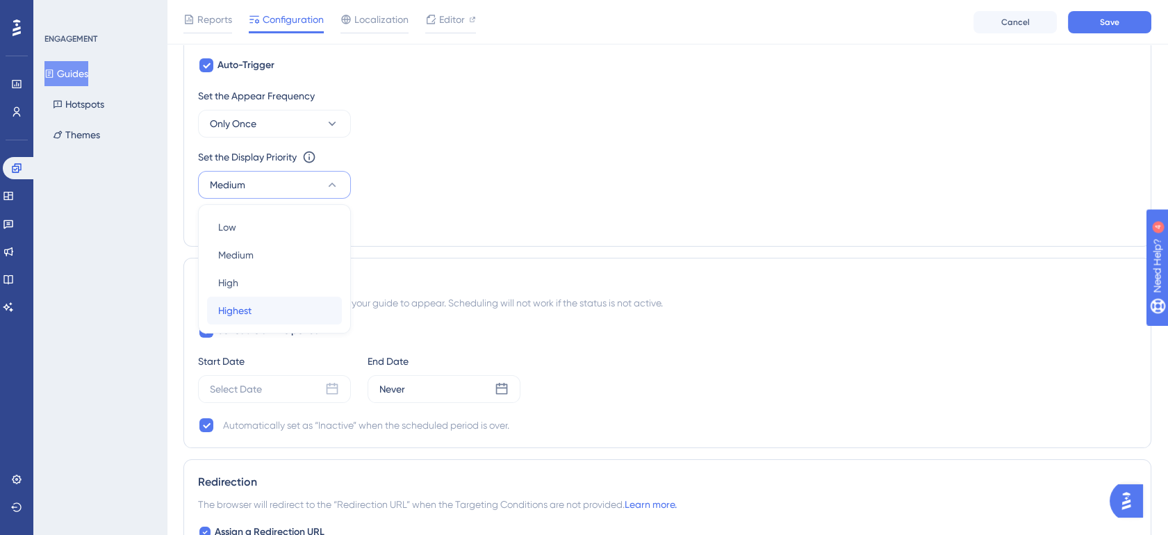
click at [244, 302] on span "Highest" at bounding box center [234, 310] width 33 height 17
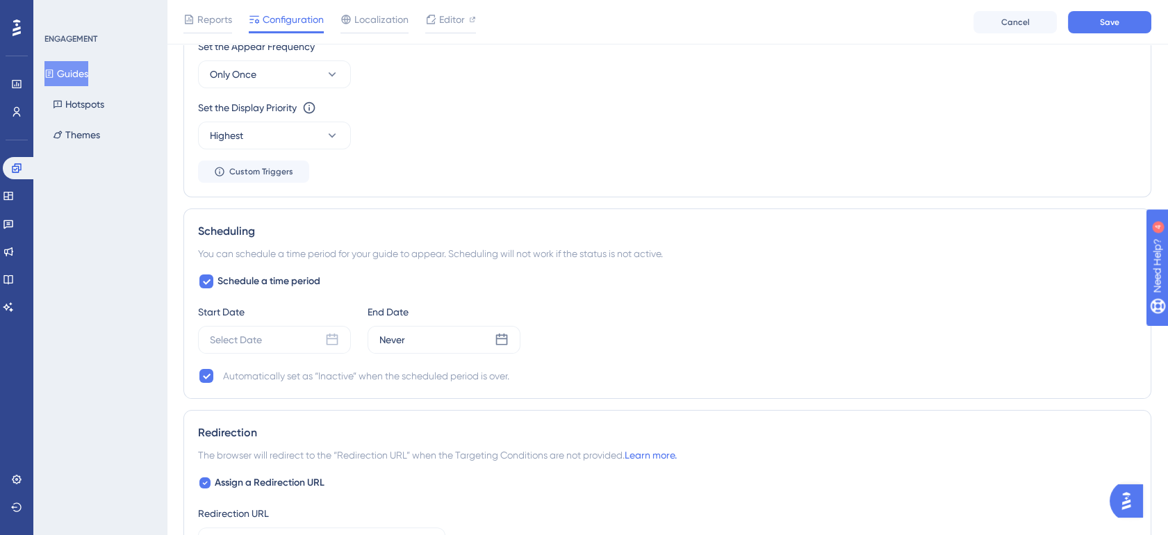
scroll to position [843, 0]
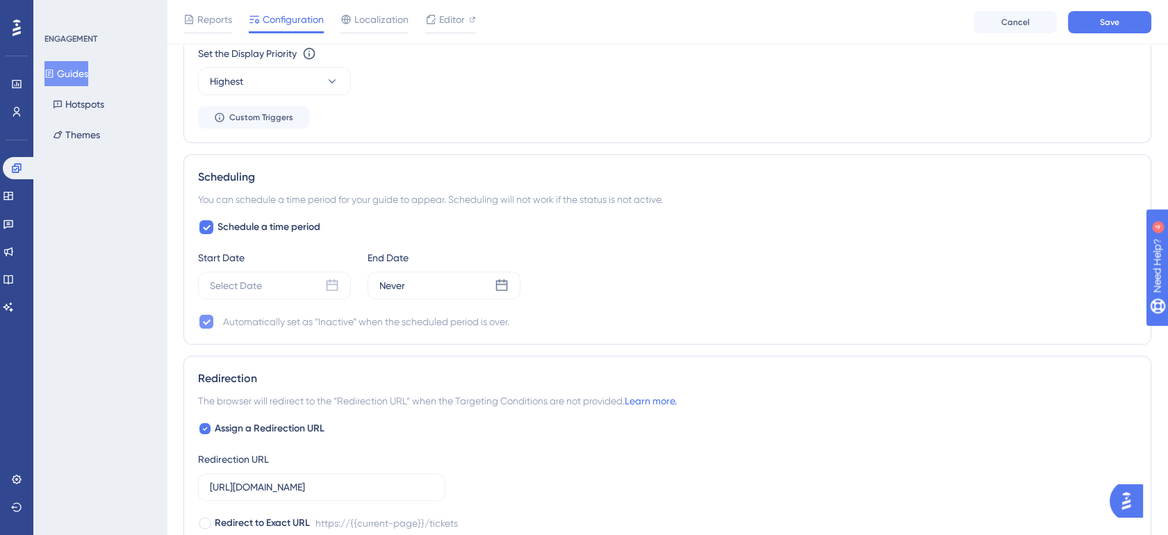
click at [204, 321] on icon at bounding box center [207, 323] width 8 height 6
checkbox input "false"
click at [207, 229] on icon at bounding box center [206, 227] width 8 height 11
checkbox input "false"
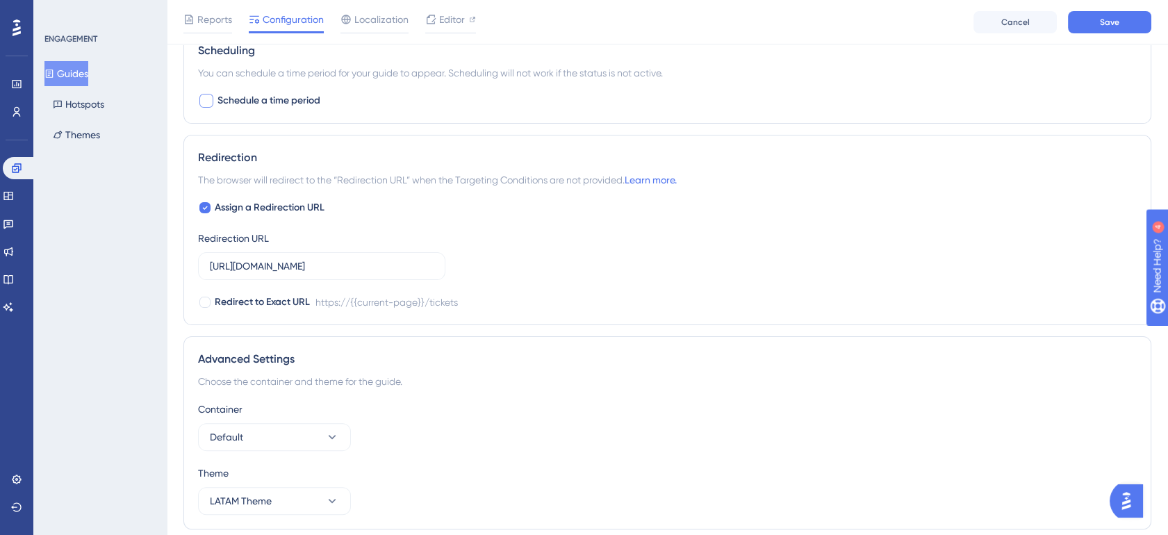
scroll to position [998, 0]
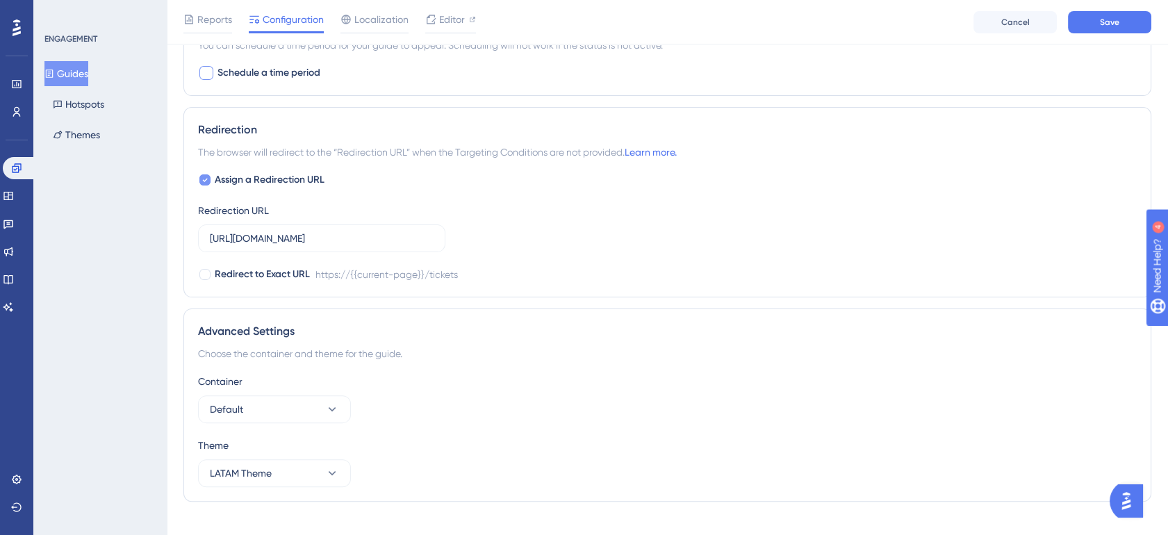
click at [286, 179] on span "Assign a Redirection URL" at bounding box center [270, 180] width 110 height 17
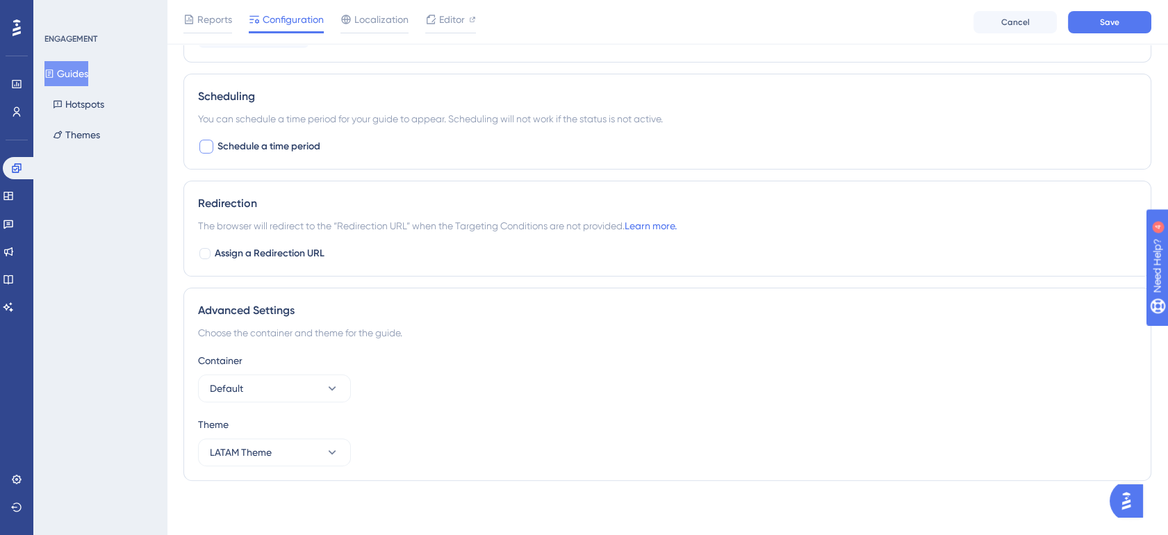
click at [245, 240] on div "Redirection The browser will redirect to the “Redirection URL” when the Targeti…" at bounding box center [667, 229] width 968 height 96
click at [245, 250] on span "Assign a Redirection URL" at bounding box center [270, 253] width 110 height 17
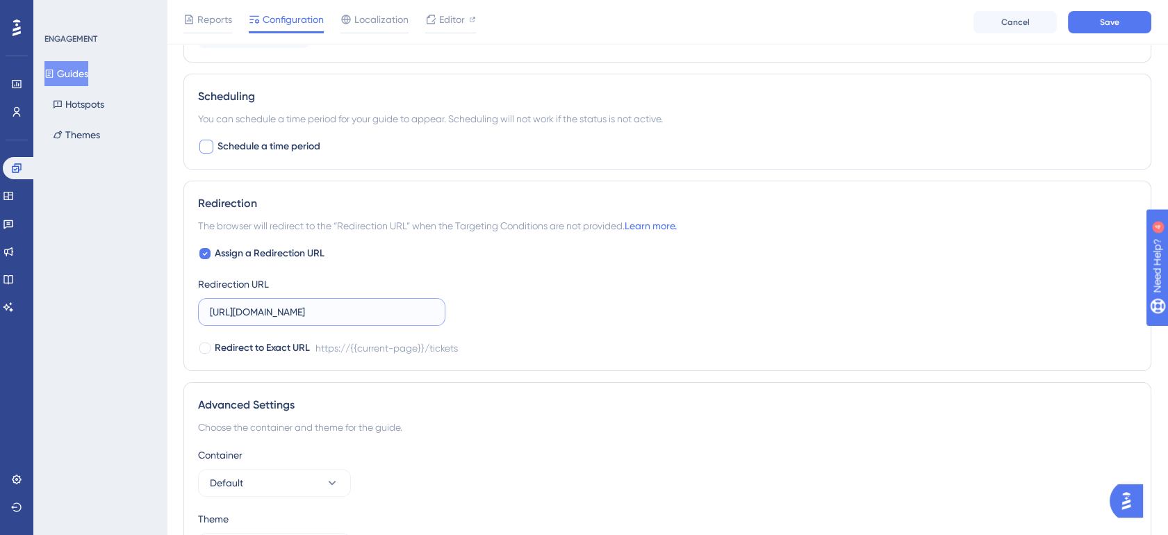
click at [345, 317] on input "https://app.whaticket.com/tickets" at bounding box center [322, 311] width 224 height 15
click at [433, 258] on div "Assign a Redirection URL Redirection URL https://app.whaticket.com/tickets Redi…" at bounding box center [667, 300] width 939 height 111
click at [321, 251] on span "Assign a Redirection URL" at bounding box center [270, 253] width 110 height 17
checkbox input "false"
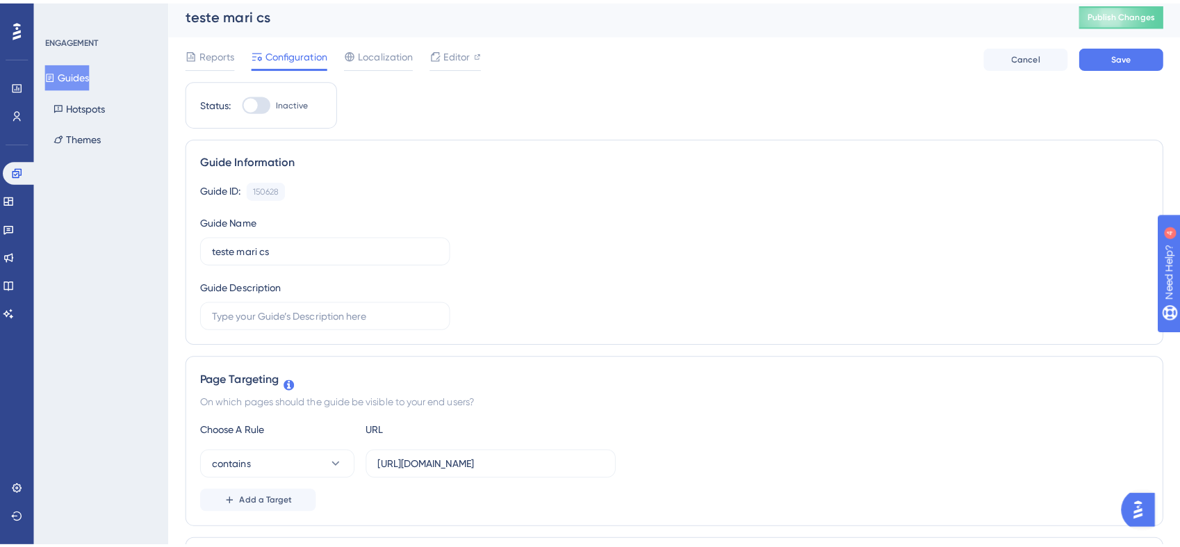
scroll to position [0, 0]
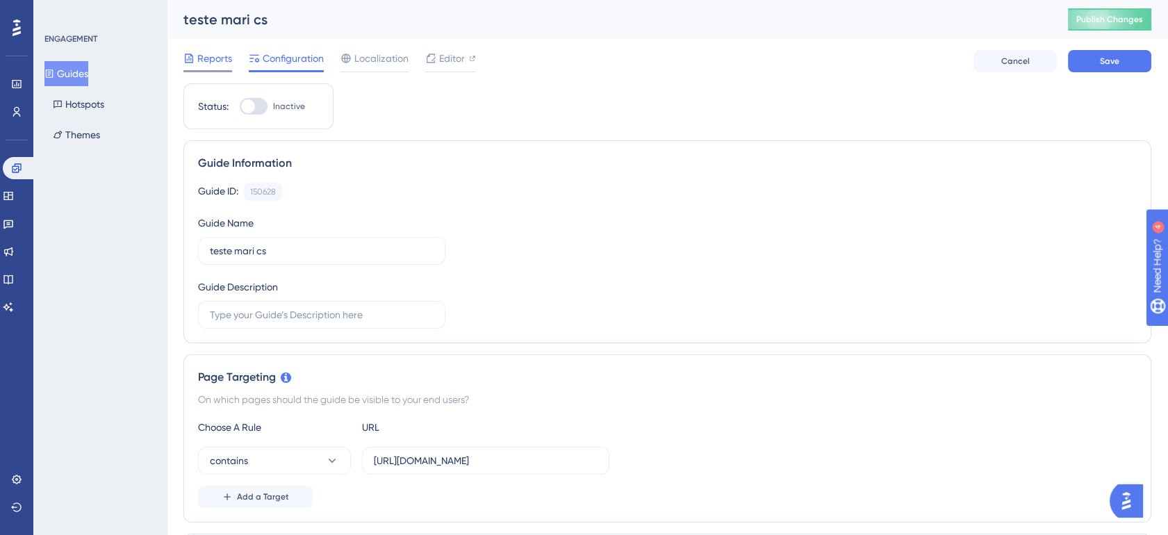
click at [220, 53] on span "Reports" at bounding box center [214, 58] width 35 height 17
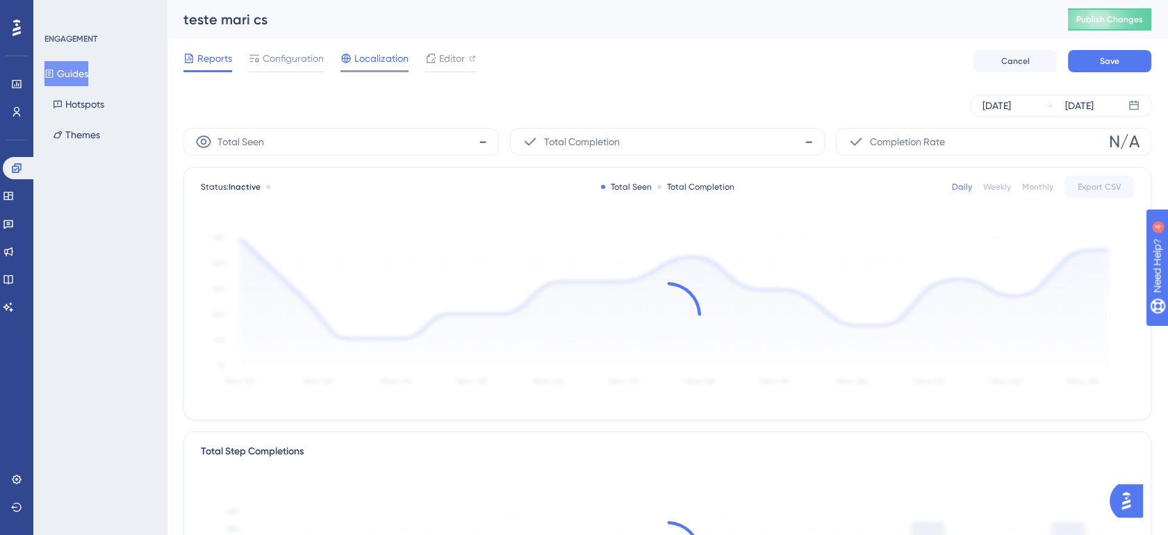
click at [400, 50] on span "Localization" at bounding box center [381, 58] width 54 height 17
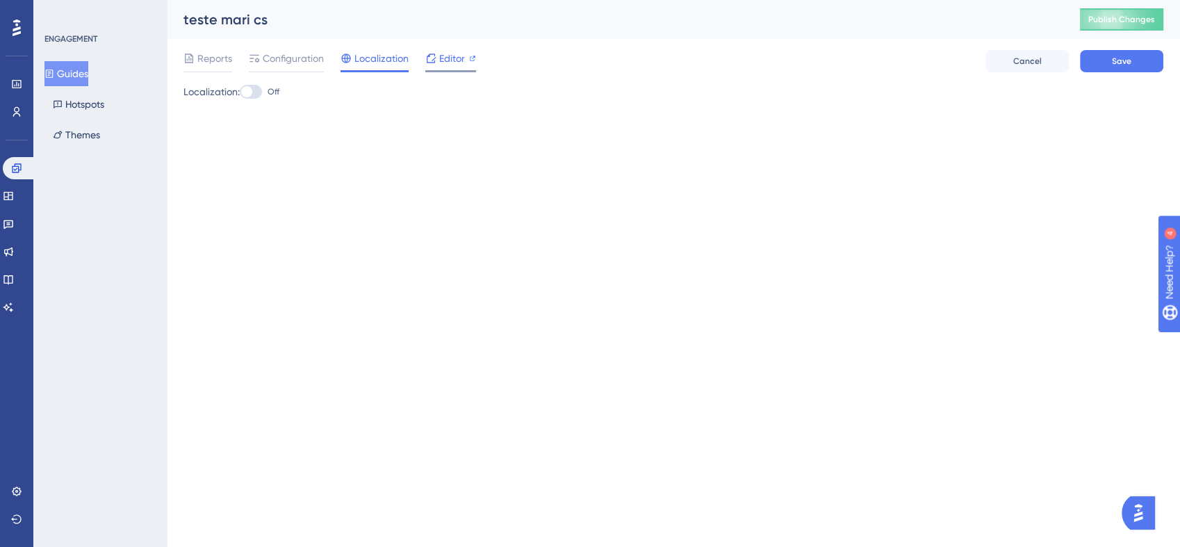
click at [443, 50] on span "Editor" at bounding box center [452, 58] width 26 height 17
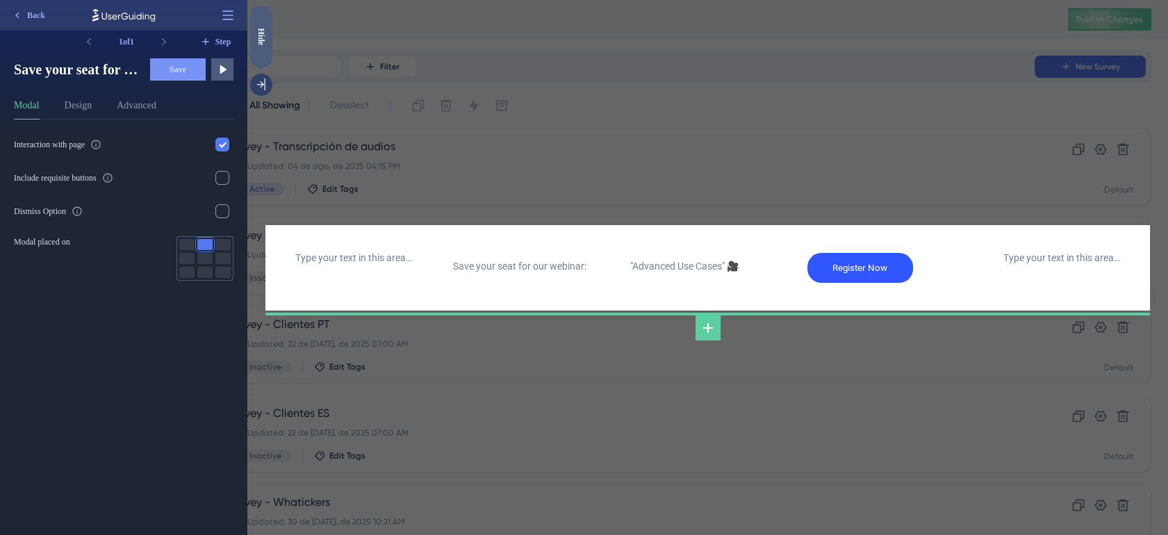
click at [258, 28] on div "Hide" at bounding box center [261, 36] width 22 height 17
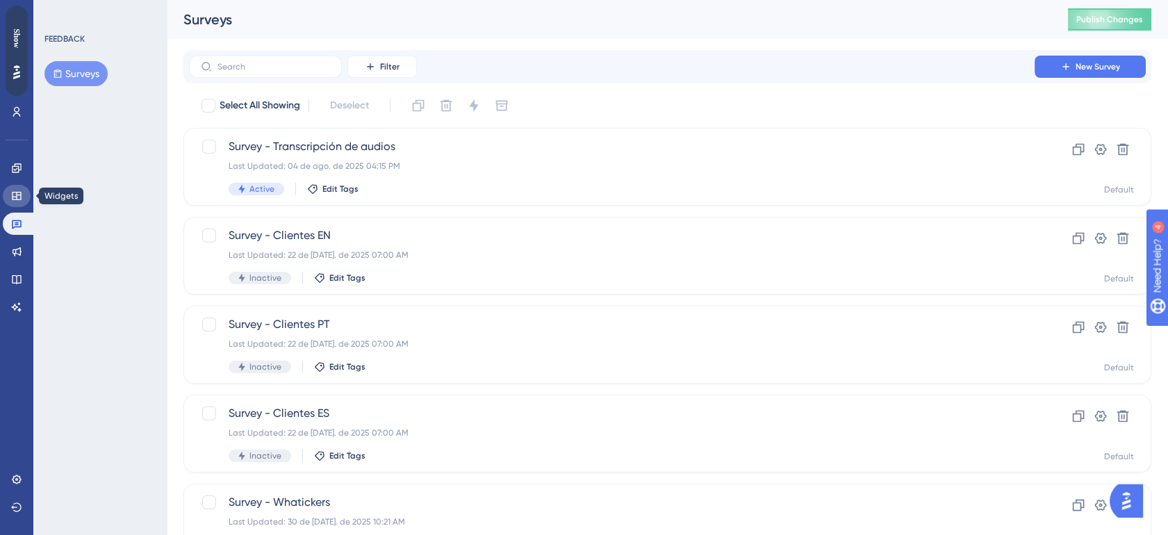
click at [16, 205] on link at bounding box center [17, 196] width 28 height 22
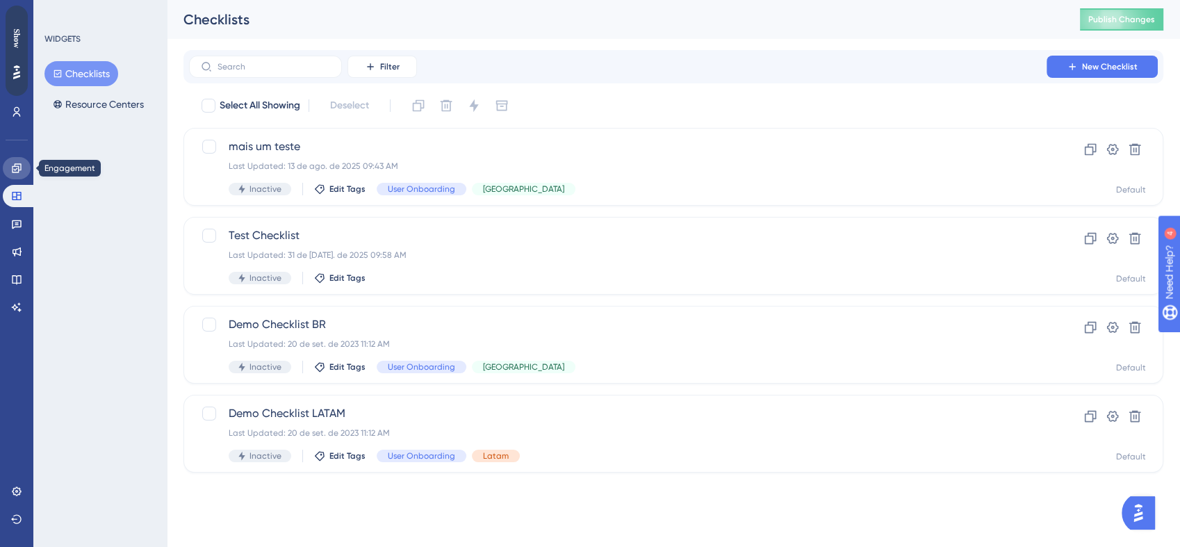
click at [17, 172] on icon at bounding box center [16, 168] width 11 height 11
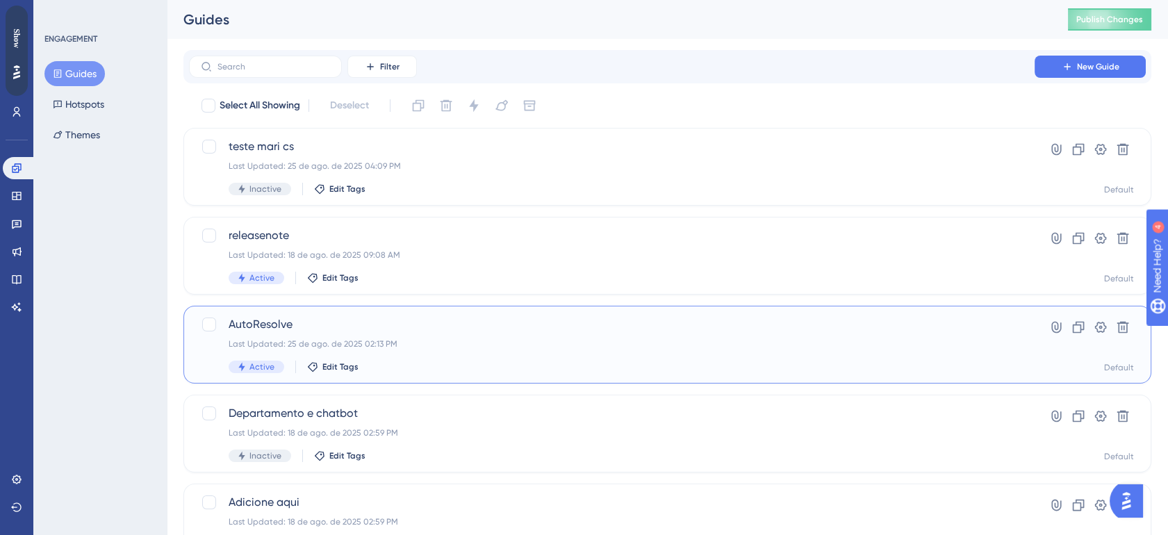
click at [653, 345] on div "Last Updated: 25 de ago. de 2025 02:13 PM" at bounding box center [612, 343] width 766 height 11
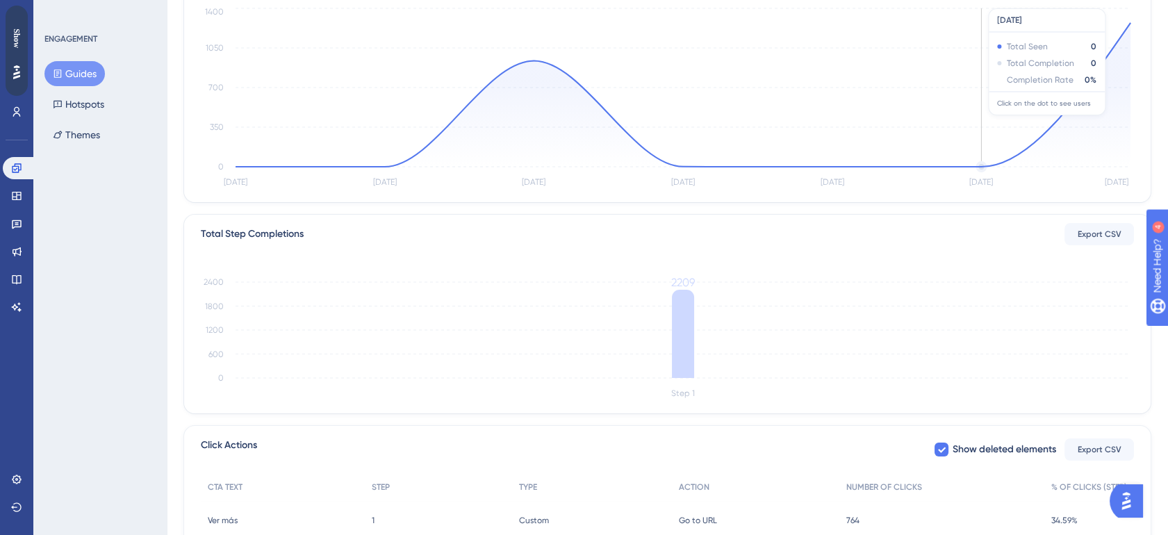
scroll to position [345, 0]
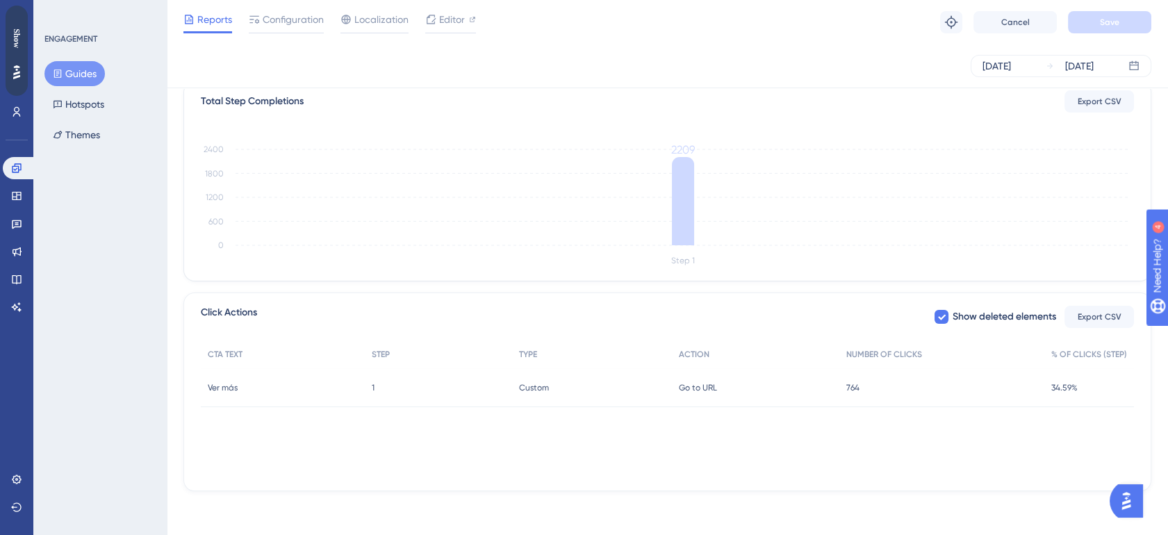
click at [875, 385] on div "764 764" at bounding box center [941, 387] width 205 height 39
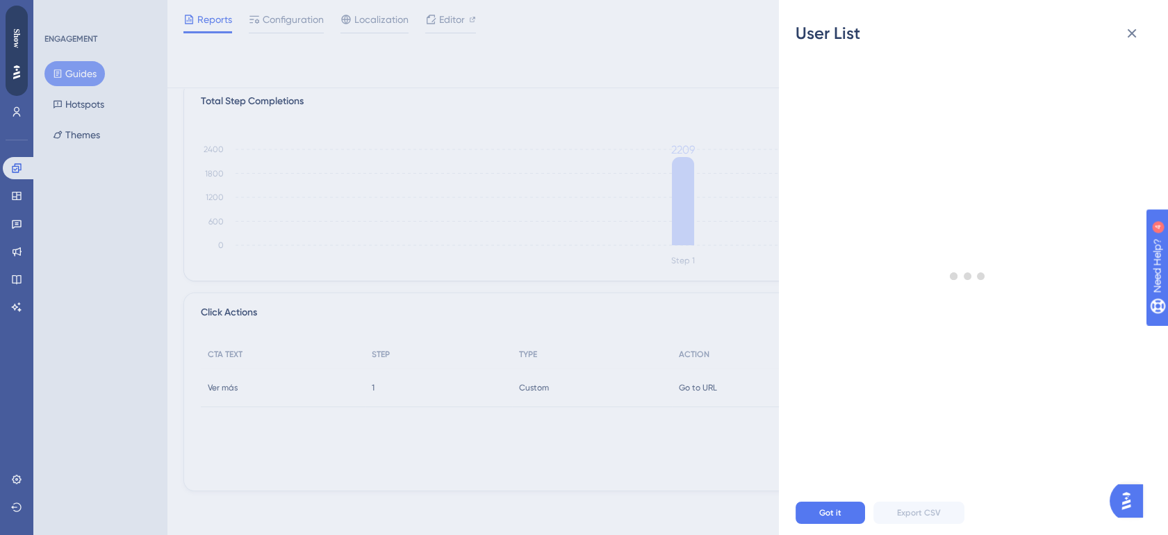
click at [0, 0] on div "User List Got it Export CSV" at bounding box center [0, 0] width 0 height 0
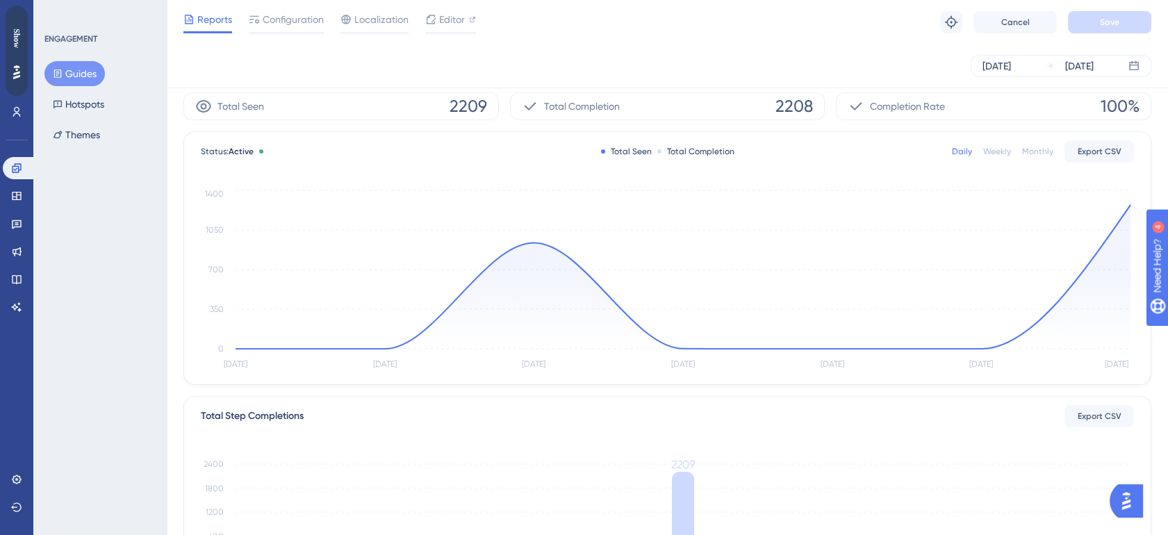
scroll to position [0, 0]
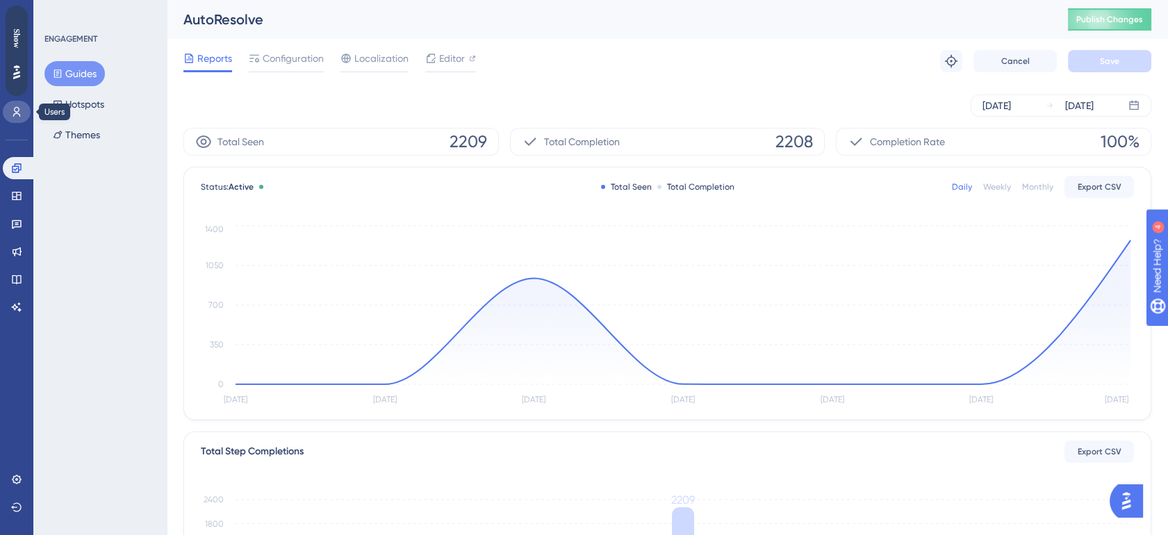
click at [13, 114] on icon at bounding box center [16, 111] width 11 height 11
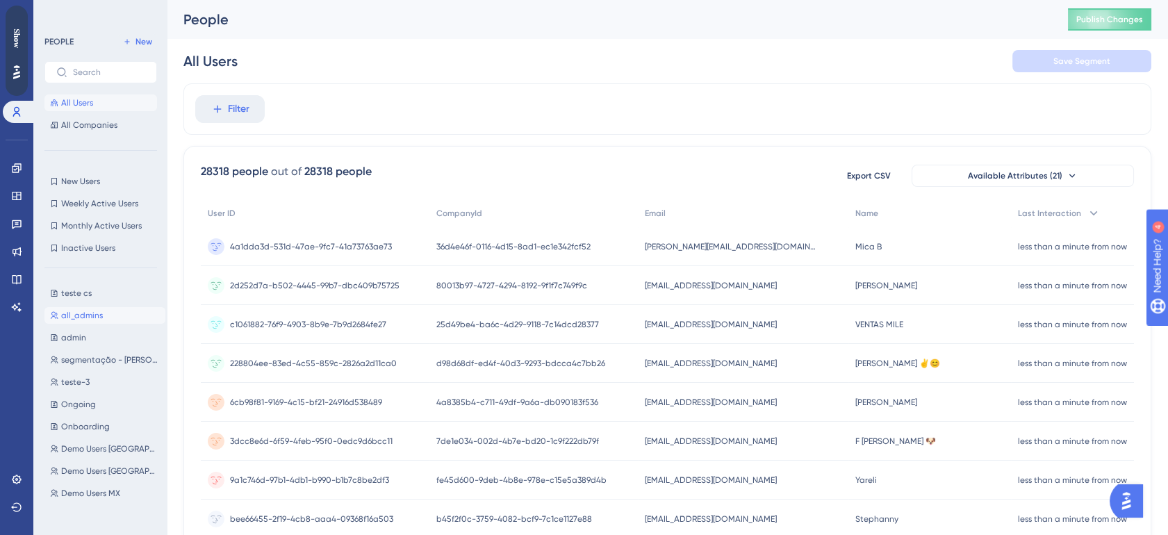
click at [90, 315] on span "all_admins" at bounding box center [82, 315] width 42 height 11
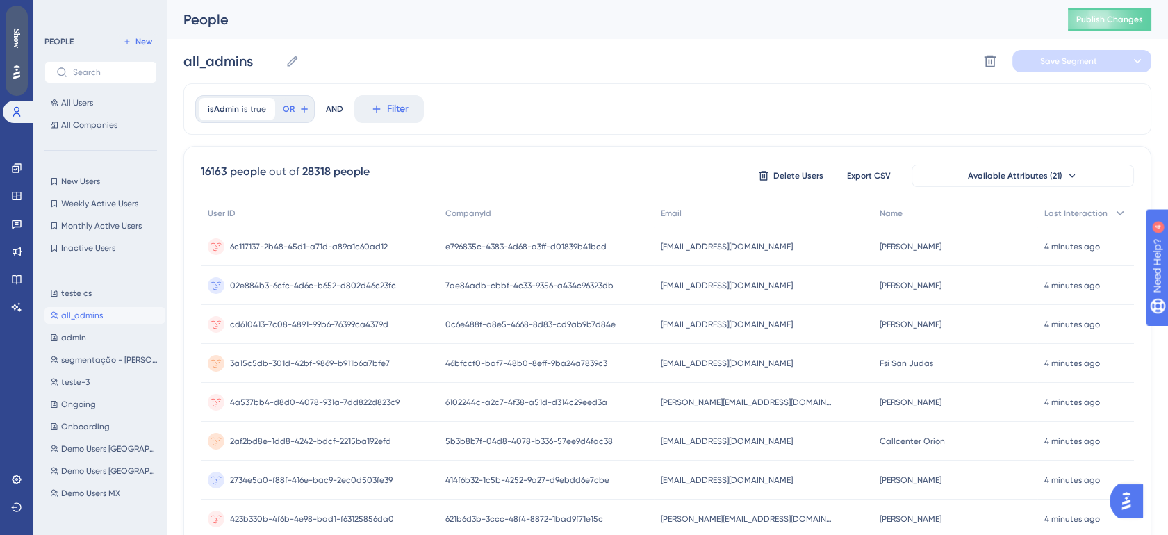
click at [17, 44] on div "Show" at bounding box center [17, 37] width 22 height 19
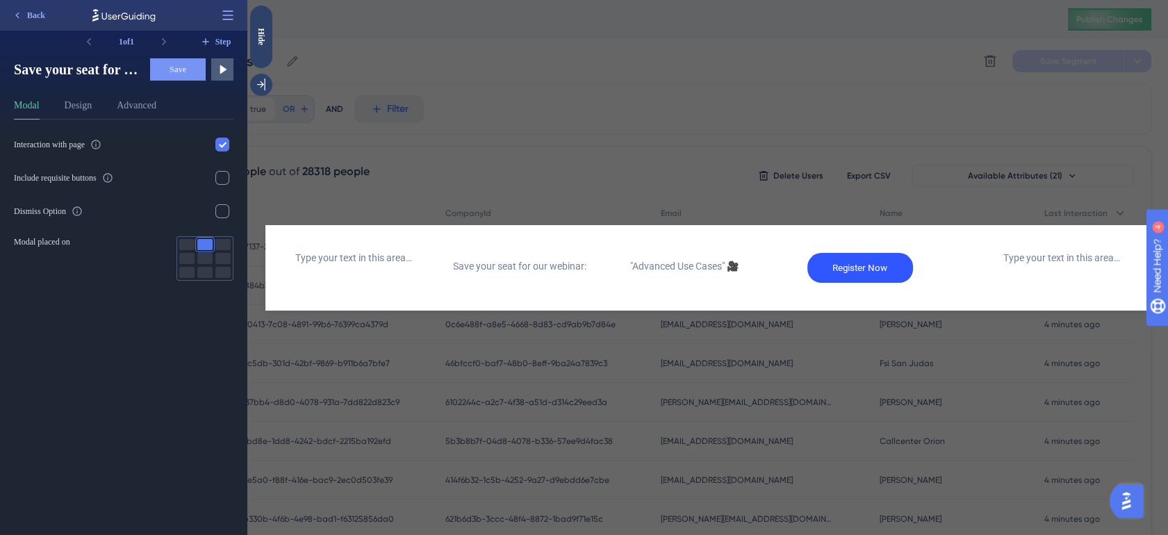
click at [813, 64] on div at bounding box center [707, 141] width 885 height 167
